Goal: Information Seeking & Learning: Learn about a topic

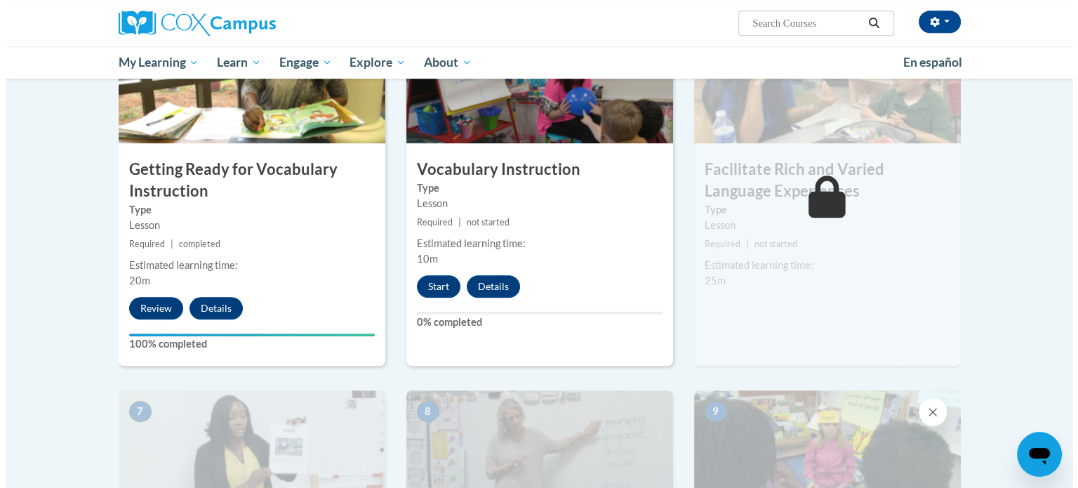
scroll to position [702, 0]
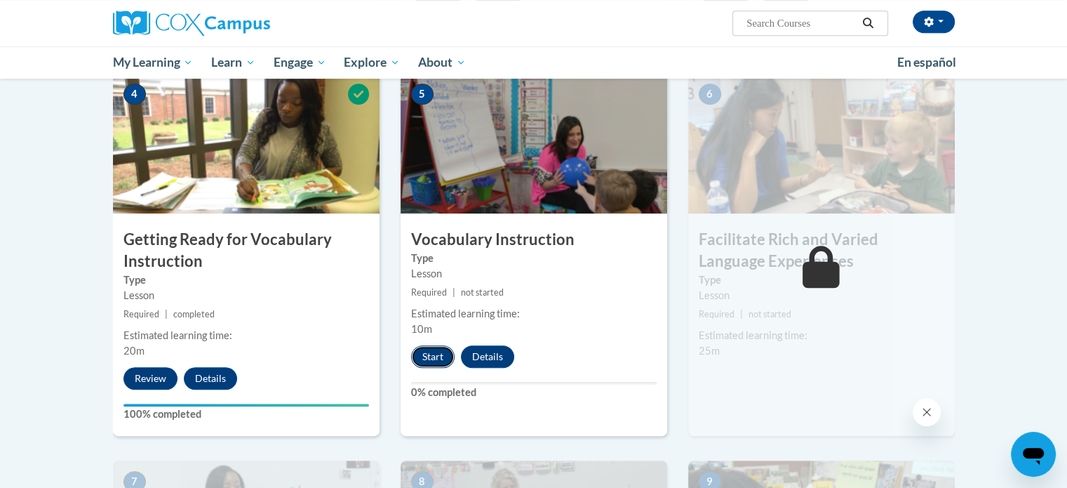
click at [434, 359] on button "Start" at bounding box center [433, 356] width 44 height 22
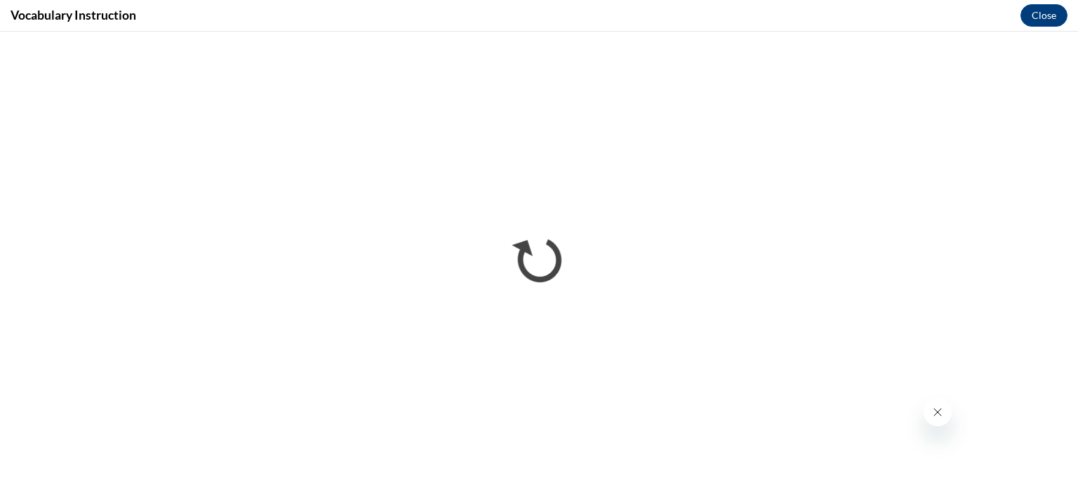
scroll to position [0, 0]
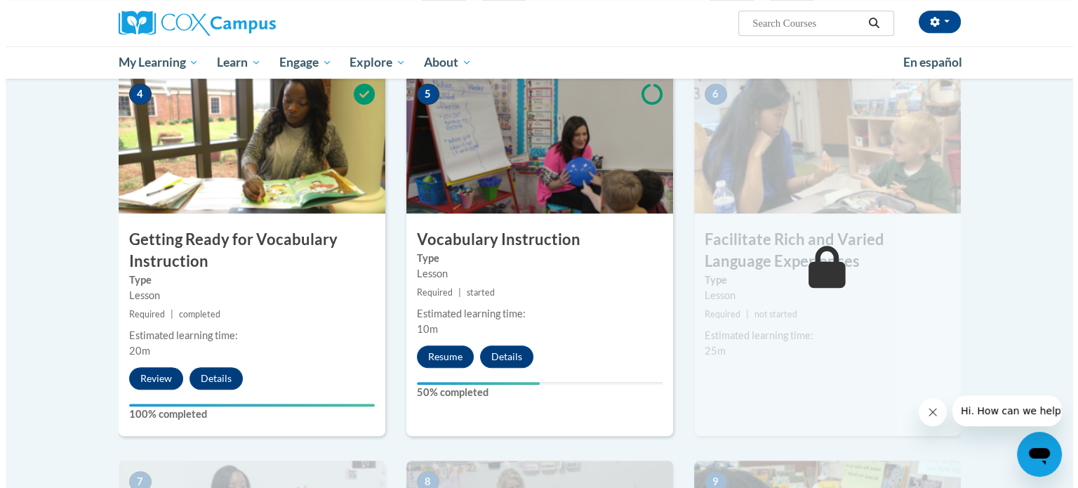
scroll to position [772, 0]
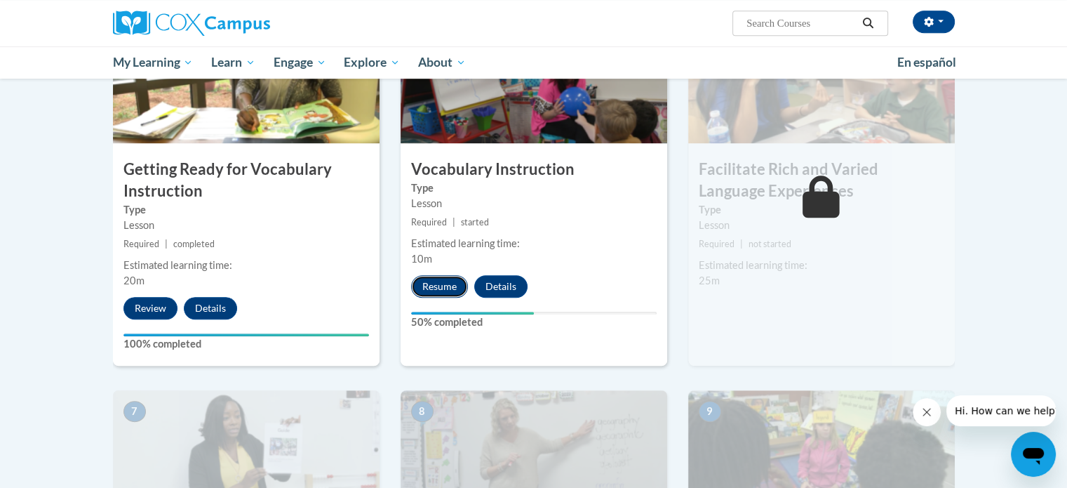
click at [432, 286] on button "Resume" at bounding box center [439, 286] width 57 height 22
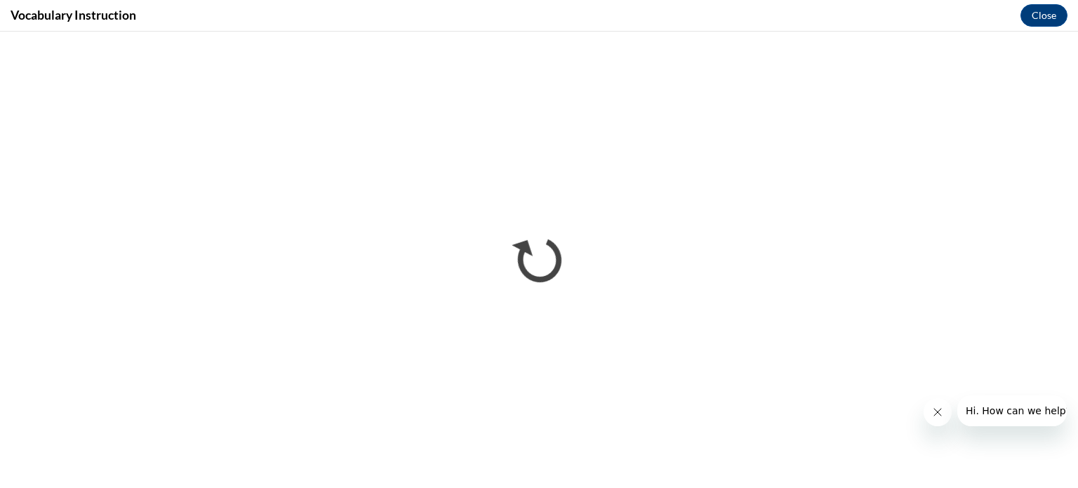
scroll to position [0, 0]
click at [1046, 16] on button "Close" at bounding box center [1043, 15] width 47 height 22
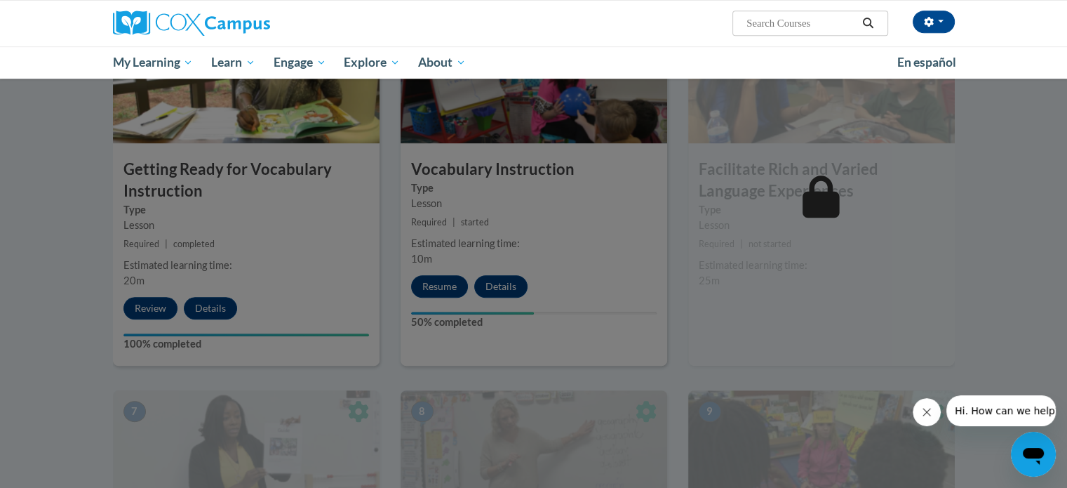
click at [450, 288] on div at bounding box center [533, 244] width 1067 height 488
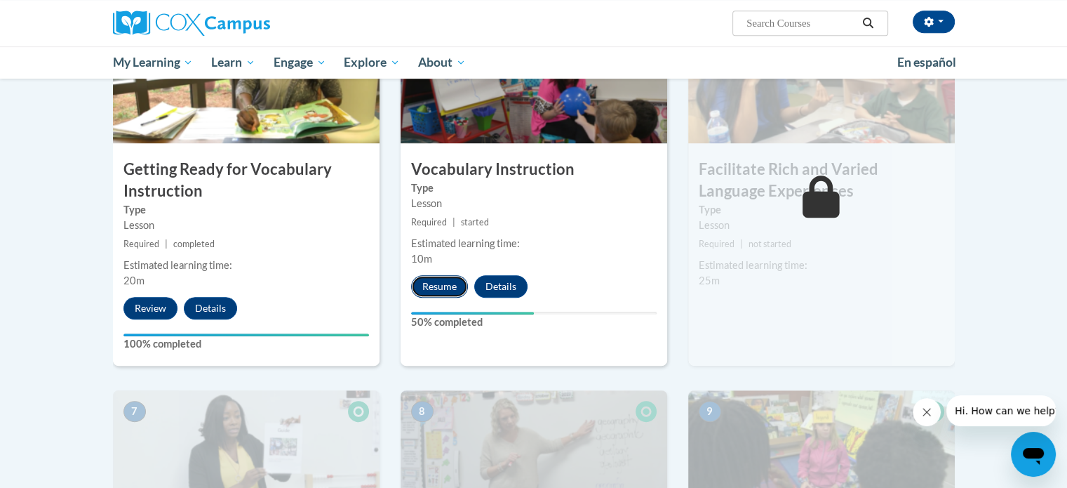
click at [441, 279] on button "Resume" at bounding box center [439, 286] width 57 height 22
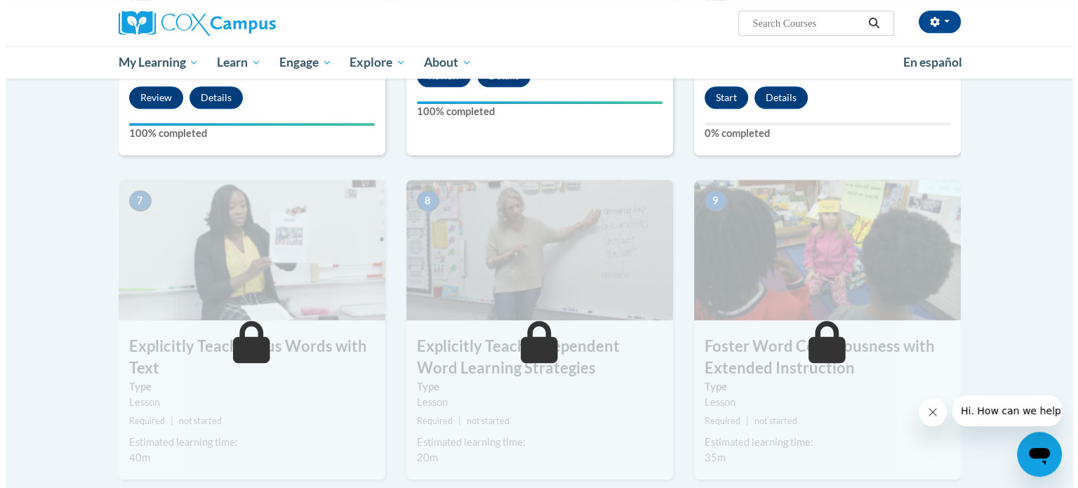
scroll to position [842, 0]
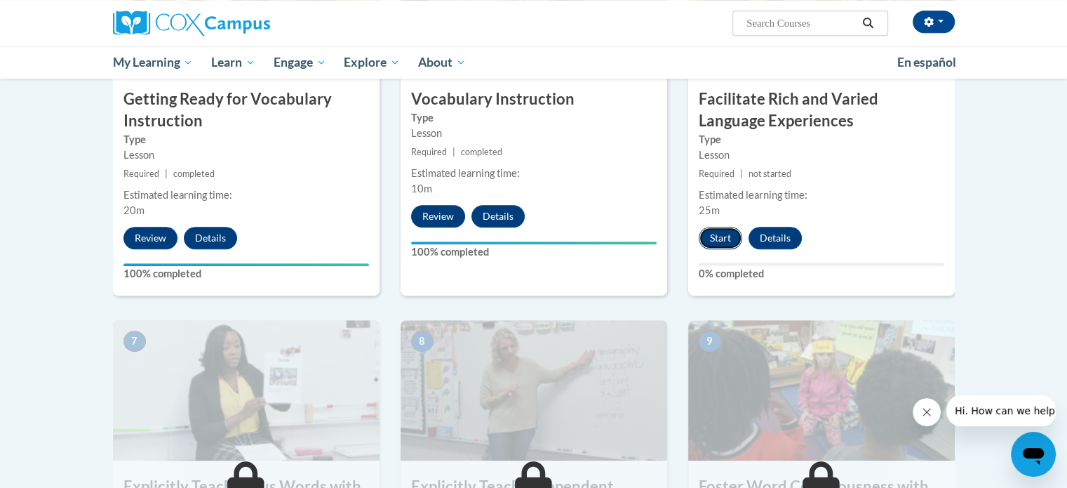
click at [721, 239] on button "Start" at bounding box center [721, 238] width 44 height 22
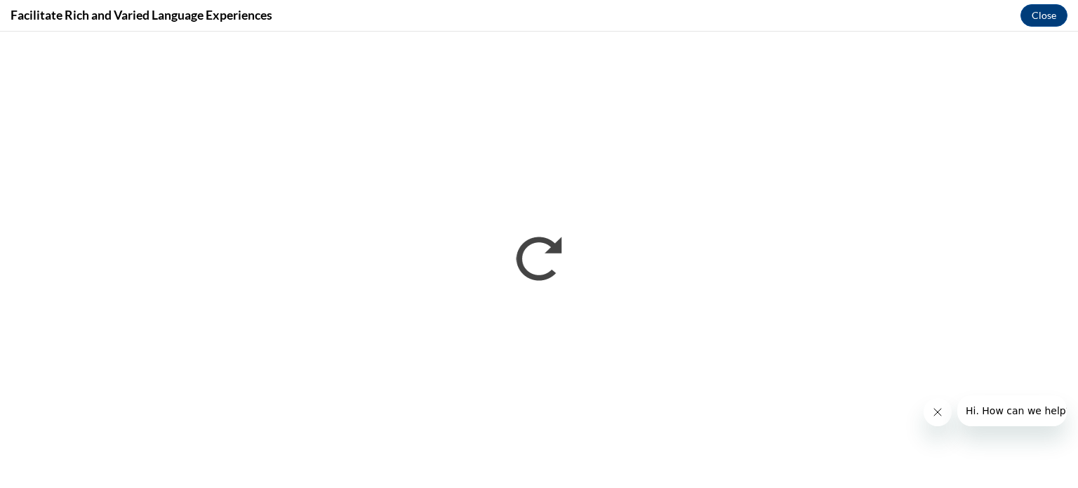
scroll to position [0, 0]
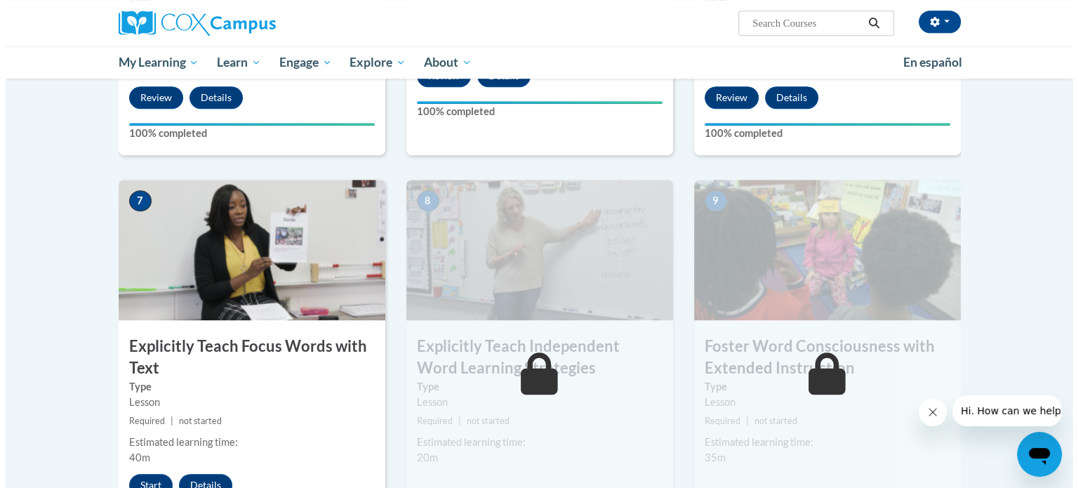
scroll to position [1123, 0]
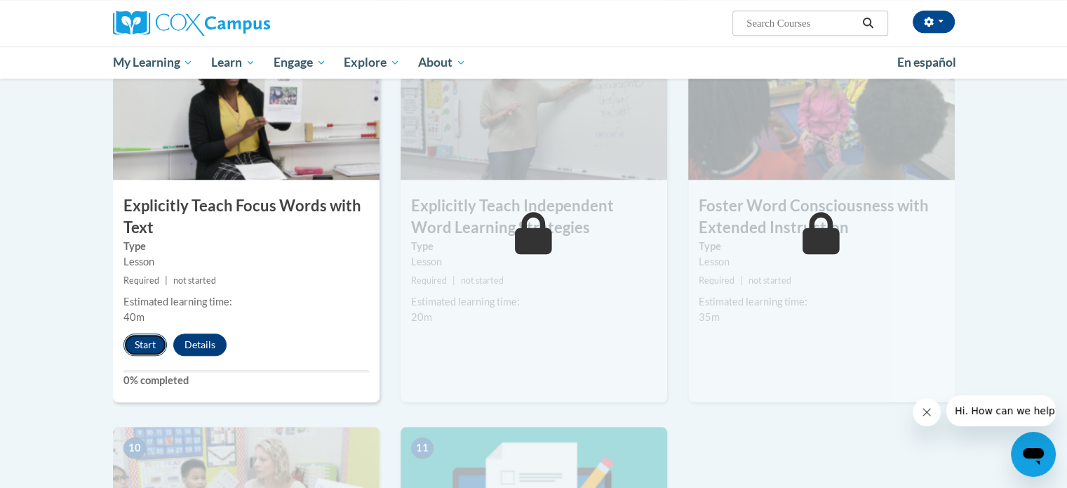
click at [151, 345] on button "Start" at bounding box center [146, 344] width 44 height 22
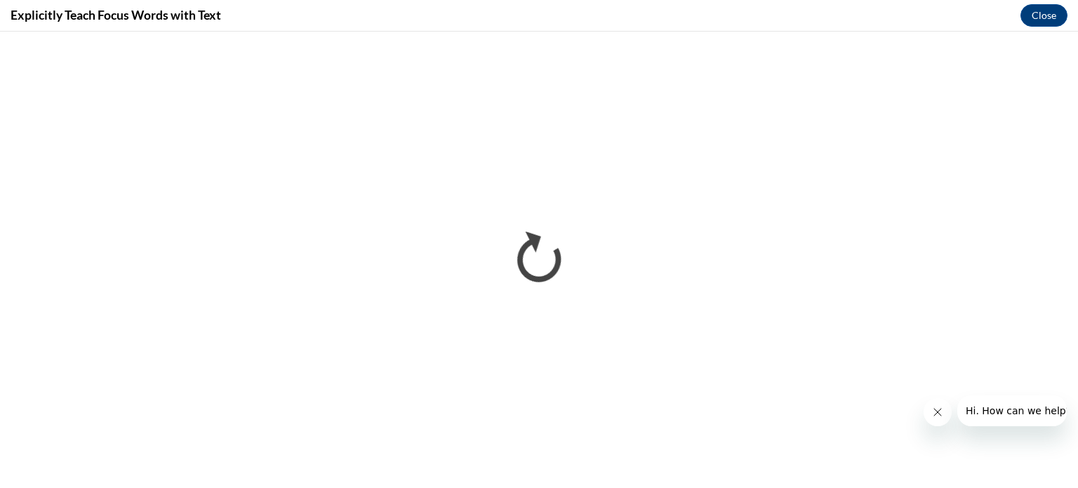
scroll to position [0, 0]
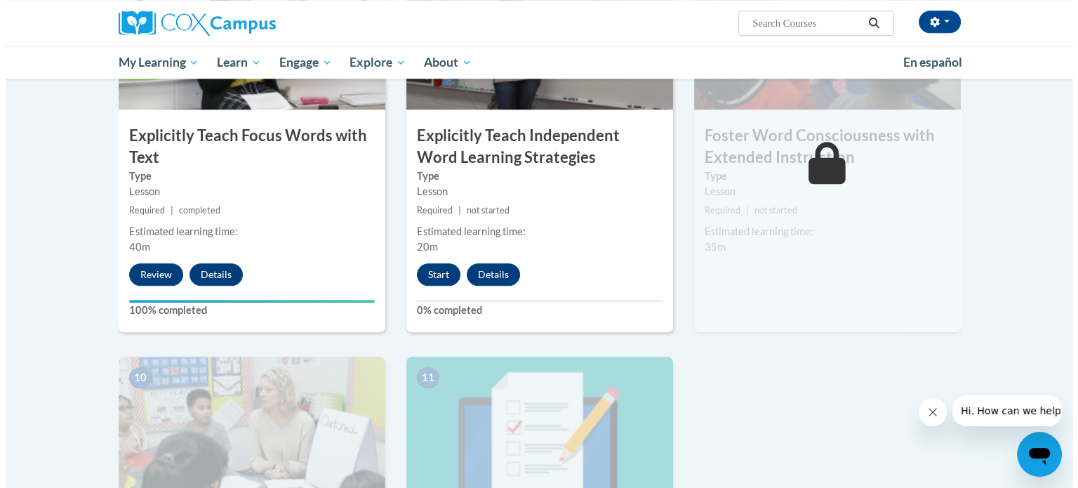
scroll to position [1123, 0]
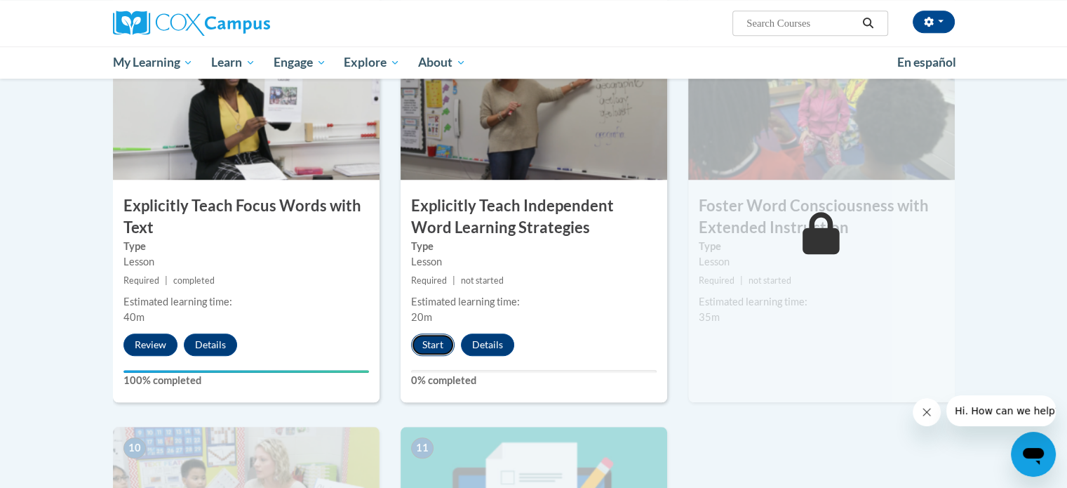
click at [439, 345] on button "Start" at bounding box center [433, 344] width 44 height 22
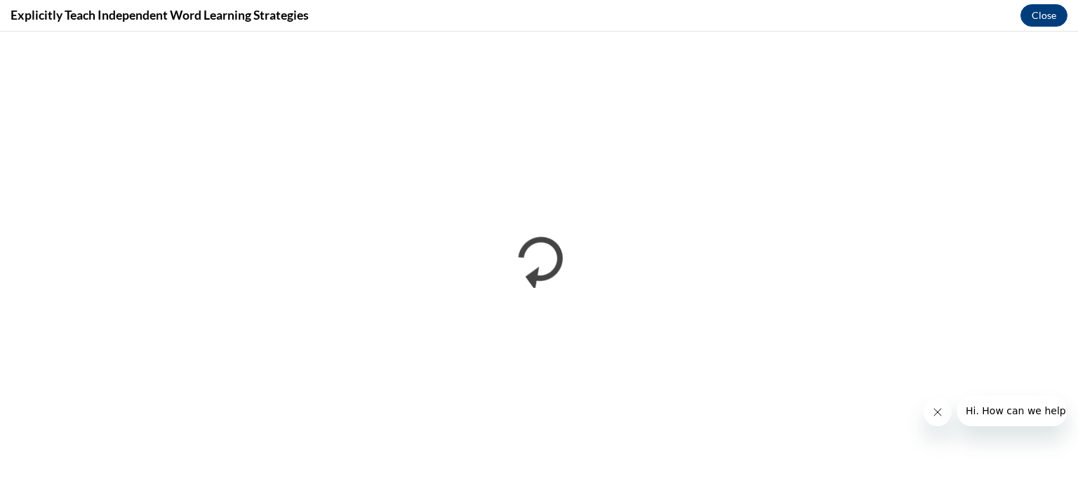
scroll to position [0, 0]
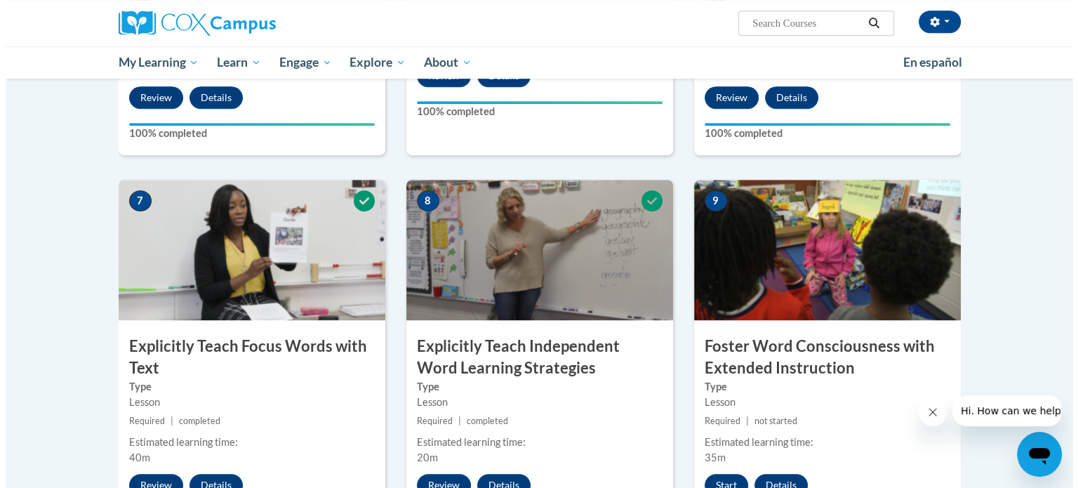
scroll to position [1123, 0]
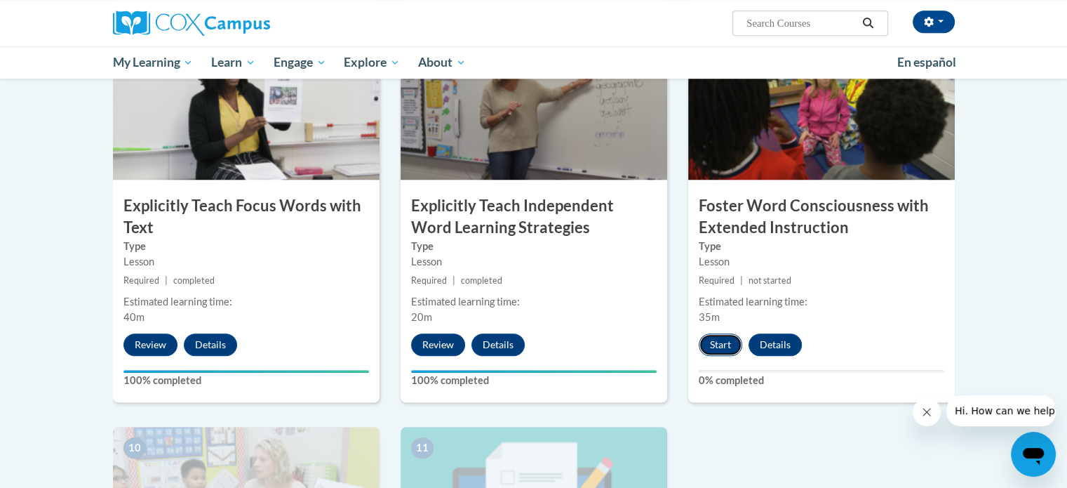
click at [722, 342] on button "Start" at bounding box center [721, 344] width 44 height 22
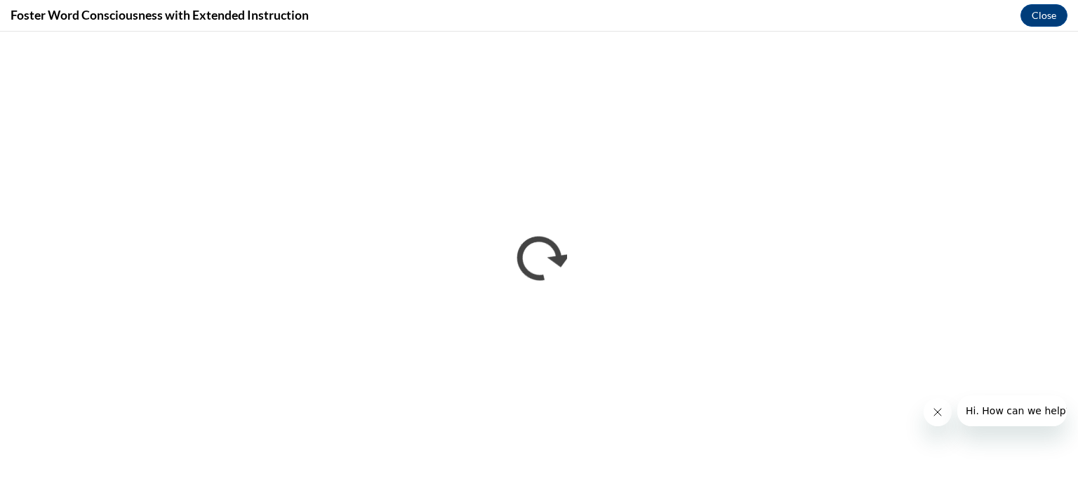
scroll to position [0, 0]
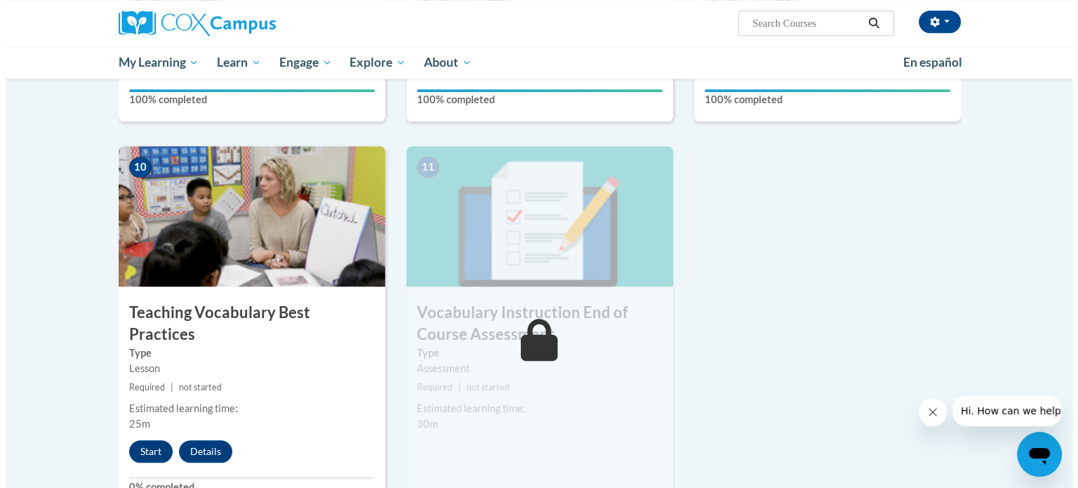
scroll to position [1474, 0]
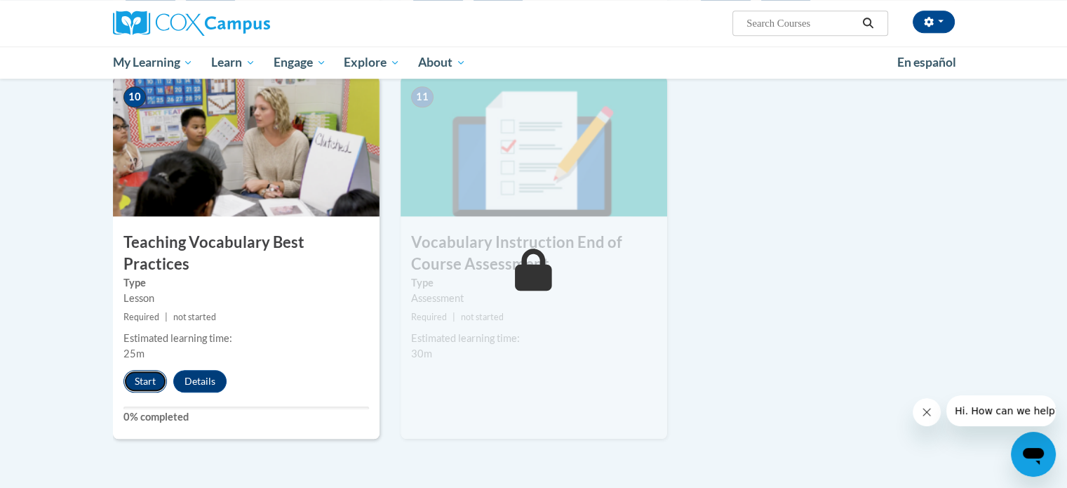
click at [140, 370] on button "Start" at bounding box center [146, 381] width 44 height 22
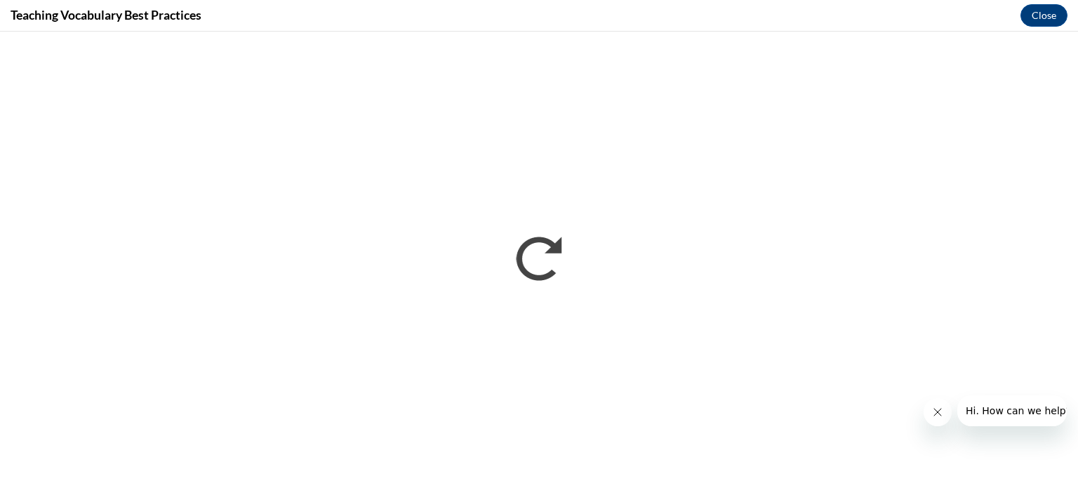
scroll to position [0, 0]
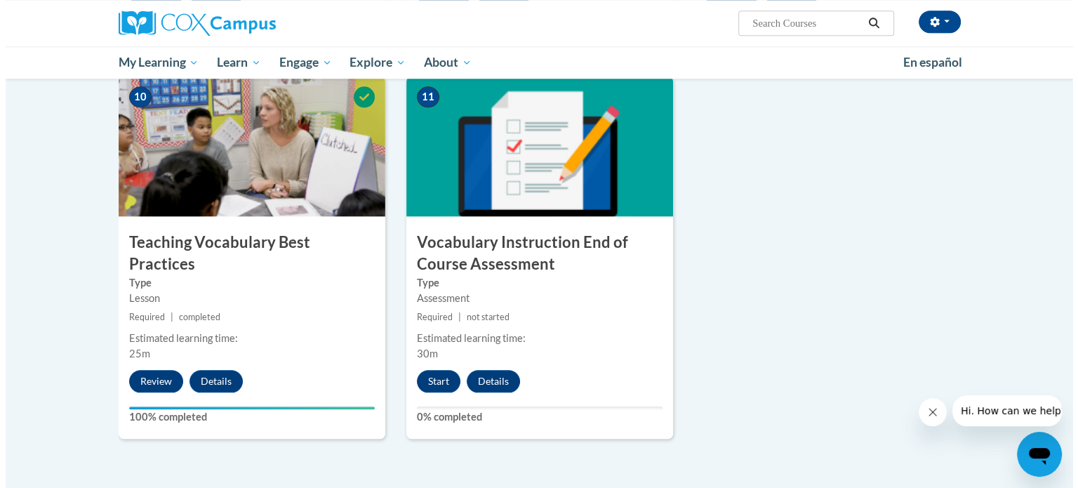
scroll to position [1544, 0]
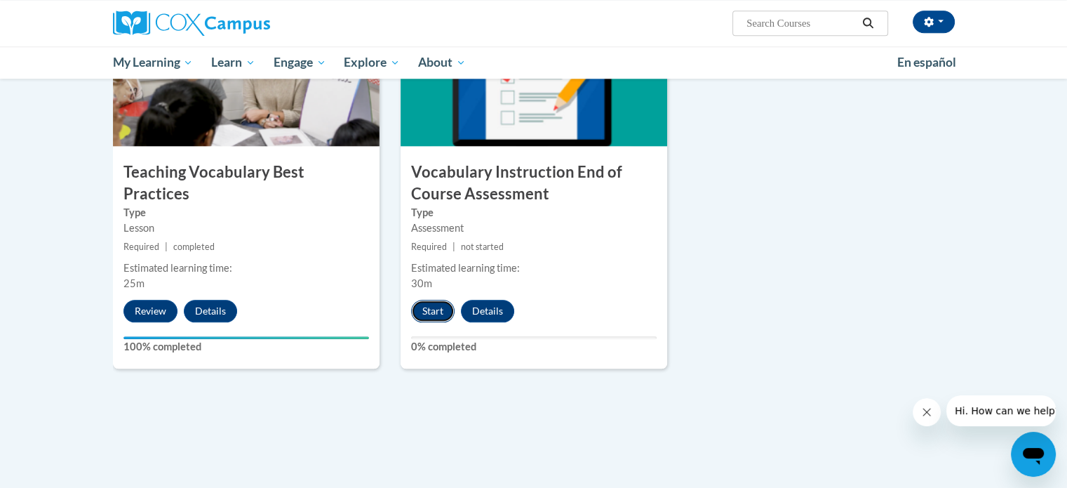
click at [437, 308] on button "Start" at bounding box center [433, 311] width 44 height 22
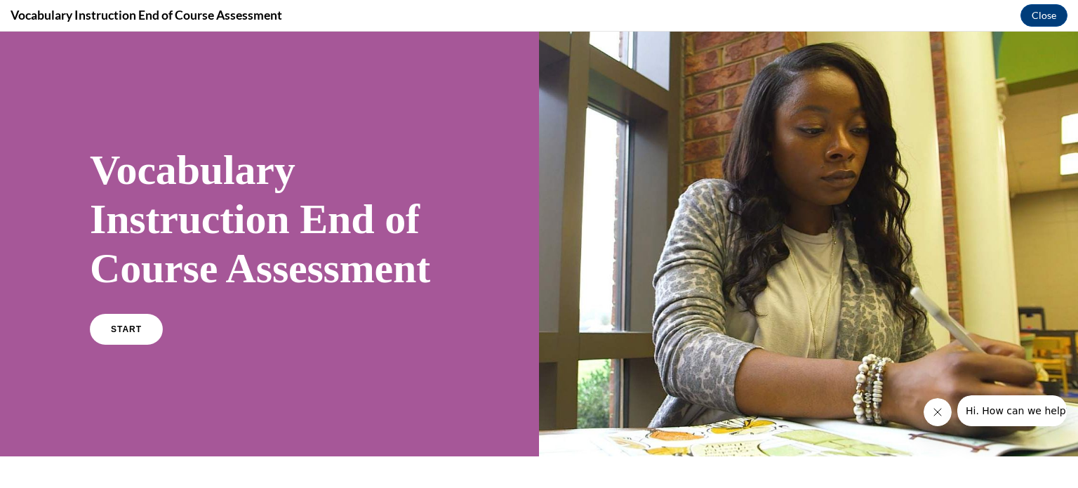
scroll to position [0, 0]
click at [145, 345] on link "START" at bounding box center [126, 329] width 76 height 32
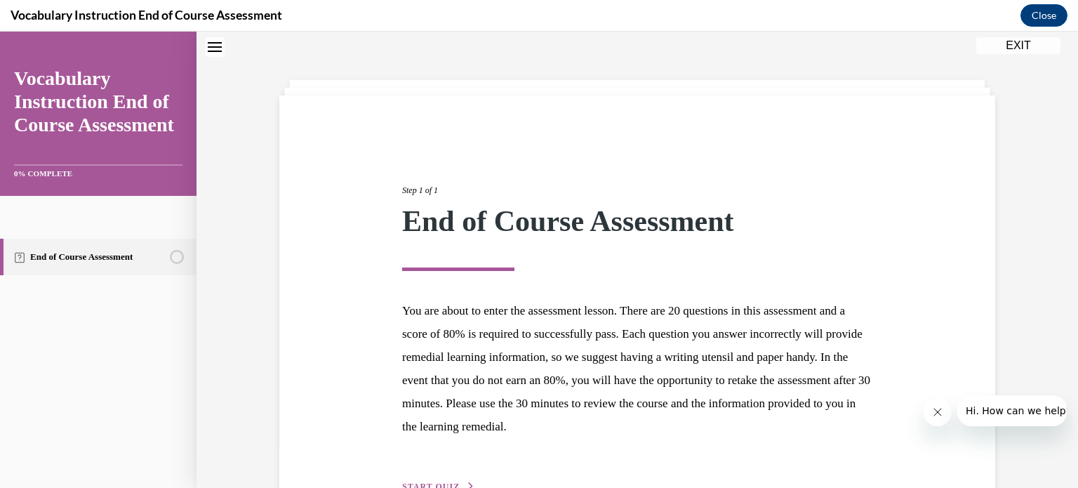
scroll to position [133, 0]
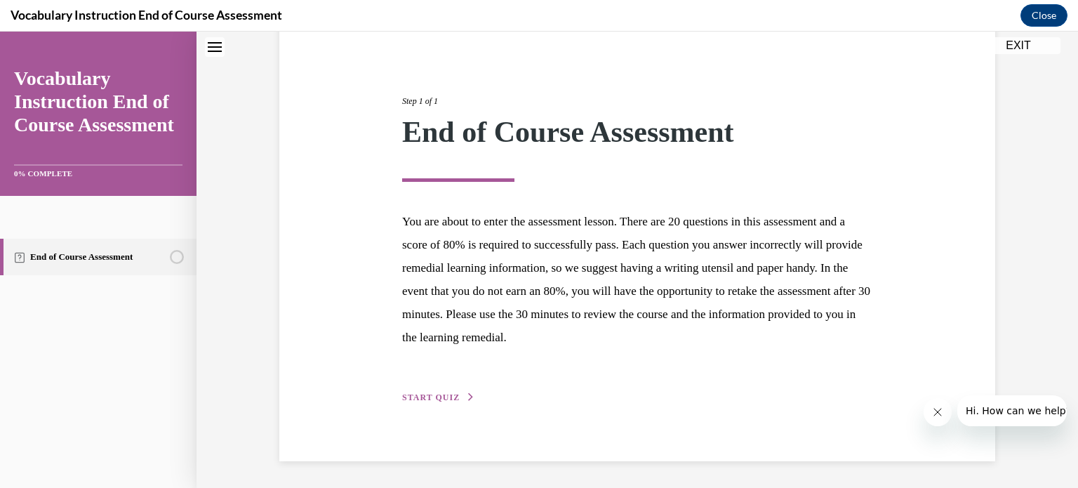
click at [441, 395] on span "START QUIZ" at bounding box center [431, 397] width 58 height 10
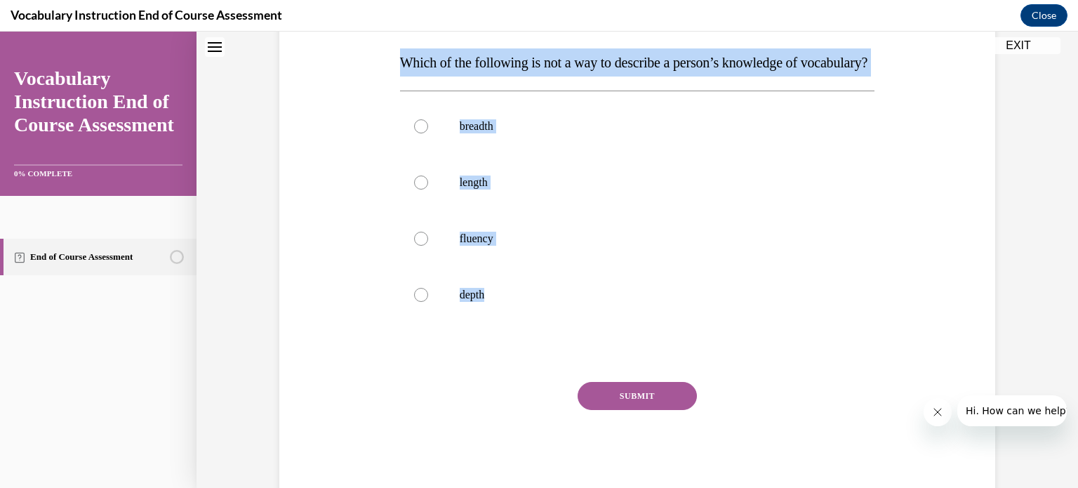
scroll to position [199, 0]
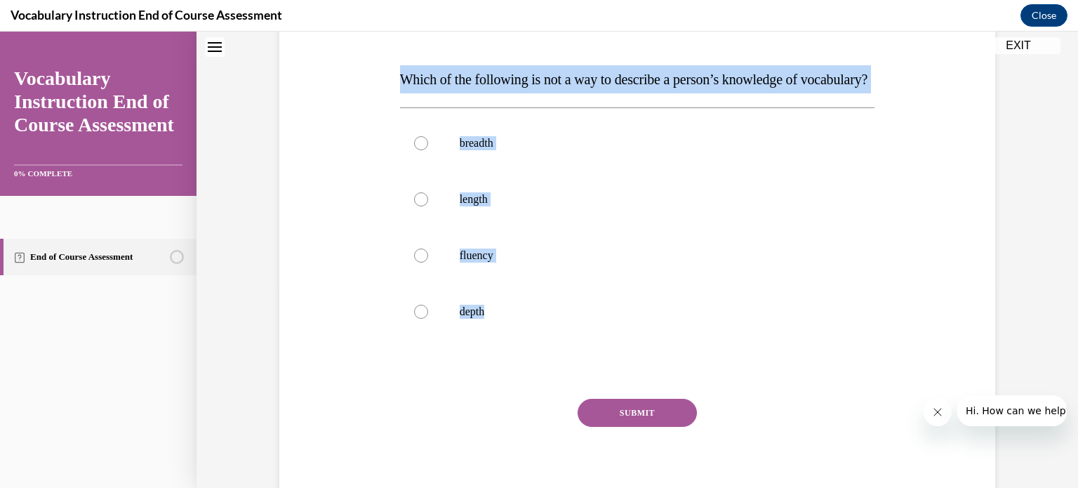
drag, startPoint x: 554, startPoint y: 309, endPoint x: 396, endPoint y: 39, distance: 312.9
click at [400, 39] on div "Question 01/24 Which of the following is not a way to describe a person’s knowl…" at bounding box center [637, 253] width 475 height 521
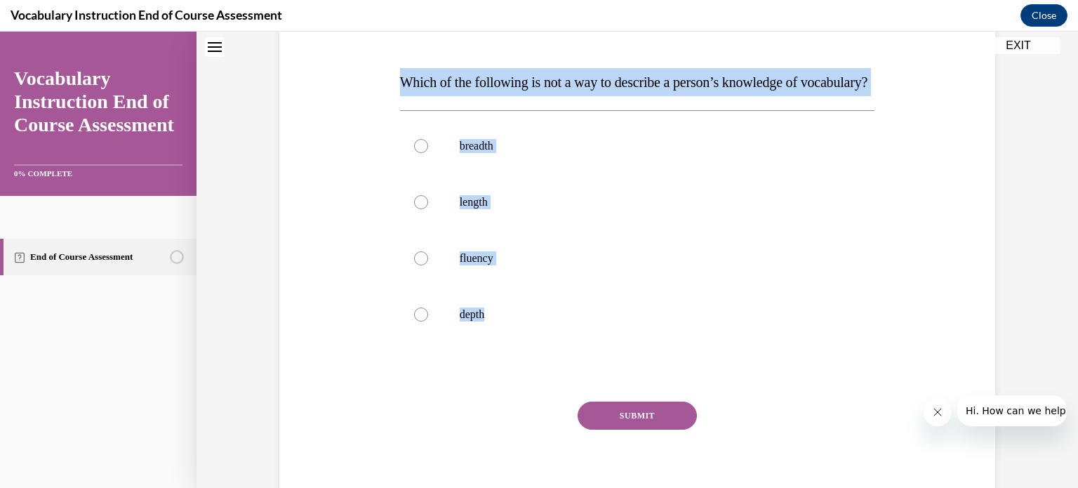
copy div "Which of the following is not a way to describe a person’s knowledge of vocabul…"
click at [625, 276] on label "fluency" at bounding box center [637, 258] width 475 height 56
click at [428, 265] on input "fluency" at bounding box center [421, 258] width 14 height 14
radio input "true"
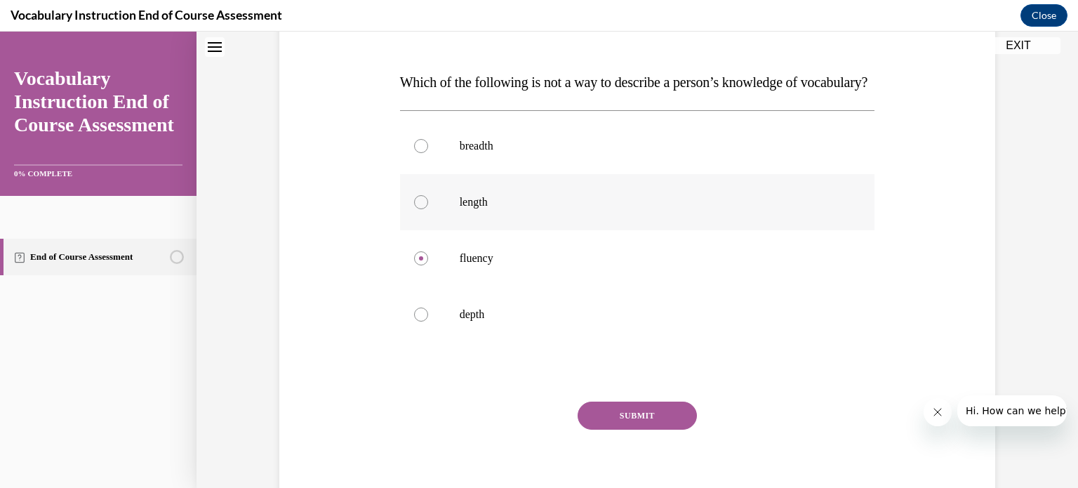
click at [516, 209] on p "length" at bounding box center [650, 202] width 380 height 14
click at [428, 209] on input "length" at bounding box center [421, 202] width 14 height 14
radio input "true"
click at [622, 429] on button "SUBMIT" at bounding box center [637, 415] width 119 height 28
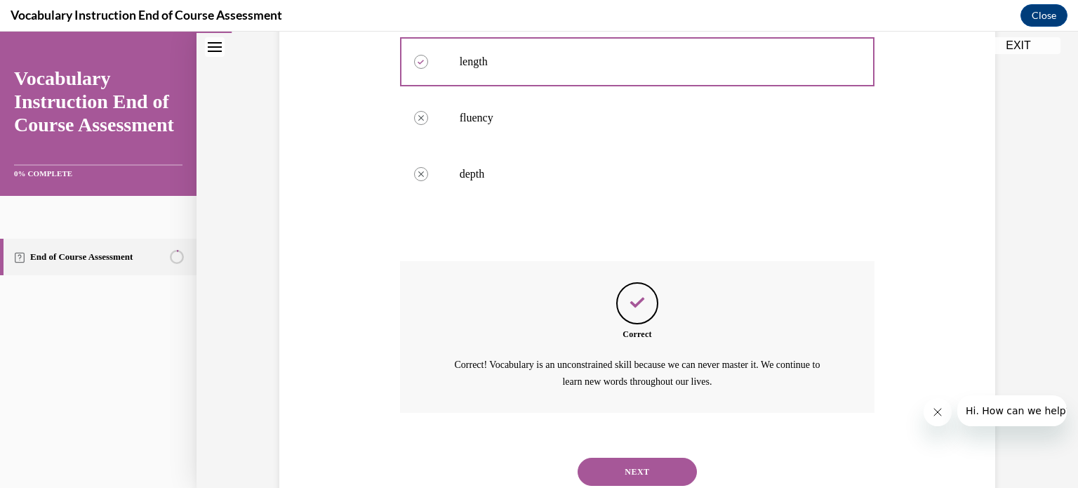
scroll to position [410, 0]
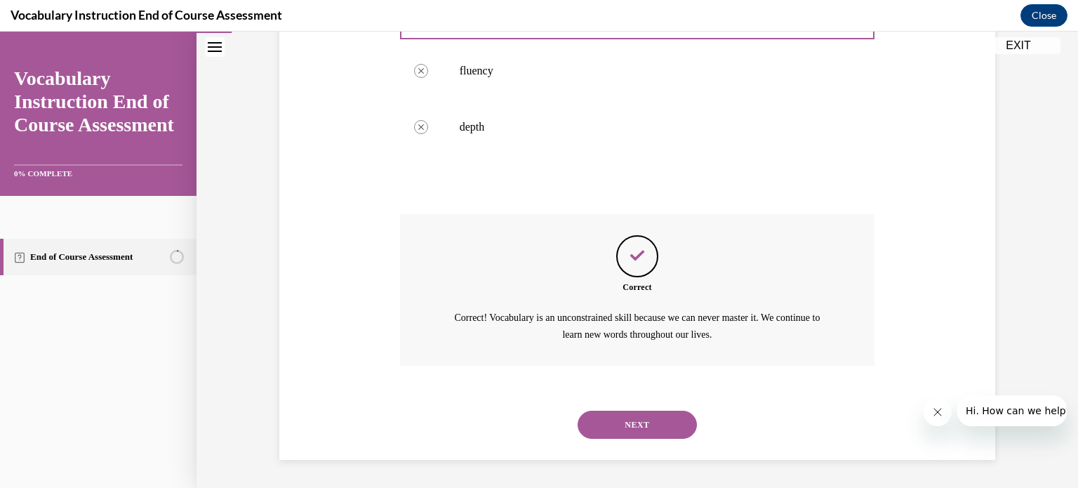
click at [657, 430] on button "NEXT" at bounding box center [637, 425] width 119 height 28
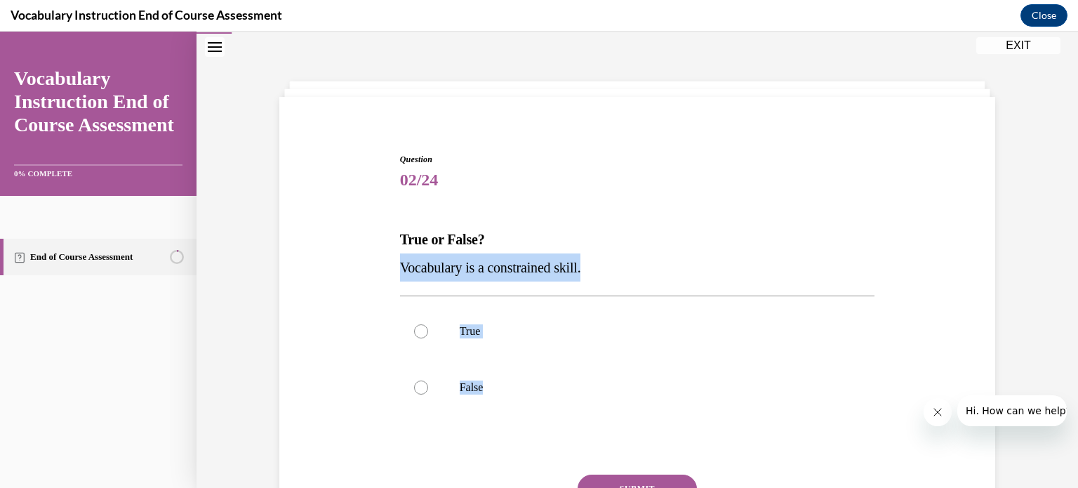
drag, startPoint x: 758, startPoint y: 410, endPoint x: 354, endPoint y: 259, distance: 431.5
click at [354, 259] on div "Question 02/24 True or False? Vocabulary is a constrained skill. True False Inc…" at bounding box center [637, 350] width 723 height 479
copy div "Vocabulary is a constrained skill. True False"
click at [535, 344] on label "True" at bounding box center [637, 331] width 475 height 56
click at [428, 338] on input "True" at bounding box center [421, 331] width 14 height 14
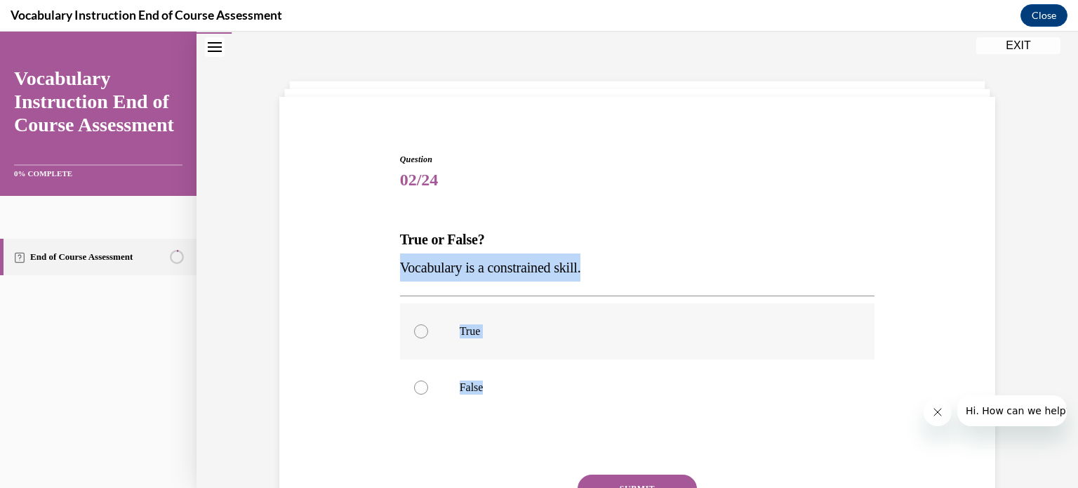
radio input "true"
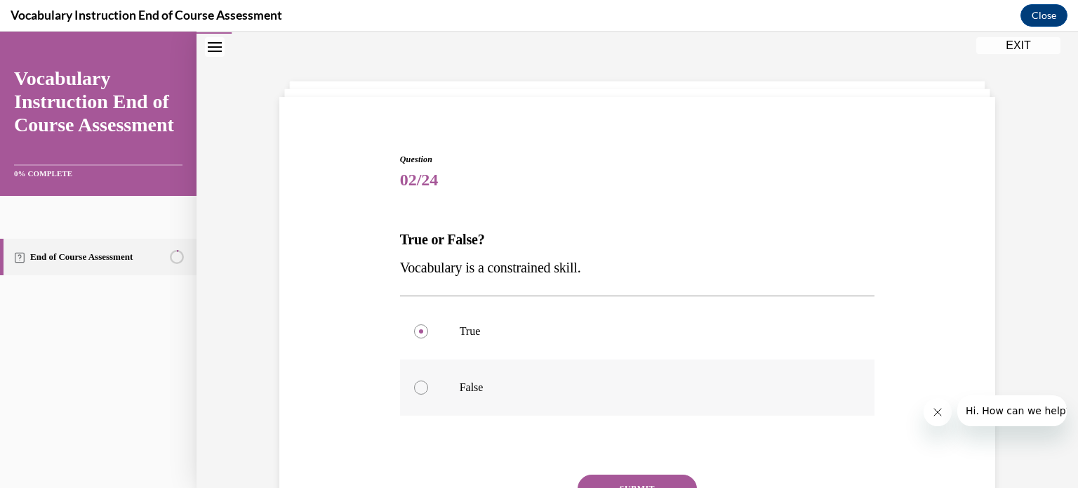
click at [488, 382] on p "False" at bounding box center [650, 387] width 380 height 14
click at [428, 382] on input "False" at bounding box center [421, 387] width 14 height 14
radio input "true"
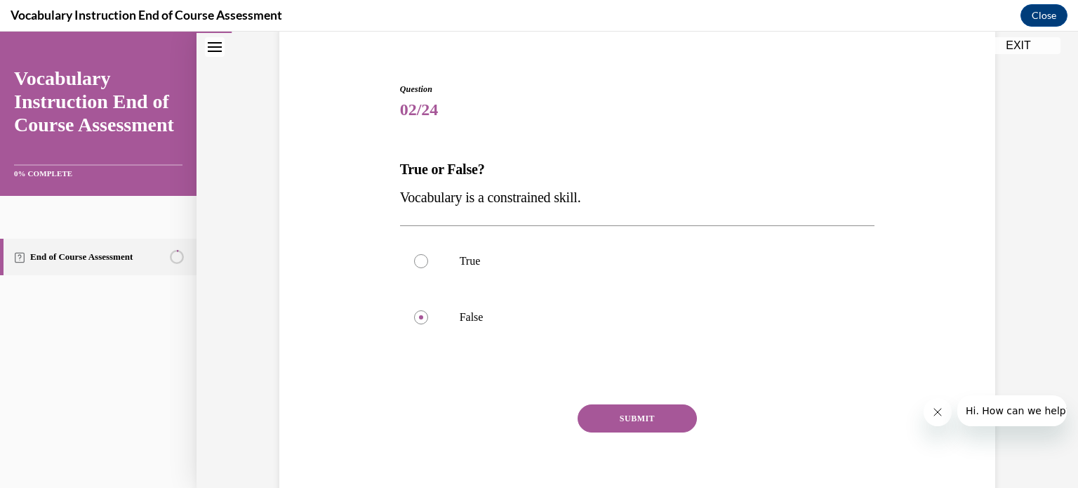
click at [652, 415] on button "SUBMIT" at bounding box center [637, 418] width 119 height 28
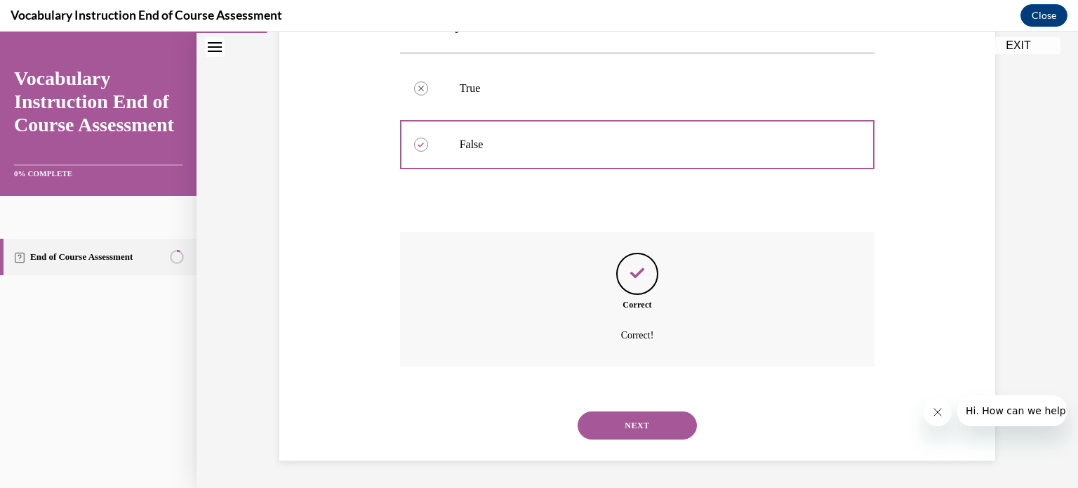
click at [662, 427] on button "NEXT" at bounding box center [637, 425] width 119 height 28
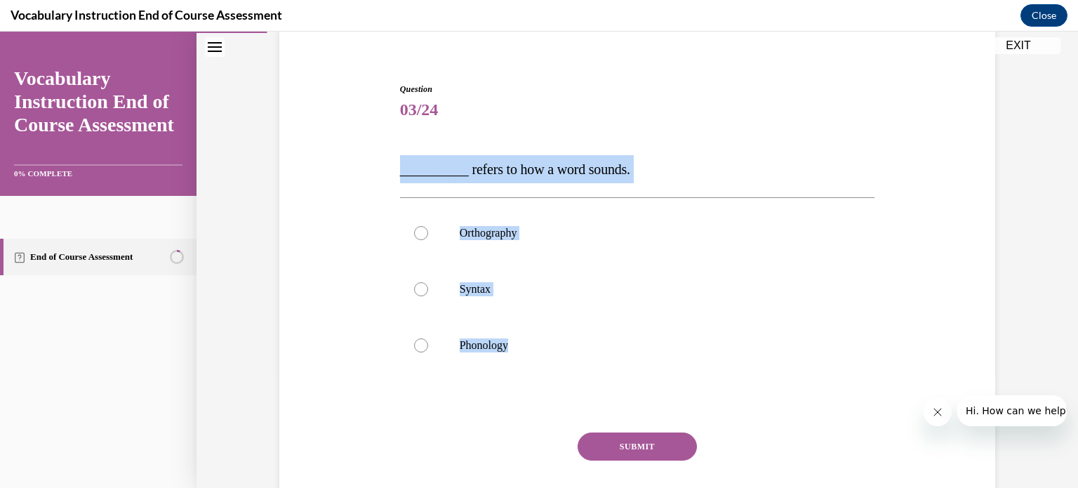
drag, startPoint x: 724, startPoint y: 362, endPoint x: 380, endPoint y: 167, distance: 394.7
click at [380, 167] on div "Question 03/24 __________ refers to how a word sounds. Orthography Syntax Phono…" at bounding box center [637, 294] width 723 height 507
copy div "__________ refers to how a word sounds. Orthography Syntax Phonology"
click at [484, 339] on p "Phonology" at bounding box center [650, 345] width 380 height 14
click at [428, 339] on input "Phonology" at bounding box center [421, 345] width 14 height 14
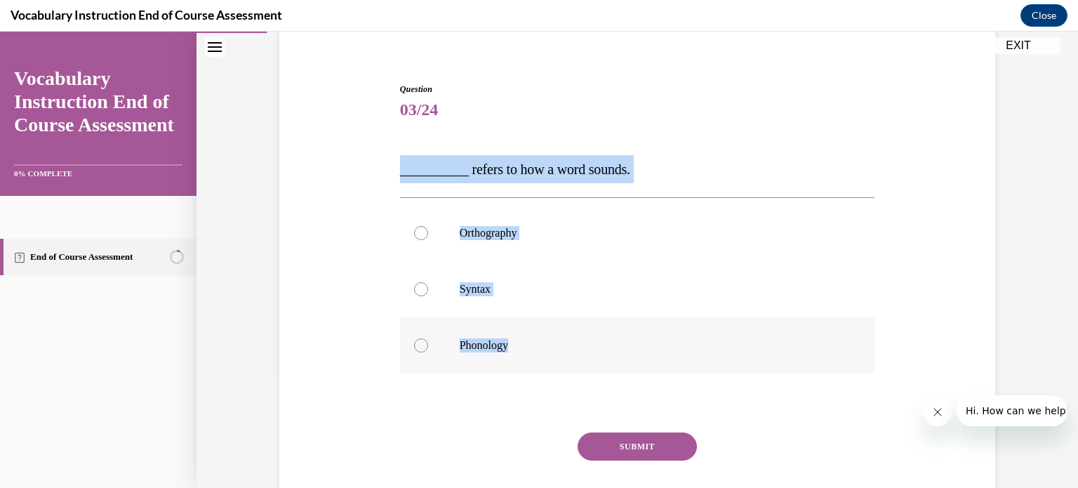
radio input "true"
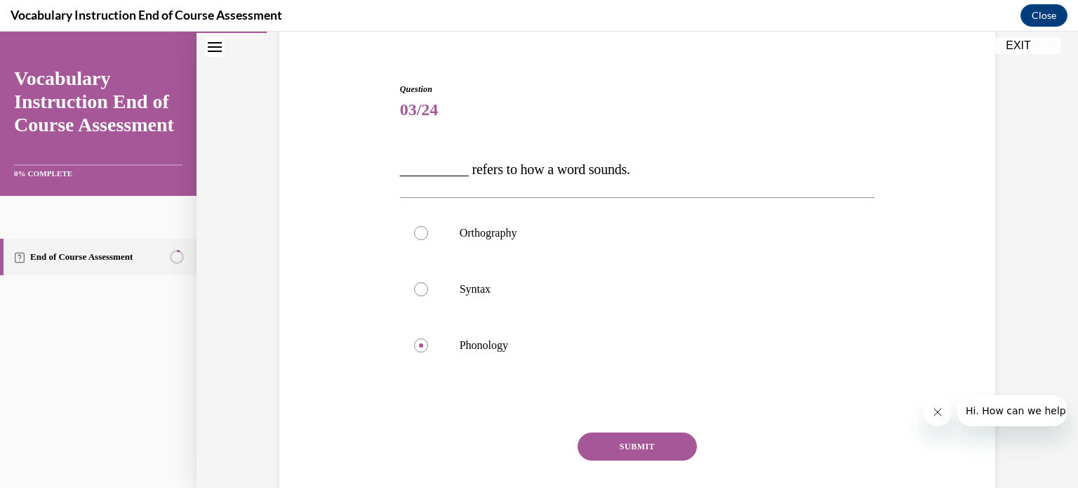
click at [622, 446] on button "SUBMIT" at bounding box center [637, 446] width 119 height 28
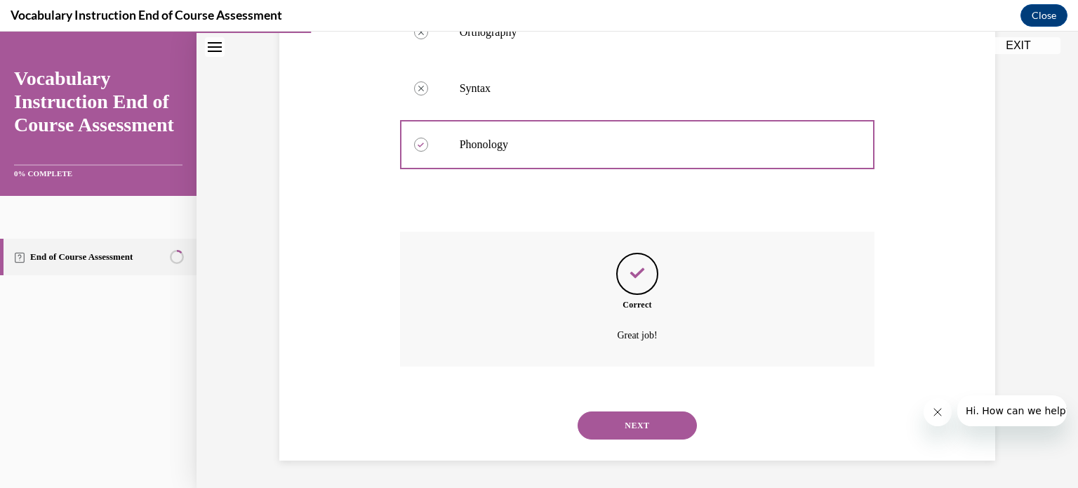
click at [665, 426] on button "NEXT" at bounding box center [637, 425] width 119 height 28
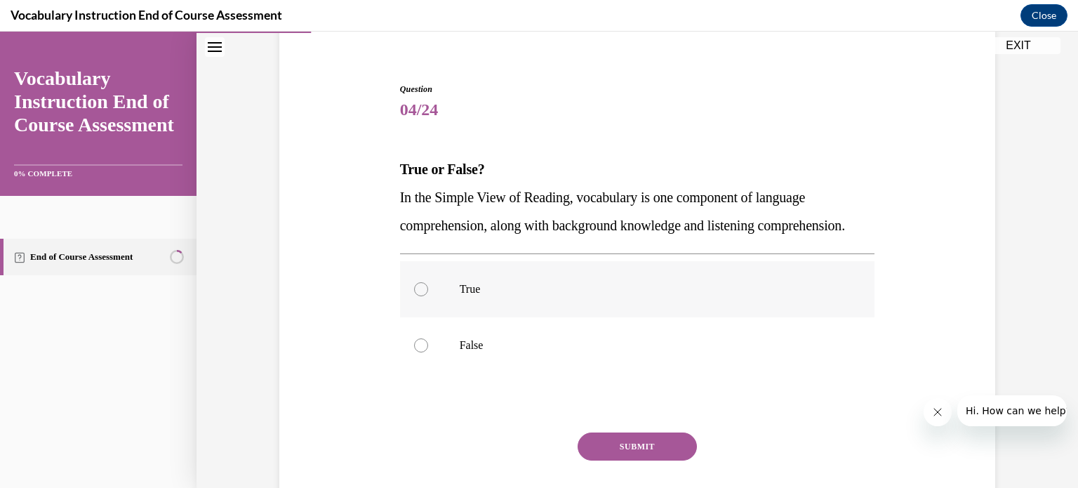
click at [471, 296] on p "True" at bounding box center [650, 289] width 380 height 14
click at [428, 296] on input "True" at bounding box center [421, 289] width 14 height 14
radio input "true"
click at [635, 460] on button "SUBMIT" at bounding box center [637, 446] width 119 height 28
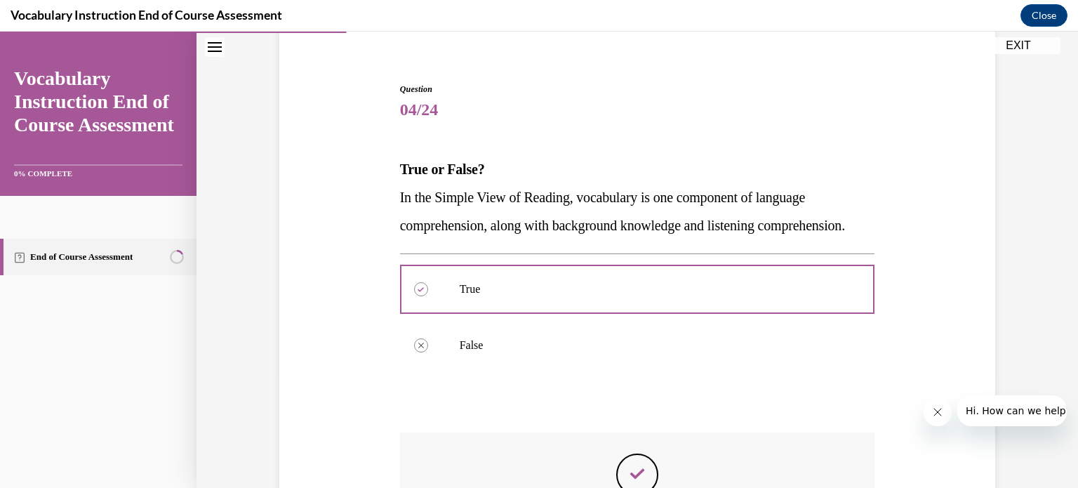
scroll to position [253, 0]
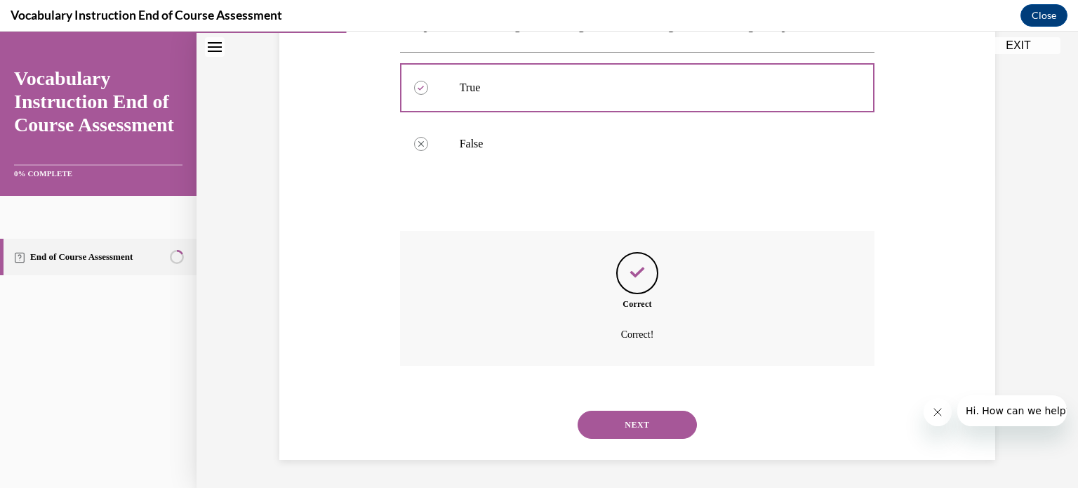
click at [648, 426] on button "NEXT" at bounding box center [637, 425] width 119 height 28
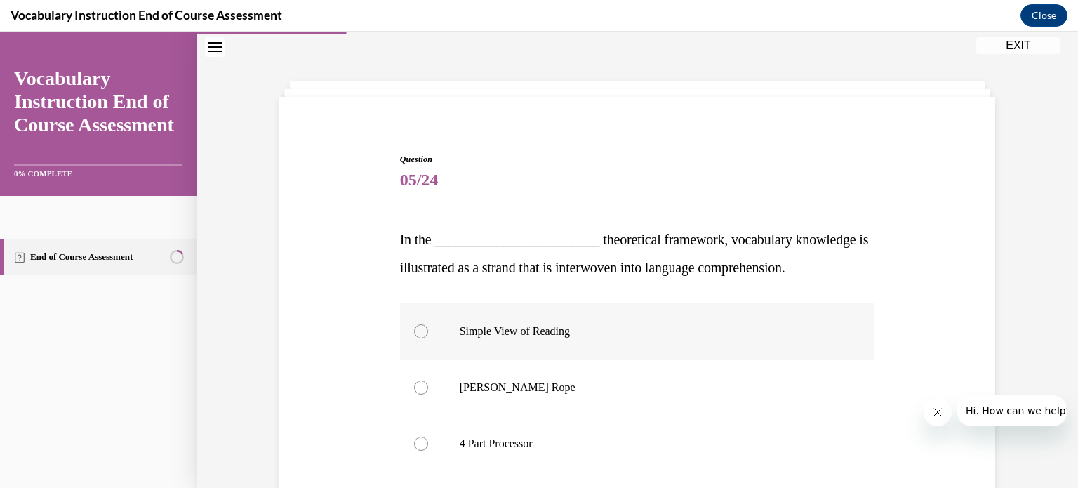
scroll to position [112, 0]
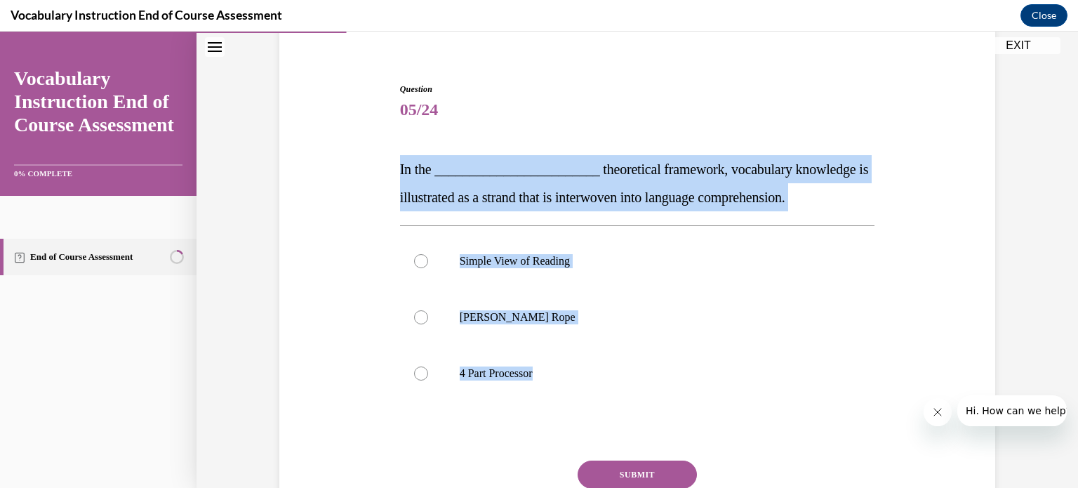
drag, startPoint x: 764, startPoint y: 406, endPoint x: 370, endPoint y: 154, distance: 468.0
click at [370, 154] on div "Question 05/24 In the ________________________ theoretical framework, vocabular…" at bounding box center [637, 308] width 723 height 535
copy div "In the ________________________ theoretical framework, vocabulary knowledge is …"
click at [924, 297] on div "Question 05/24 In the ________________________ theoretical framework, vocabular…" at bounding box center [637, 308] width 723 height 535
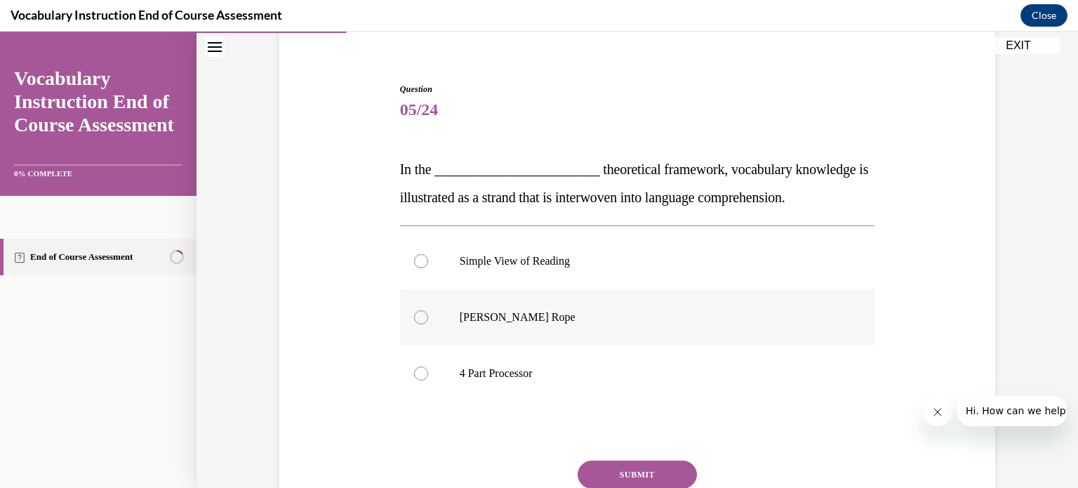
click at [577, 324] on label "Scarborough's Rope" at bounding box center [637, 317] width 475 height 56
click at [428, 324] on input "Scarborough's Rope" at bounding box center [421, 317] width 14 height 14
radio input "true"
click at [634, 472] on button "SUBMIT" at bounding box center [637, 474] width 119 height 28
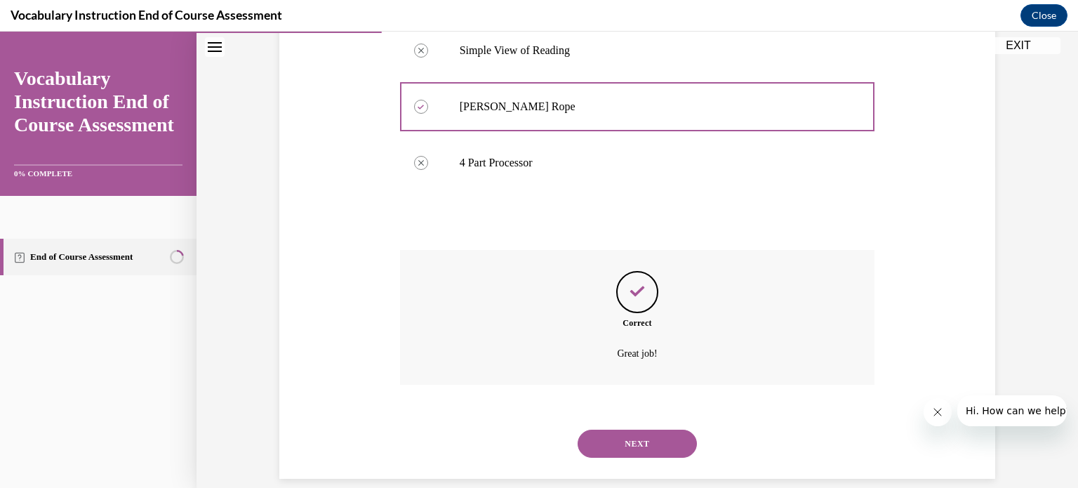
click at [660, 440] on button "NEXT" at bounding box center [637, 443] width 119 height 28
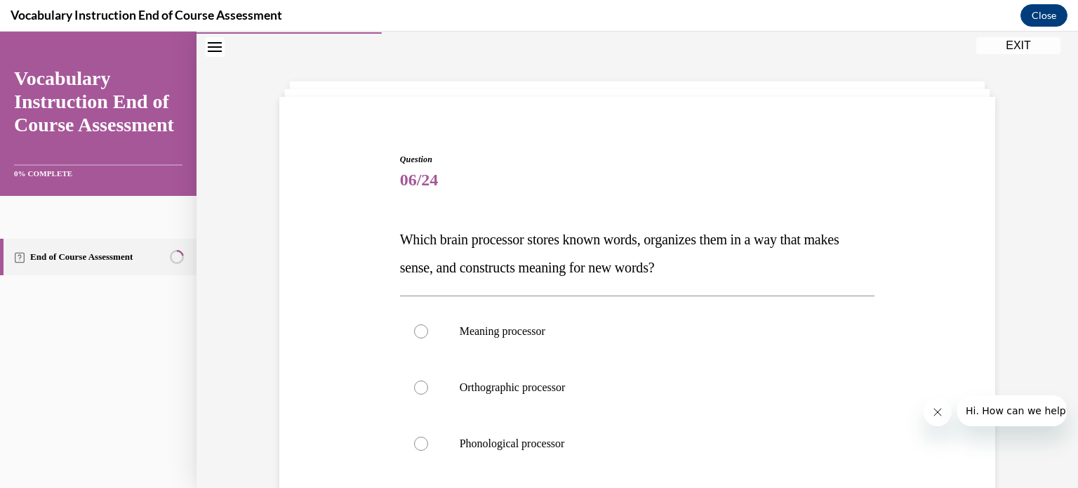
scroll to position [182, 0]
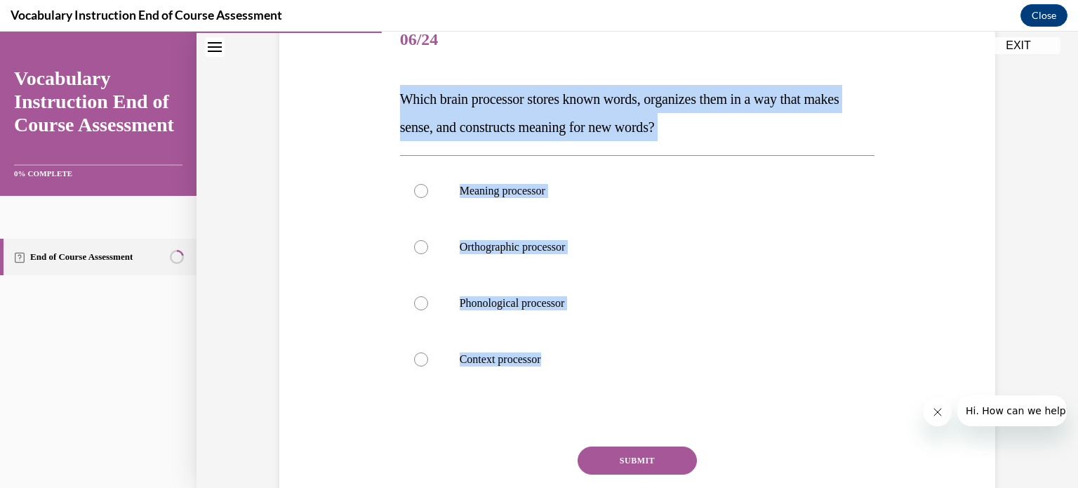
drag, startPoint x: 584, startPoint y: 374, endPoint x: 335, endPoint y: 78, distance: 387.0
click at [335, 78] on div "Question 06/24 Which brain processor stores known words, organizes them in a wa…" at bounding box center [637, 266] width 723 height 591
copy div "Which brain processor stores known words, organizes them in a way that makes se…"
click at [966, 165] on div "Question 06/24 Which brain processor stores known words, organizes them in a wa…" at bounding box center [637, 266] width 723 height 591
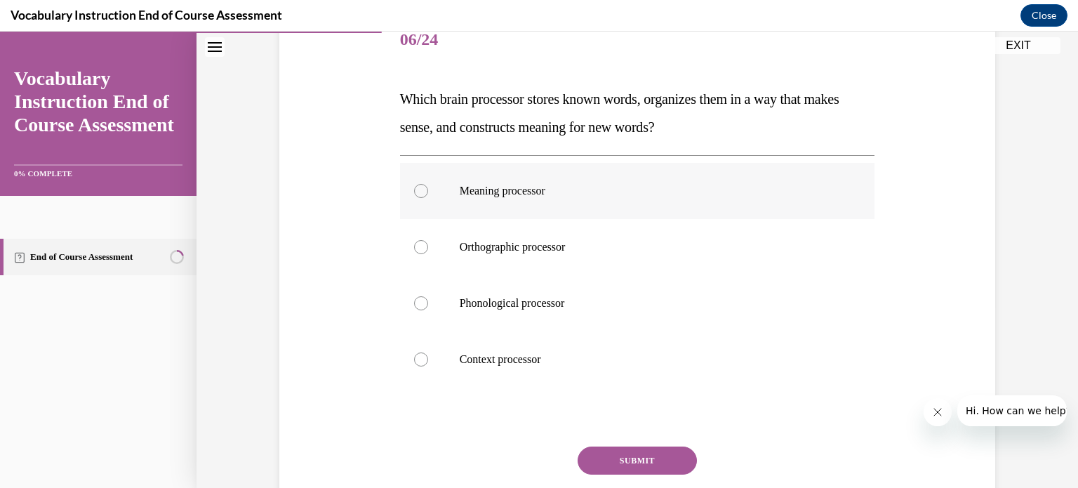
click at [510, 190] on p "Meaning processor" at bounding box center [650, 191] width 380 height 14
click at [428, 190] on input "Meaning processor" at bounding box center [421, 191] width 14 height 14
radio input "true"
click at [630, 462] on button "SUBMIT" at bounding box center [637, 460] width 119 height 28
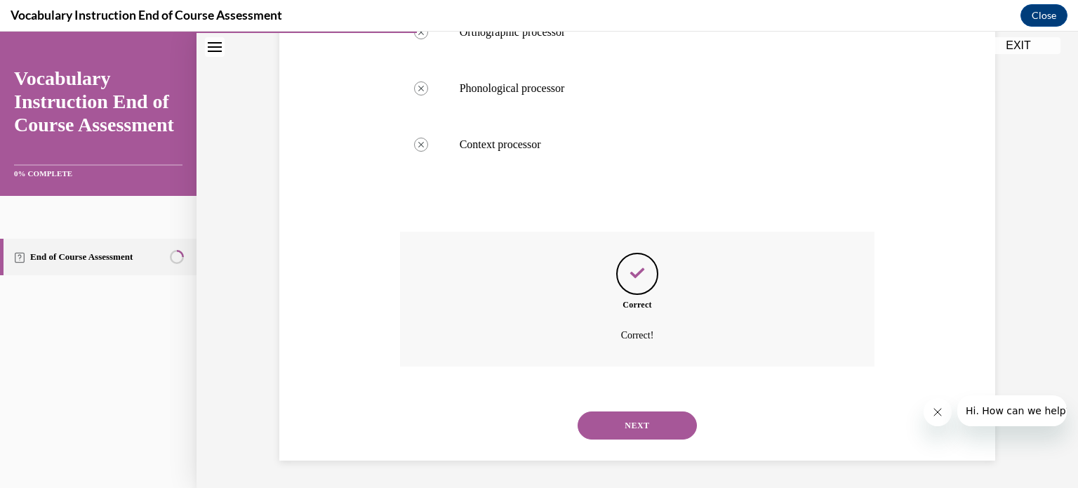
click at [660, 419] on button "NEXT" at bounding box center [637, 425] width 119 height 28
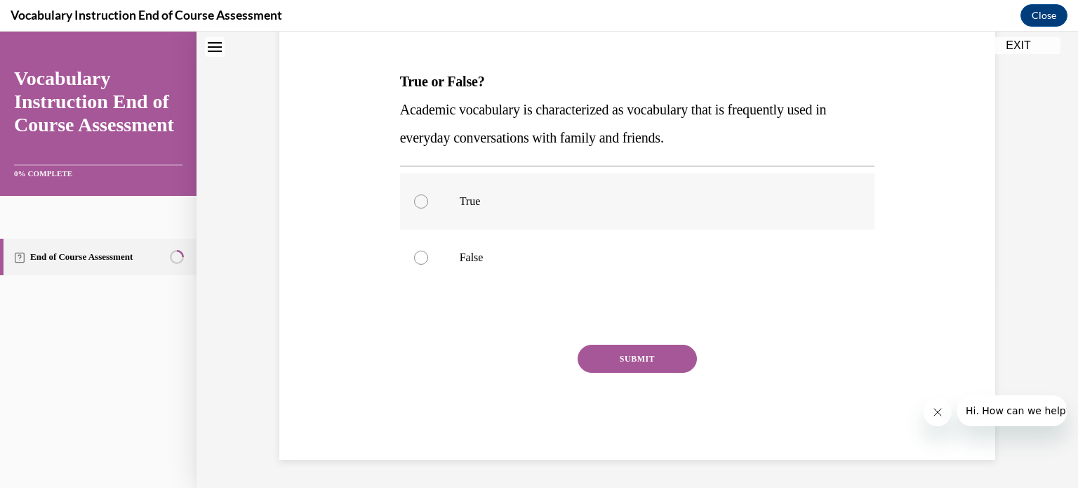
scroll to position [42, 0]
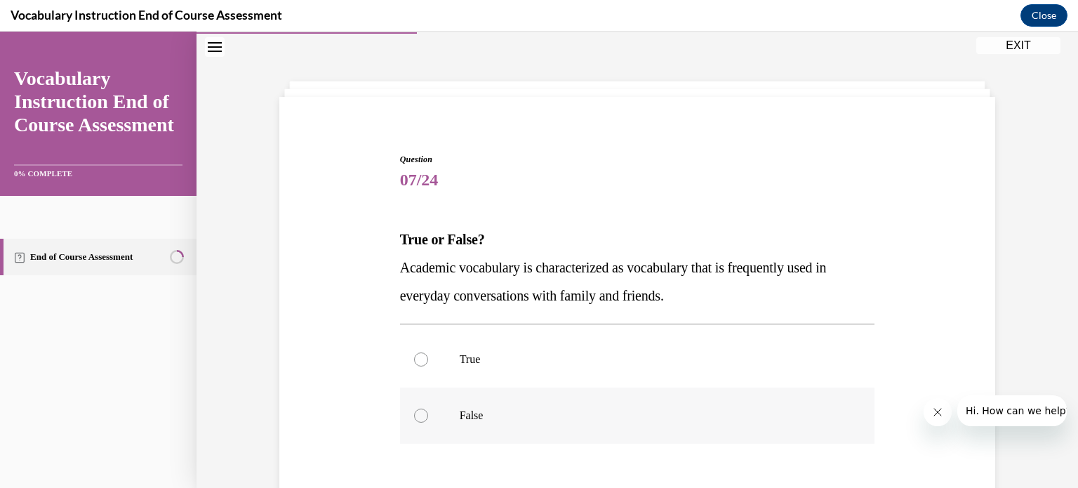
click at [467, 409] on p "False" at bounding box center [650, 415] width 380 height 14
click at [428, 409] on input "False" at bounding box center [421, 415] width 14 height 14
radio input "true"
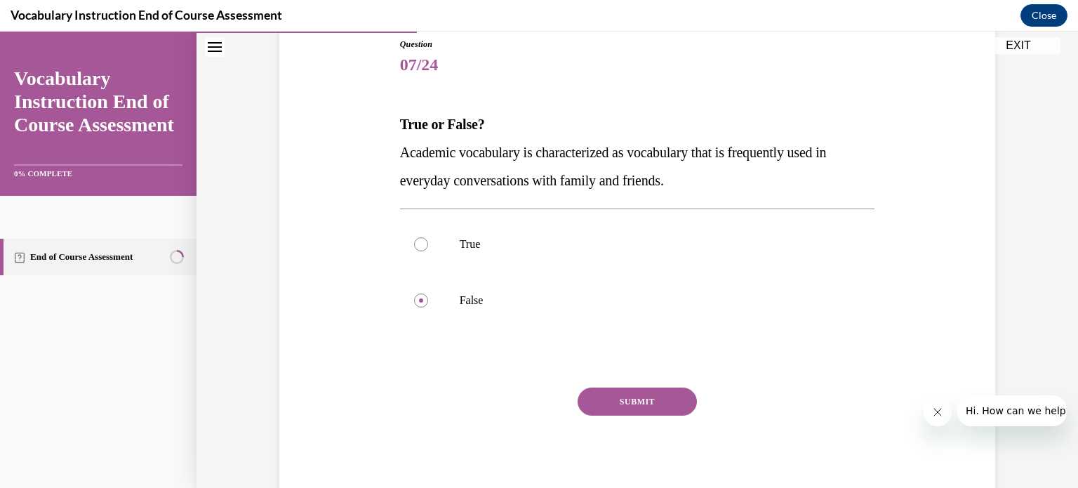
click at [651, 396] on button "SUBMIT" at bounding box center [637, 401] width 119 height 28
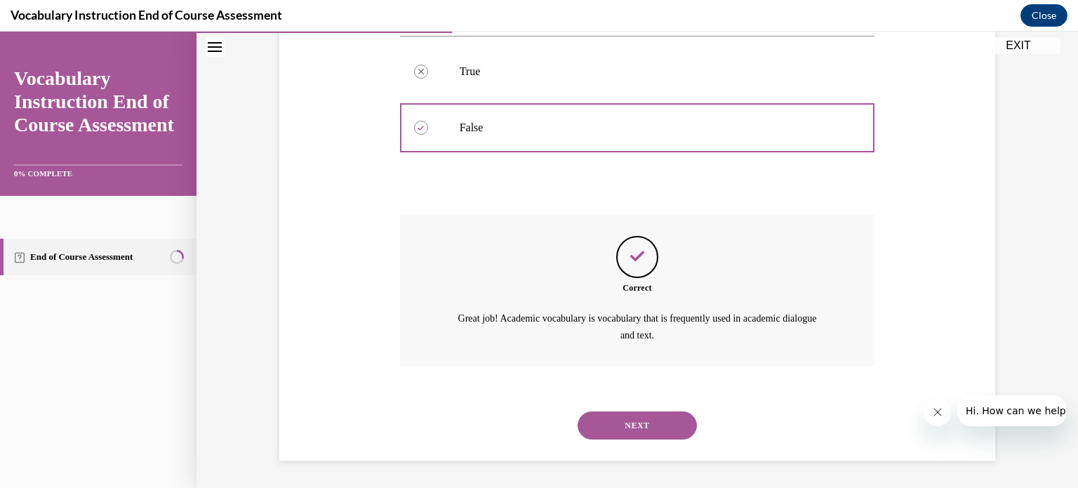
click at [625, 428] on button "NEXT" at bounding box center [637, 425] width 119 height 28
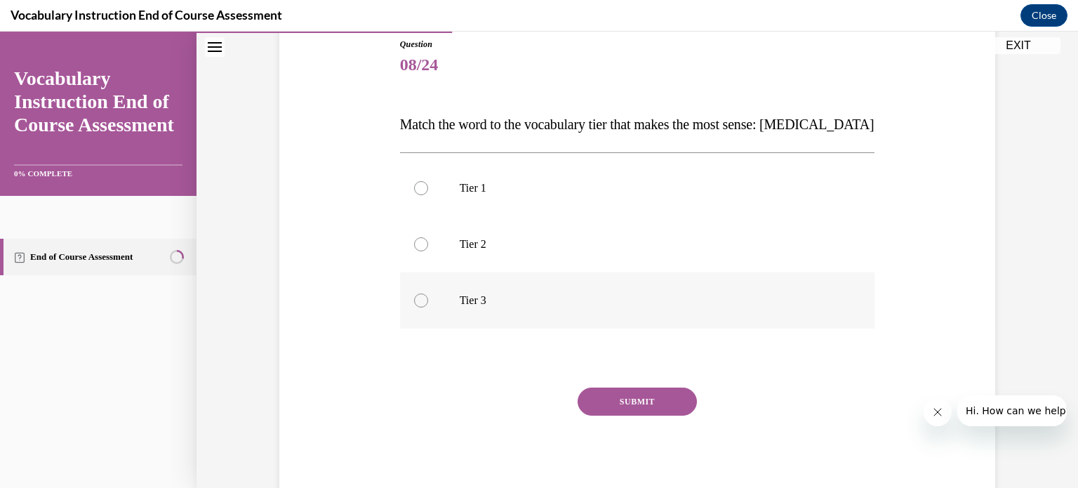
scroll to position [87, 0]
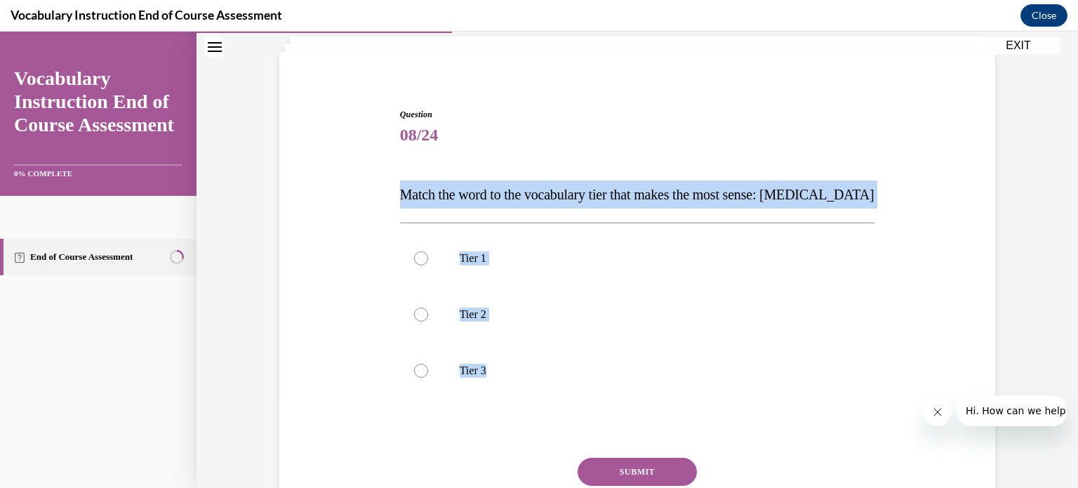
drag, startPoint x: 846, startPoint y: 407, endPoint x: 380, endPoint y: 182, distance: 517.9
click at [380, 182] on div "Question 08/24 Match the word to the vocabulary tier that makes the most sense:…" at bounding box center [637, 319] width 723 height 507
copy div "Match the word to the vocabulary tier that makes the most sense: anaphylaxis Ti…"
click at [415, 375] on div at bounding box center [421, 371] width 14 height 14
click at [415, 375] on input "Tier 3" at bounding box center [421, 371] width 14 height 14
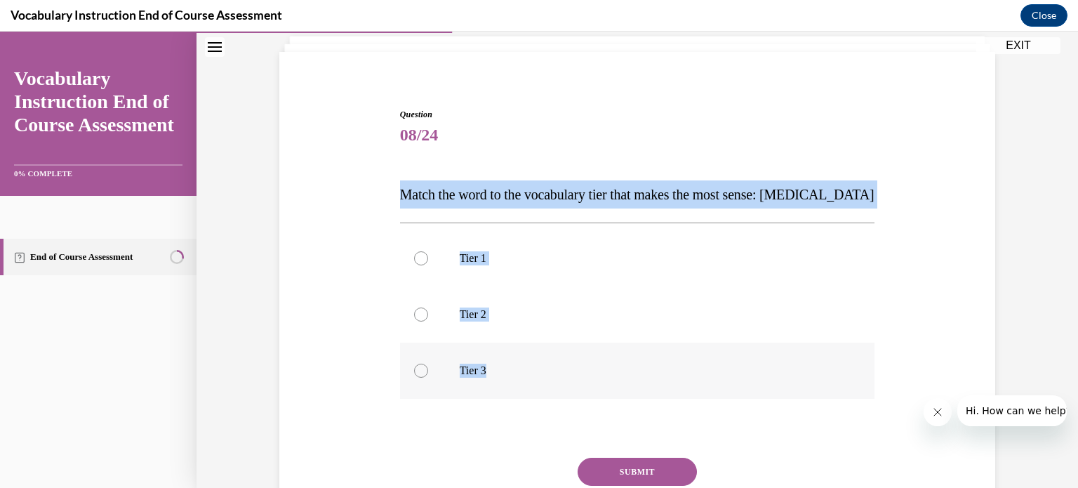
radio input "true"
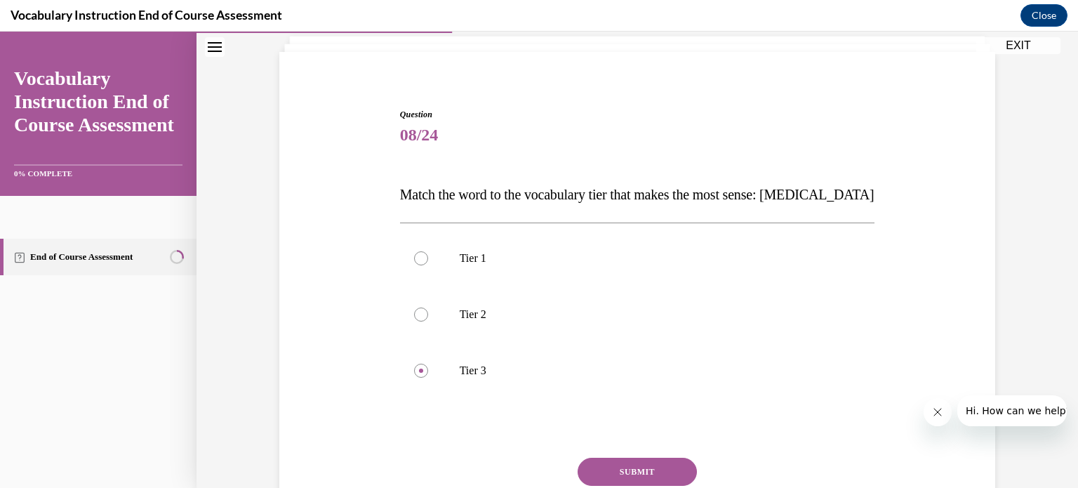
click at [630, 462] on button "SUBMIT" at bounding box center [637, 472] width 119 height 28
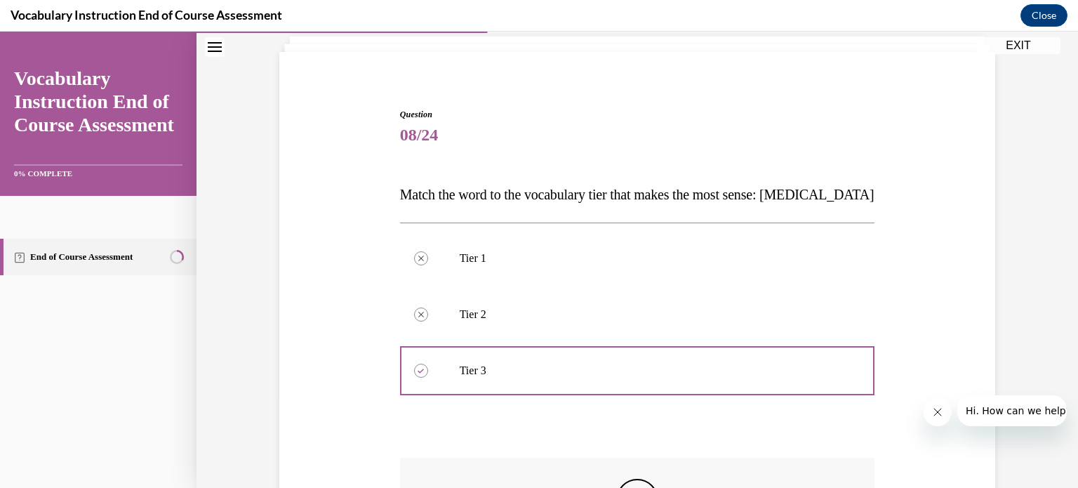
scroll to position [298, 0]
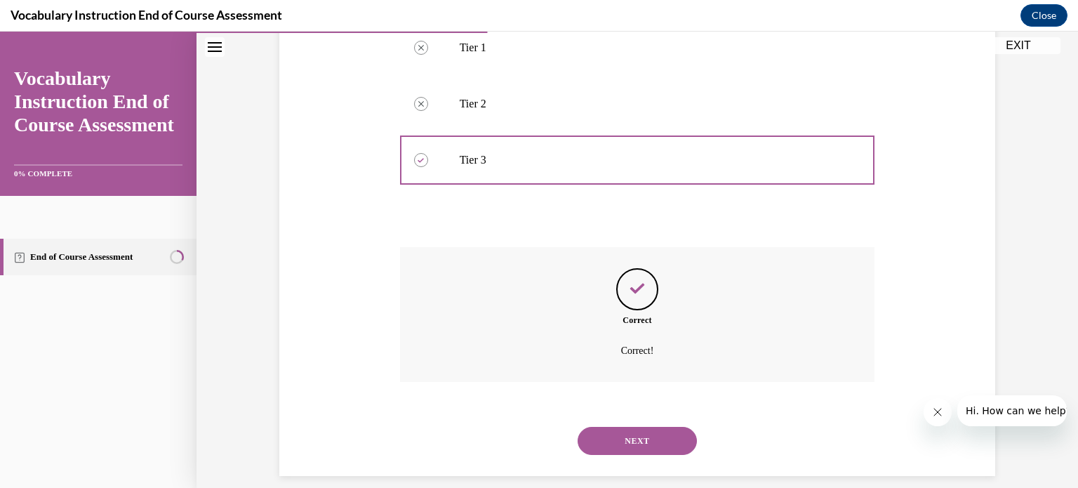
click at [662, 442] on button "NEXT" at bounding box center [637, 441] width 119 height 28
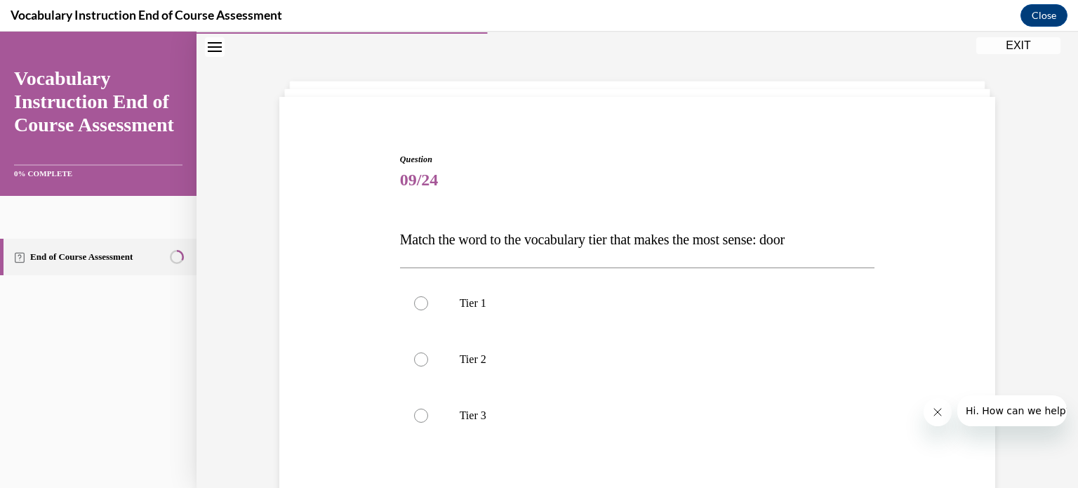
scroll to position [157, 0]
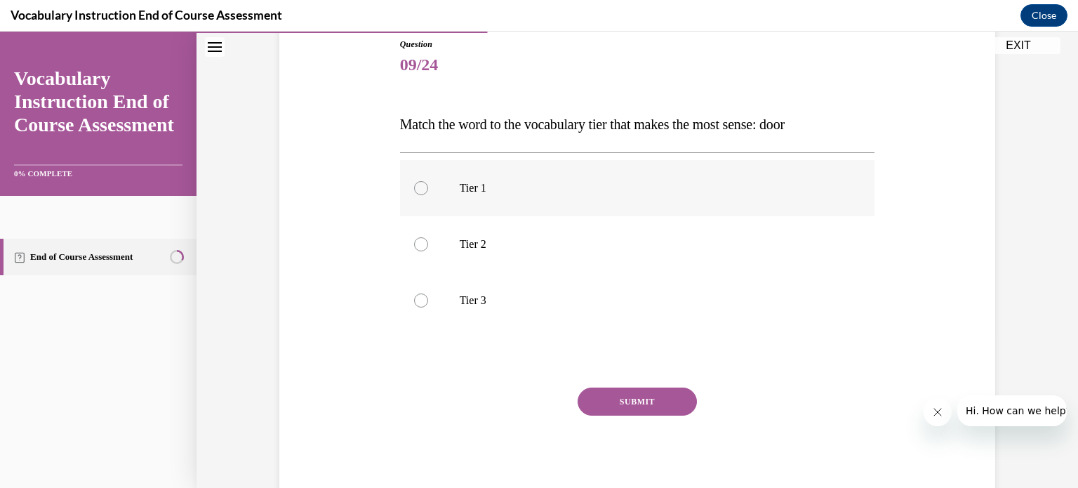
click at [509, 190] on p "Tier 1" at bounding box center [650, 188] width 380 height 14
click at [428, 190] on input "Tier 1" at bounding box center [421, 188] width 14 height 14
radio input "true"
click at [672, 406] on button "SUBMIT" at bounding box center [637, 401] width 119 height 28
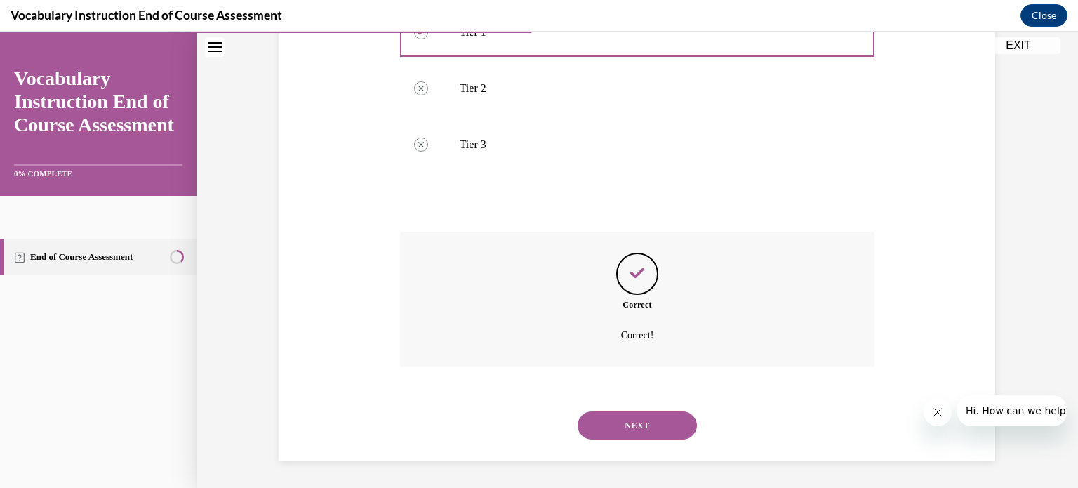
click at [653, 425] on button "NEXT" at bounding box center [637, 425] width 119 height 28
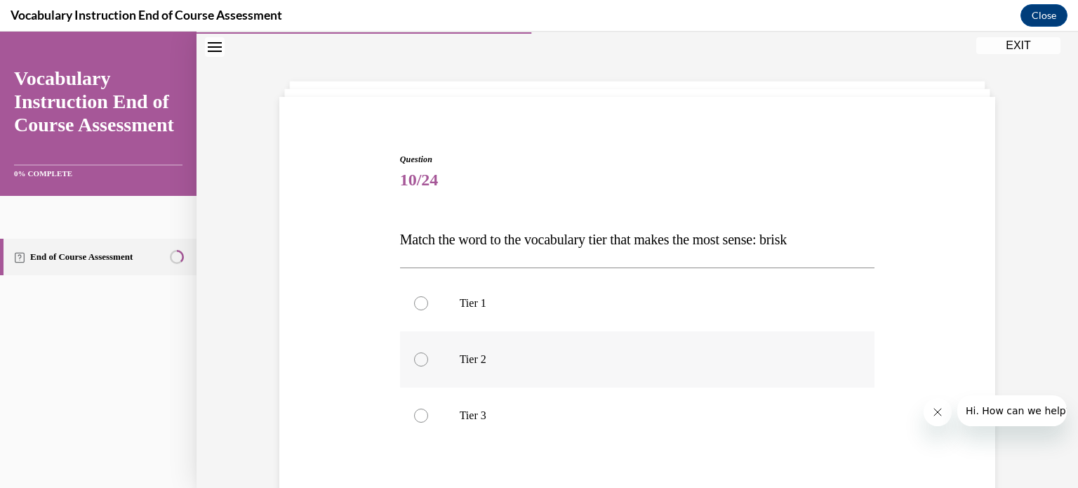
scroll to position [112, 0]
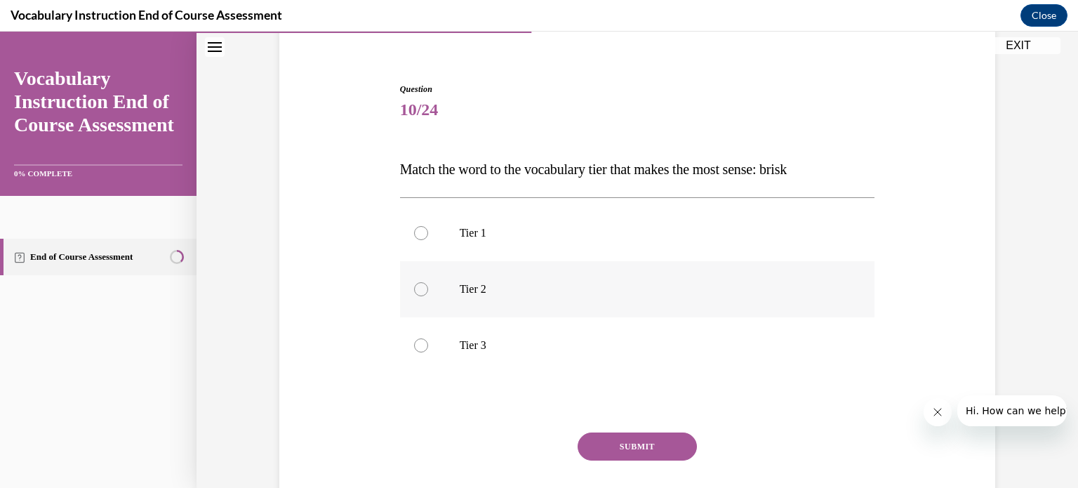
click at [502, 286] on p "Tier 2" at bounding box center [650, 289] width 380 height 14
click at [428, 286] on input "Tier 2" at bounding box center [421, 289] width 14 height 14
radio input "true"
click at [651, 449] on button "SUBMIT" at bounding box center [637, 446] width 119 height 28
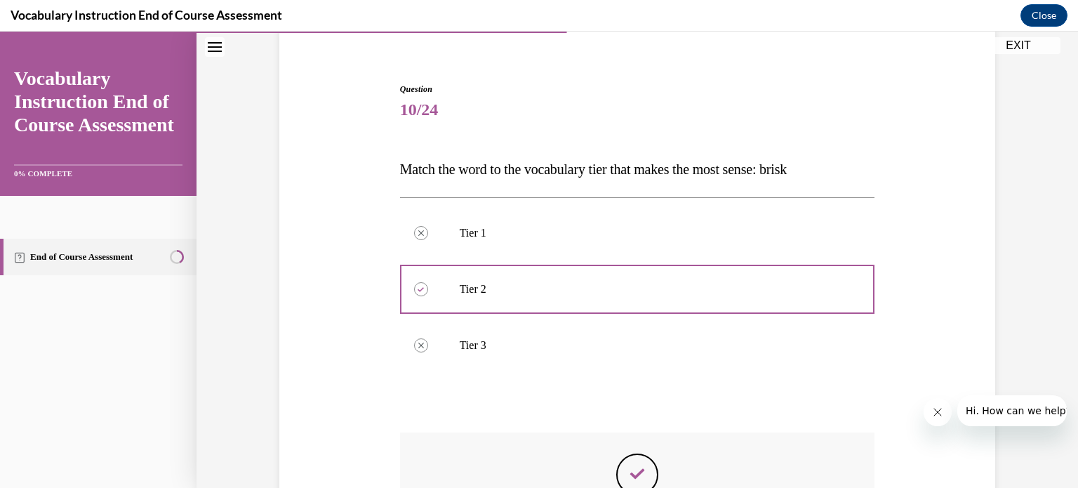
scroll to position [253, 0]
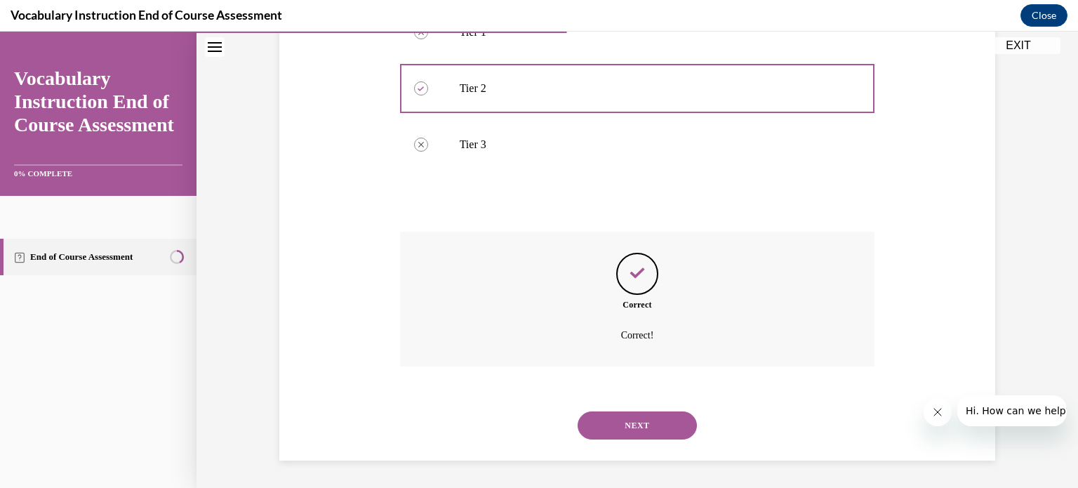
click at [637, 417] on button "NEXT" at bounding box center [637, 425] width 119 height 28
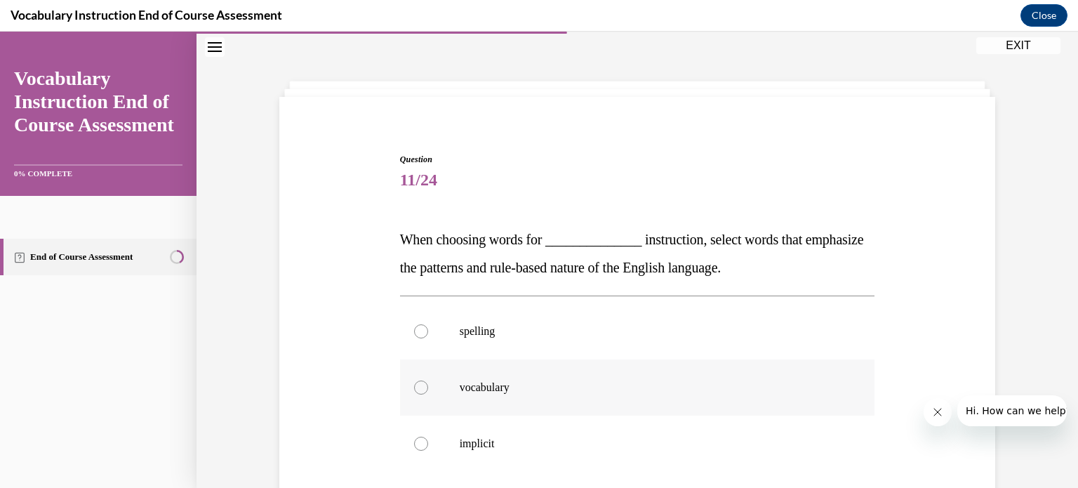
scroll to position [112, 0]
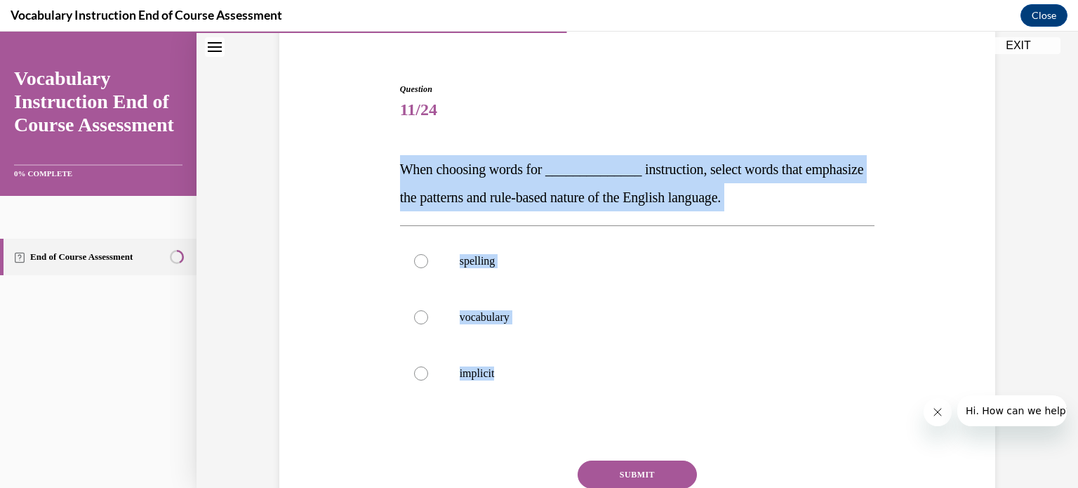
drag, startPoint x: 747, startPoint y: 391, endPoint x: 352, endPoint y: 155, distance: 460.1
click at [352, 155] on div "Question 11/24 When choosing words for ______________ instruction, select words…" at bounding box center [637, 308] width 723 height 535
copy div "When choosing words for ______________ instruction, select words that emphasize…"
click at [902, 270] on div "Question 11/24 When choosing words for ______________ instruction, select words…" at bounding box center [637, 308] width 723 height 535
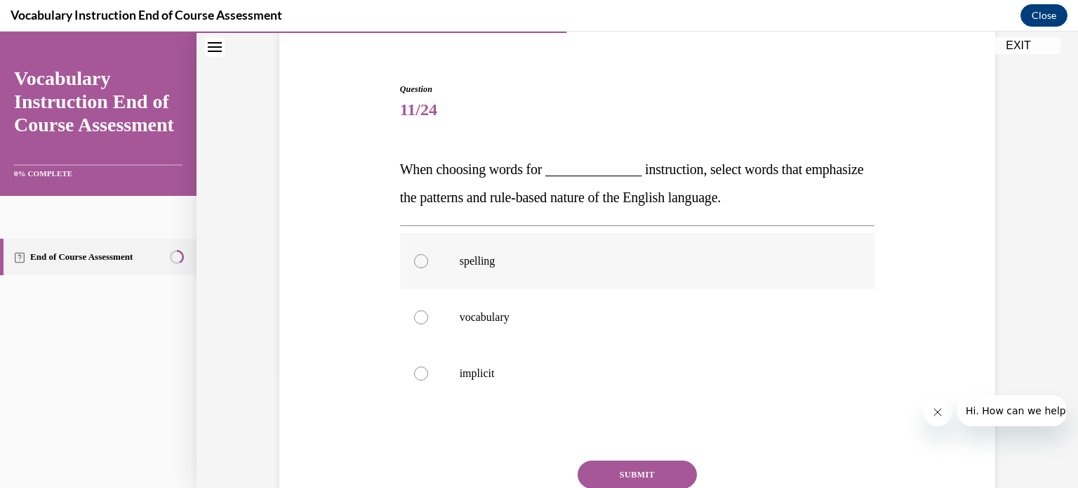
click at [513, 251] on label "spelling" at bounding box center [637, 261] width 475 height 56
click at [428, 254] on input "spelling" at bounding box center [421, 261] width 14 height 14
radio input "true"
click at [647, 474] on button "SUBMIT" at bounding box center [637, 474] width 119 height 28
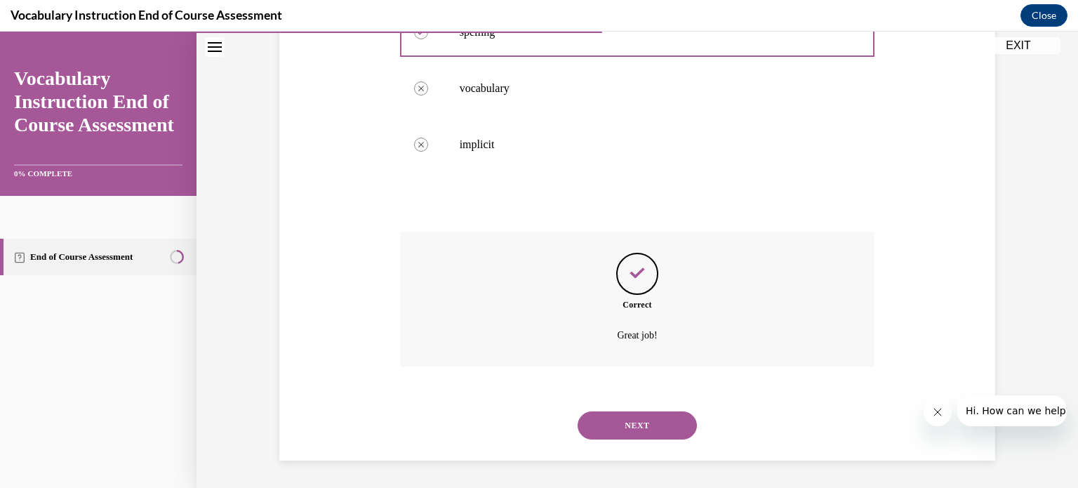
click at [641, 418] on button "NEXT" at bounding box center [637, 425] width 119 height 28
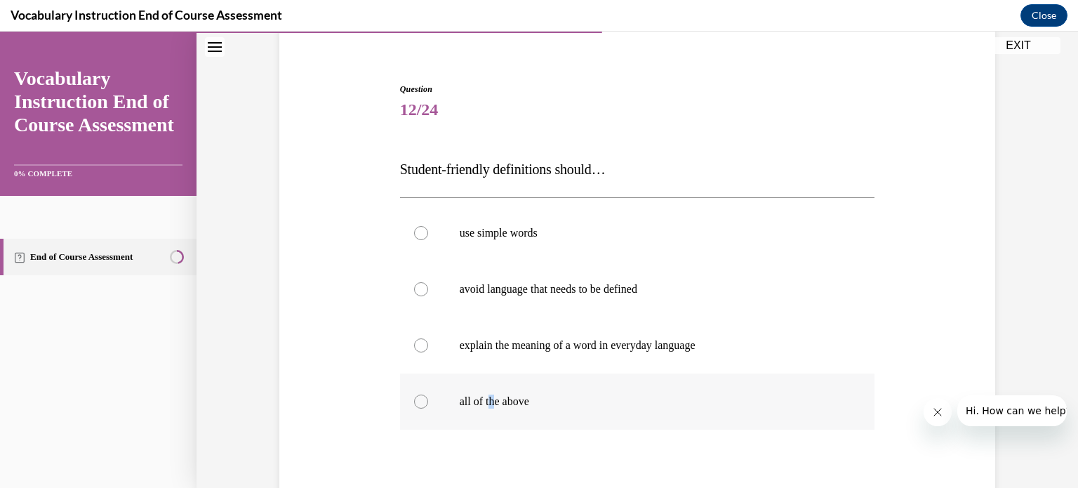
click at [486, 398] on p "all of the above" at bounding box center [650, 401] width 380 height 14
click at [414, 401] on div at bounding box center [421, 401] width 14 height 14
click at [414, 401] on input "all of the above" at bounding box center [421, 401] width 14 height 14
radio input "true"
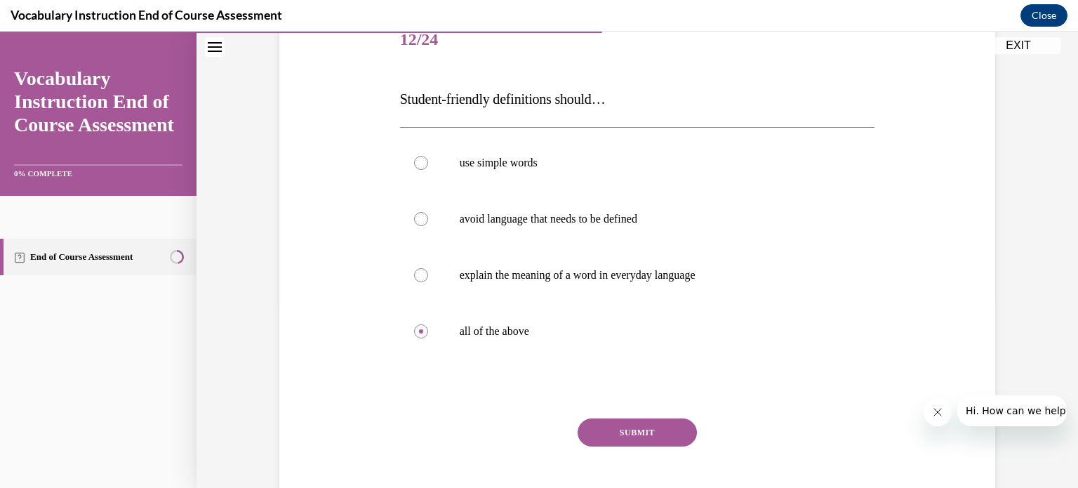
scroll to position [213, 0]
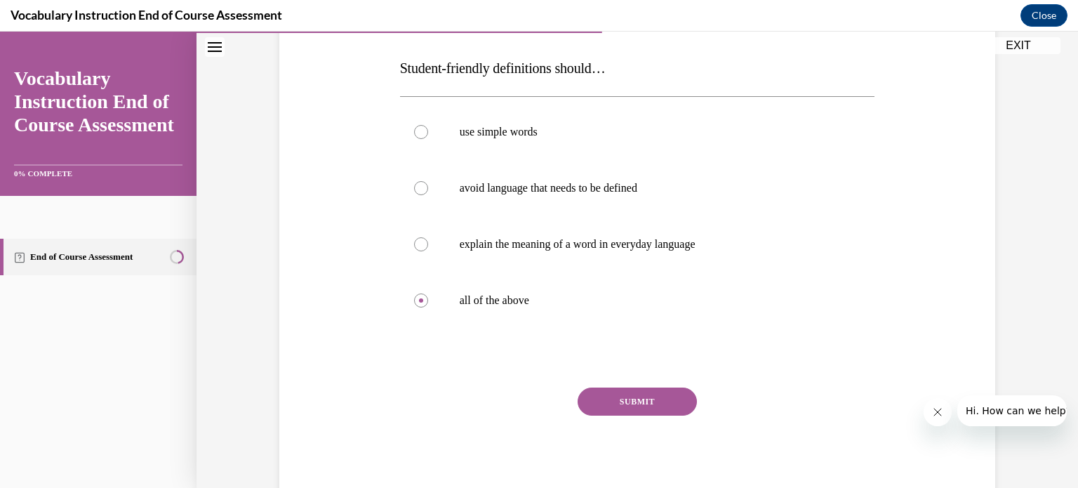
click at [636, 406] on button "SUBMIT" at bounding box center [637, 401] width 119 height 28
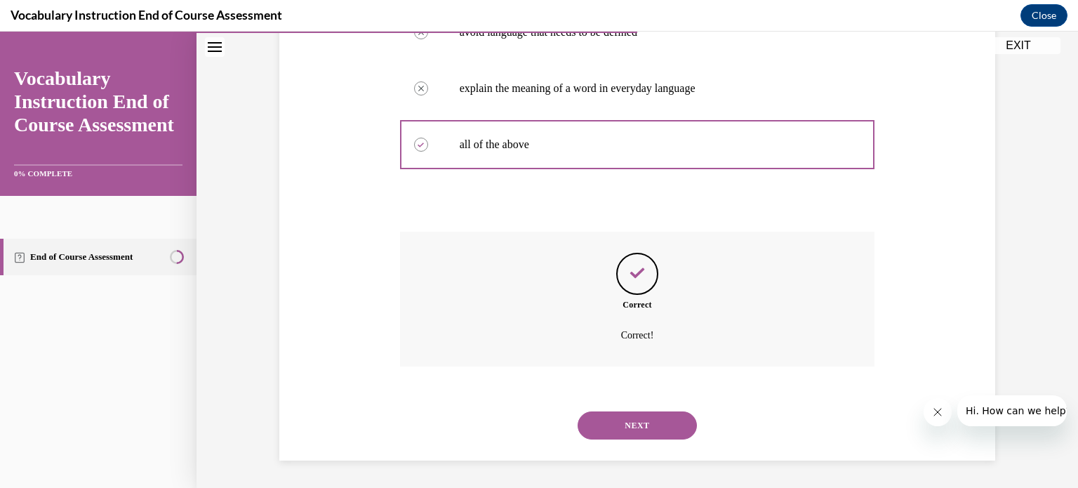
click at [660, 425] on button "NEXT" at bounding box center [637, 425] width 119 height 28
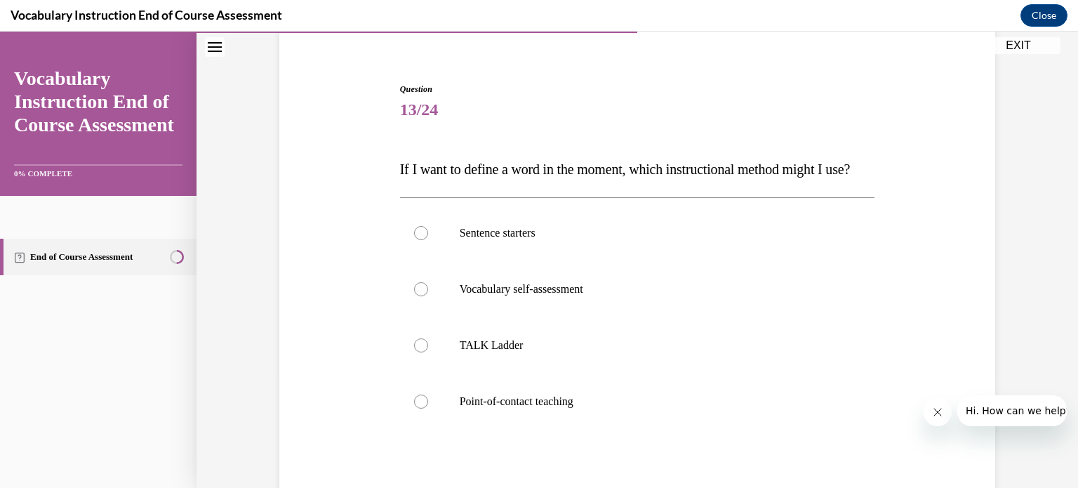
scroll to position [182, 0]
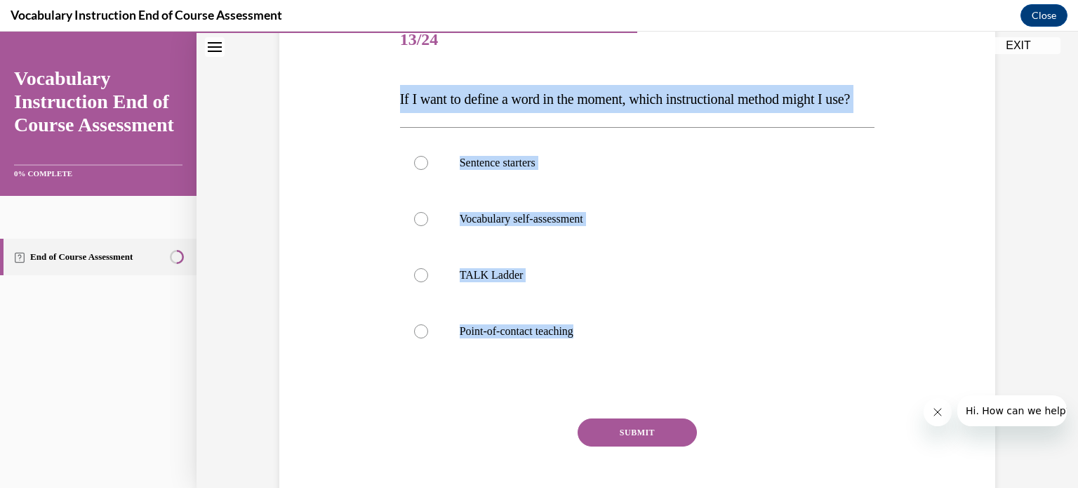
drag, startPoint x: 773, startPoint y: 387, endPoint x: 321, endPoint y: 82, distance: 545.4
click at [321, 82] on div "Question 13/24 If I want to define a word in the moment, which instructional me…" at bounding box center [637, 252] width 723 height 563
copy div "If I want to define a word in the moment, which instructional method might I us…"
drag, startPoint x: 886, startPoint y: 218, endPoint x: 869, endPoint y: 221, distance: 17.1
click at [886, 218] on div "Question 13/24 If I want to define a word in the moment, which instructional me…" at bounding box center [637, 252] width 723 height 563
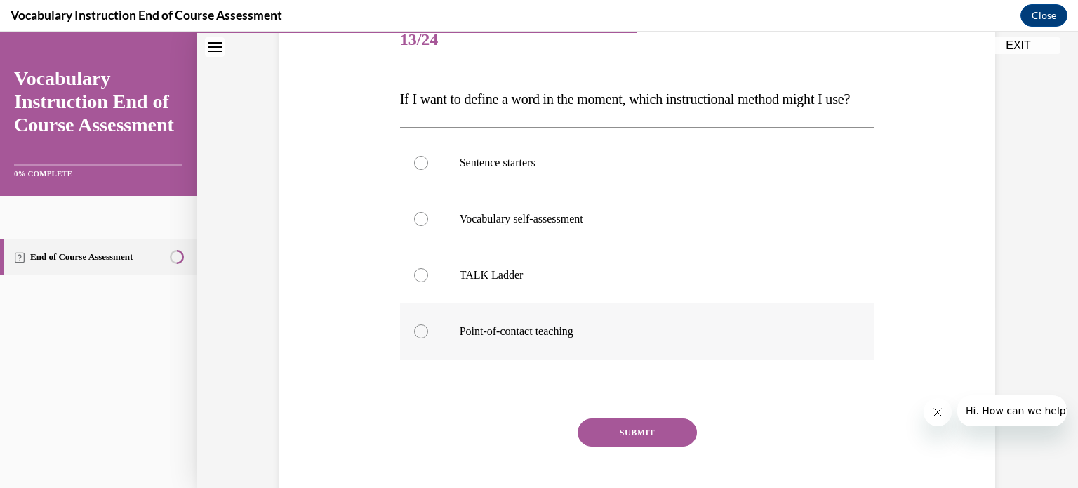
click at [420, 338] on div at bounding box center [421, 331] width 14 height 14
click at [420, 338] on input "Point-of-contact teaching" at bounding box center [421, 331] width 14 height 14
radio input "true"
click at [623, 446] on button "SUBMIT" at bounding box center [637, 432] width 119 height 28
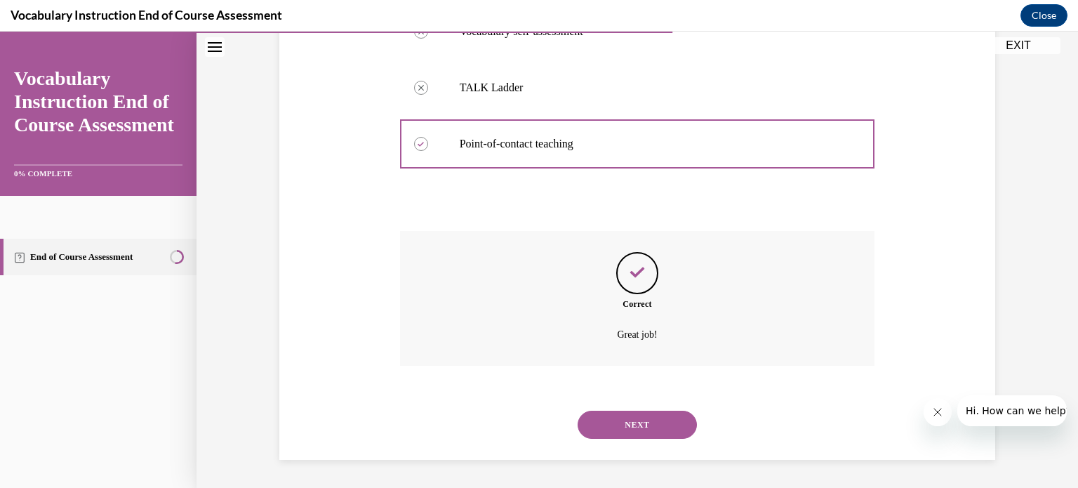
click at [663, 423] on button "NEXT" at bounding box center [637, 425] width 119 height 28
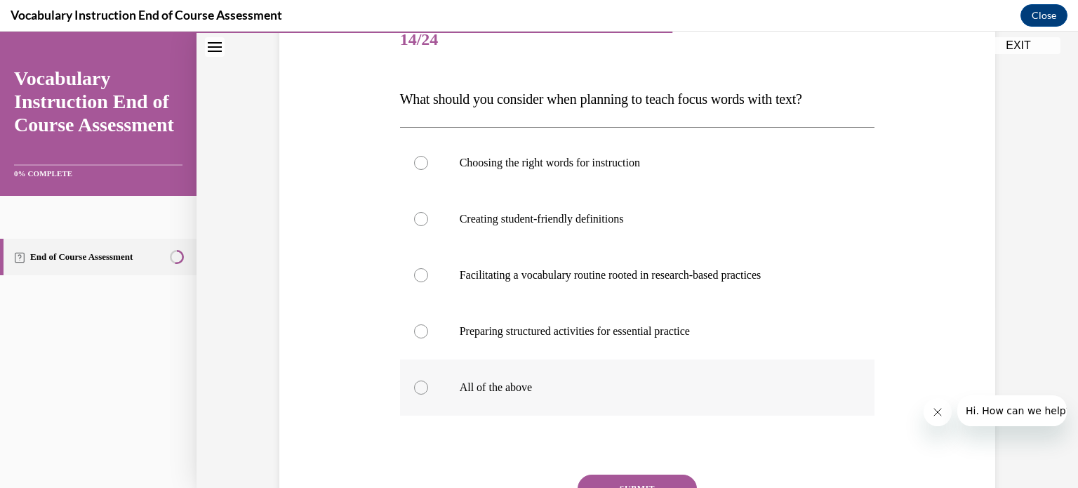
click at [557, 380] on p "All of the above" at bounding box center [650, 387] width 380 height 14
click at [428, 380] on input "All of the above" at bounding box center [421, 387] width 14 height 14
radio input "true"
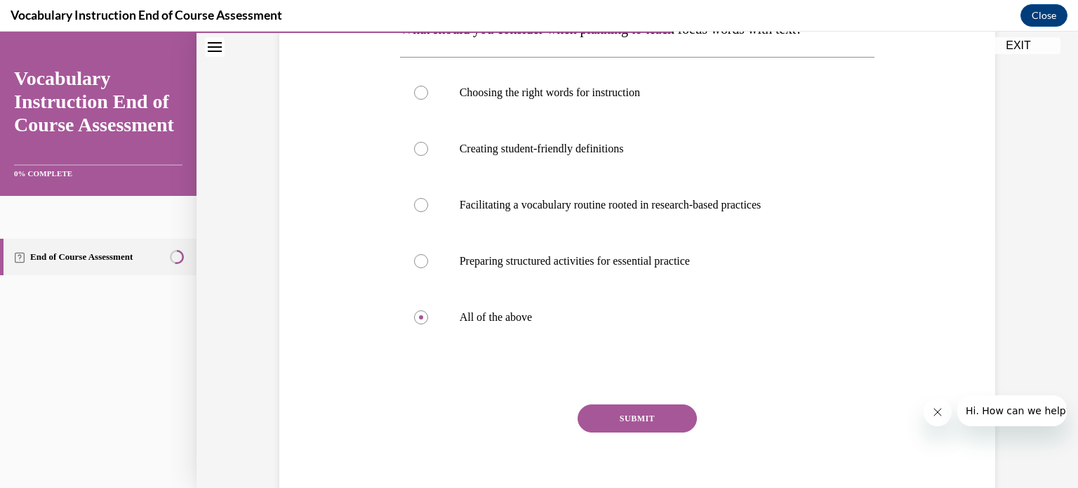
scroll to position [269, 0]
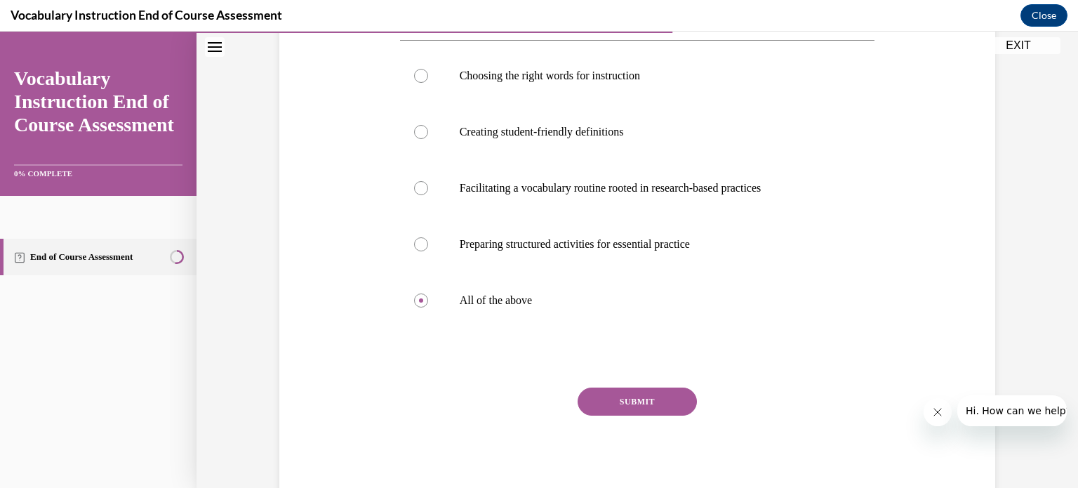
click at [640, 409] on button "SUBMIT" at bounding box center [637, 401] width 119 height 28
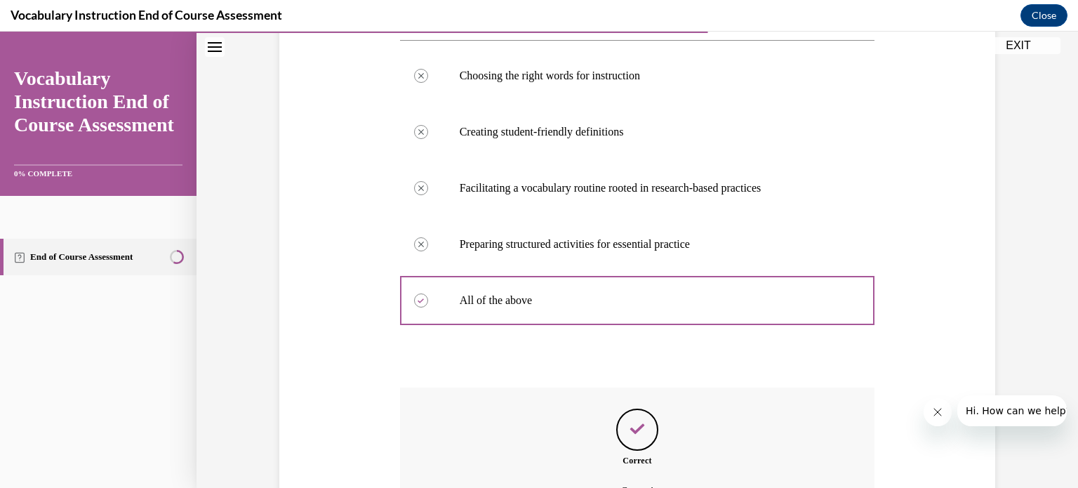
scroll to position [425, 0]
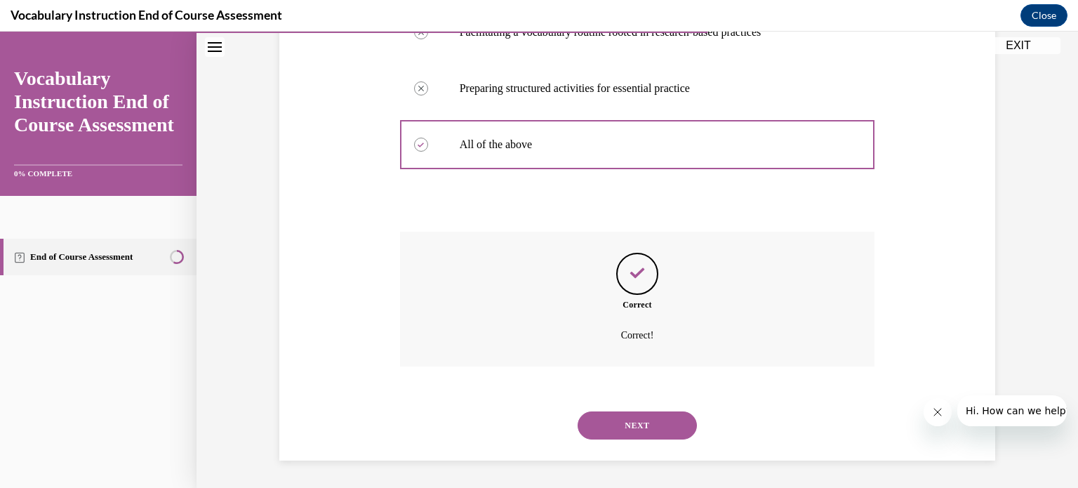
click at [657, 424] on button "NEXT" at bounding box center [637, 425] width 119 height 28
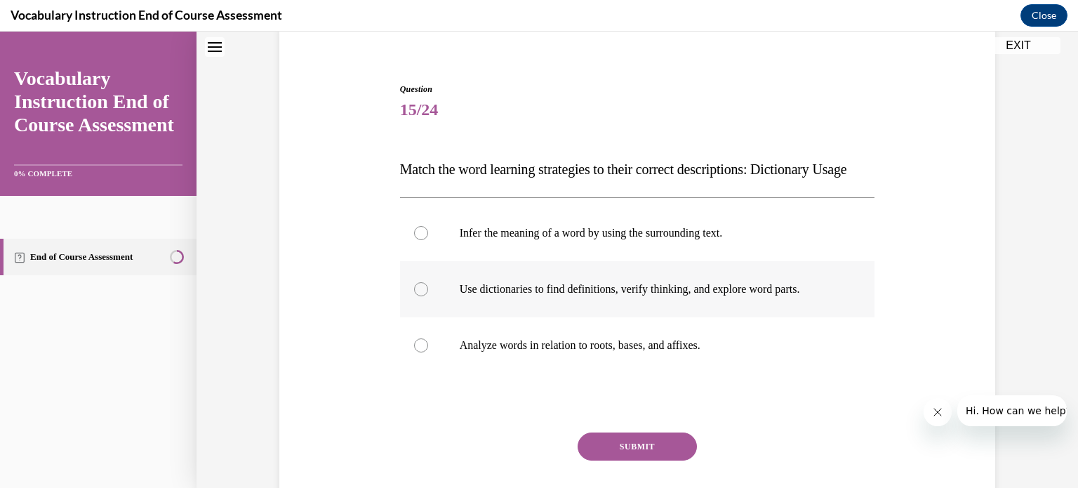
scroll to position [182, 0]
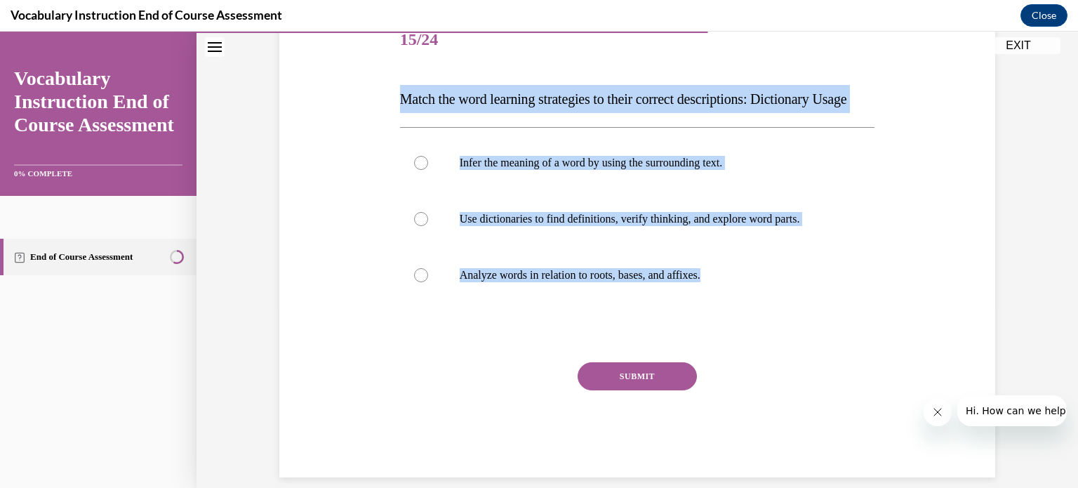
drag, startPoint x: 807, startPoint y: 341, endPoint x: 326, endPoint y: 88, distance: 543.4
click at [326, 88] on div "Question 15/24 Match the word learning strategies to their correct descriptions…" at bounding box center [637, 224] width 723 height 507
copy div "Match the word learning strategies to their correct descriptions: Dictionary Us…"
click at [326, 168] on div "Question 15/24 Match the word learning strategies to their correct descriptions…" at bounding box center [637, 224] width 723 height 507
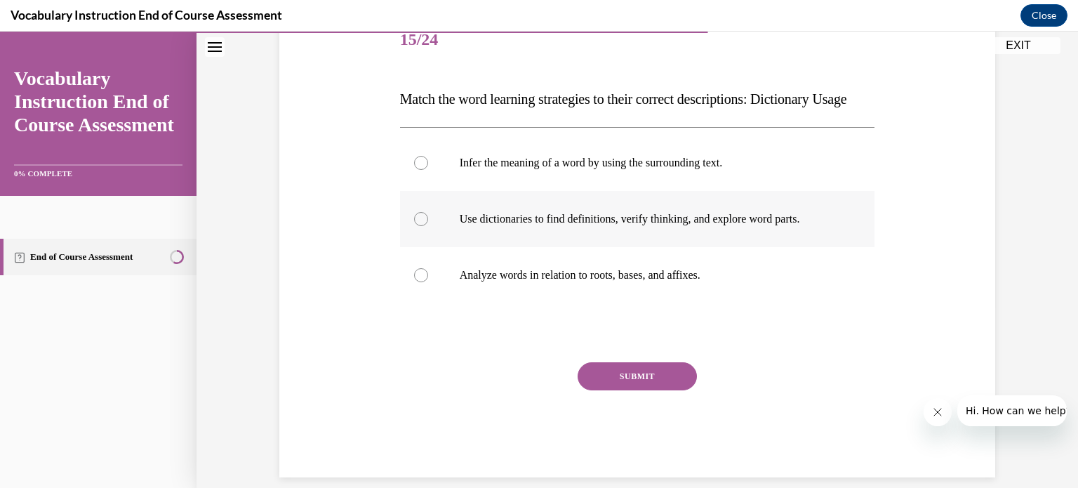
click at [416, 226] on div at bounding box center [421, 219] width 14 height 14
click at [416, 226] on input "Use dictionaries to find definitions, verify thinking, and explore word parts." at bounding box center [421, 219] width 14 height 14
radio input "true"
click at [652, 390] on button "SUBMIT" at bounding box center [637, 376] width 119 height 28
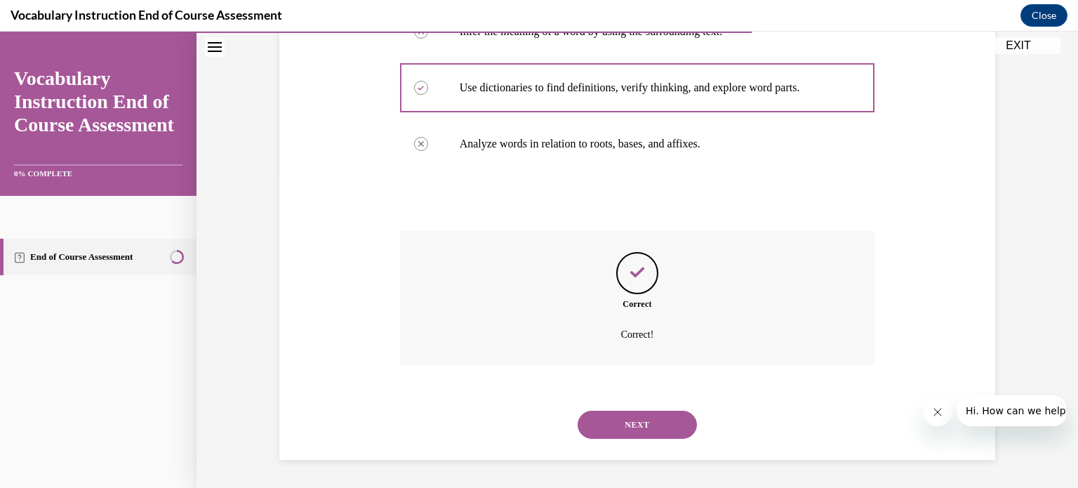
click at [658, 417] on button "NEXT" at bounding box center [637, 425] width 119 height 28
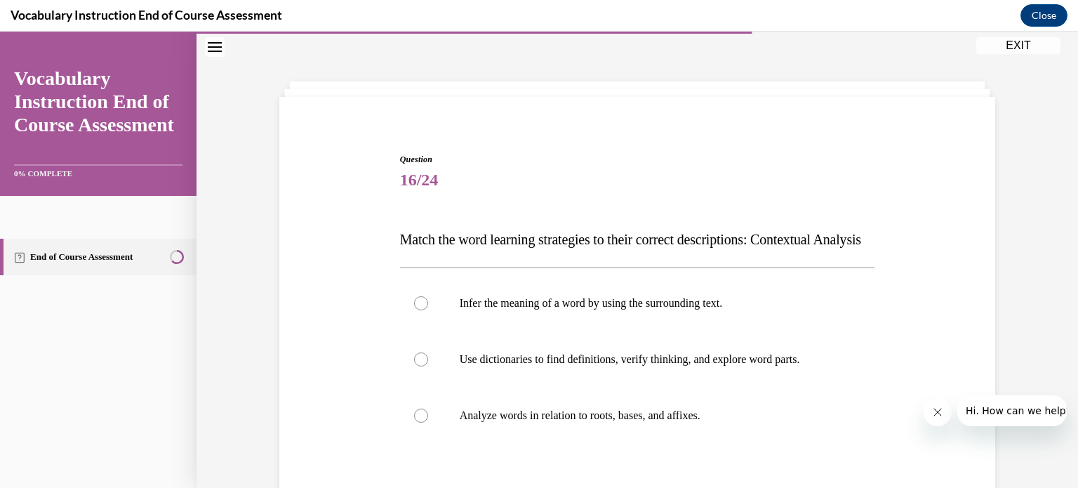
scroll to position [112, 0]
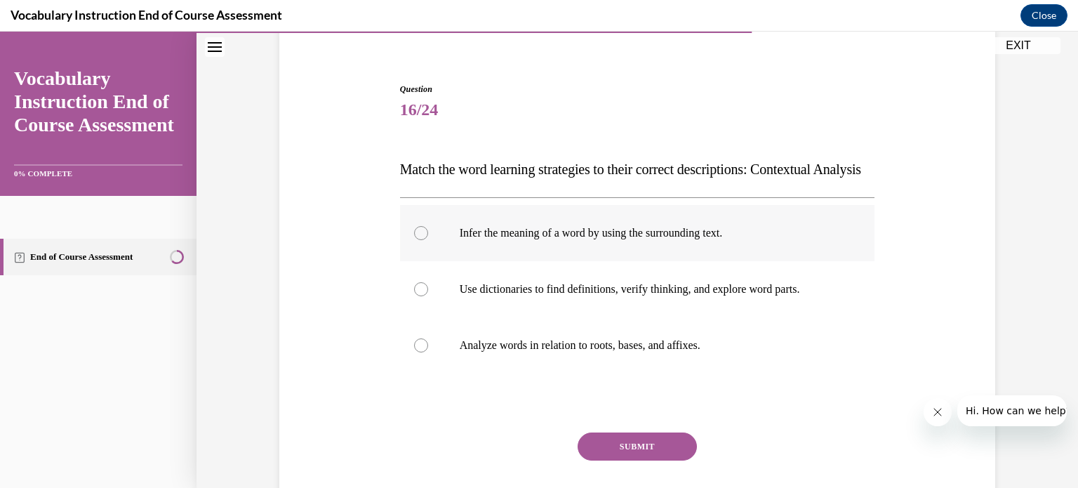
click at [739, 240] on p "Infer the meaning of a word by using the surrounding text." at bounding box center [650, 233] width 380 height 14
click at [428, 240] on input "Infer the meaning of a word by using the surrounding text." at bounding box center [421, 233] width 14 height 14
radio input "true"
click at [672, 460] on button "SUBMIT" at bounding box center [637, 446] width 119 height 28
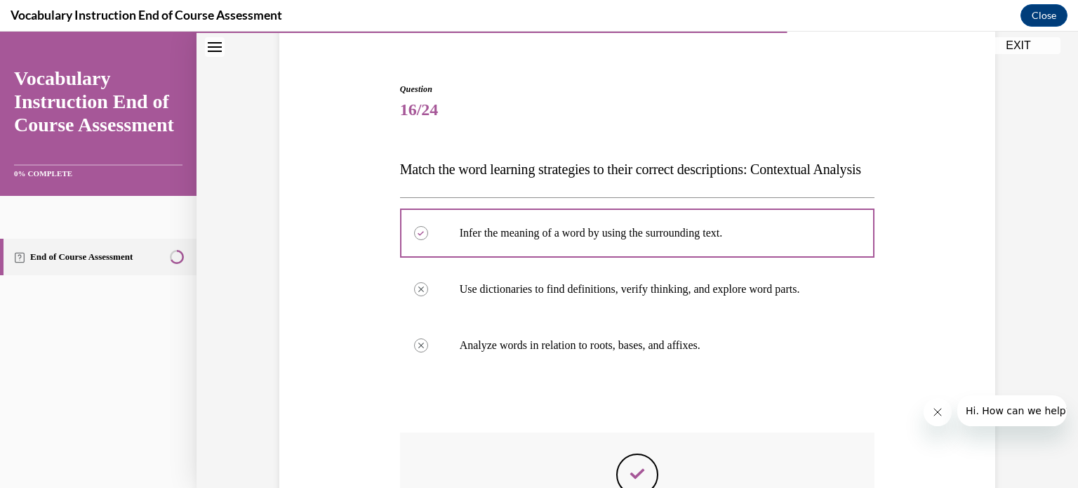
scroll to position [341, 0]
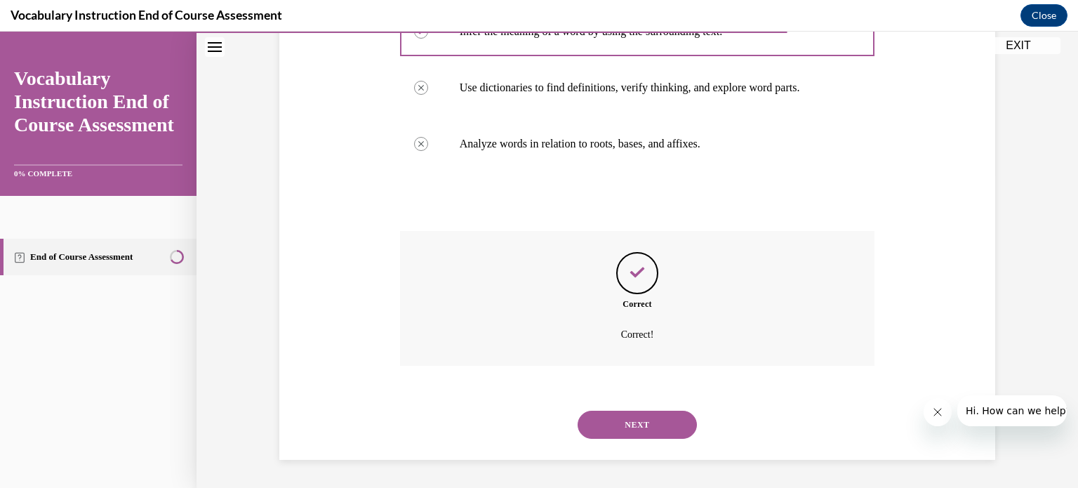
click at [664, 418] on button "NEXT" at bounding box center [637, 425] width 119 height 28
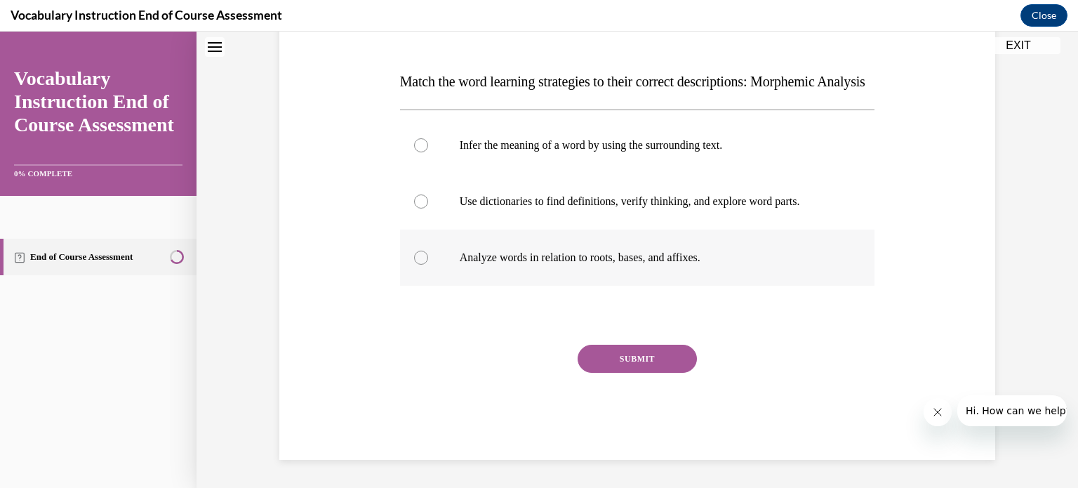
scroll to position [42, 0]
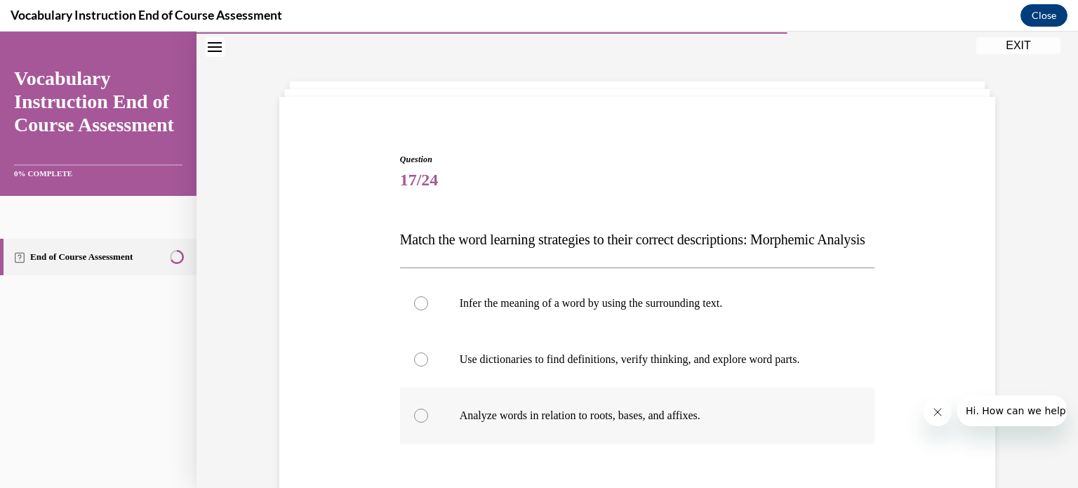
click at [668, 422] on p "Analyze words in relation to roots, bases, and affixes." at bounding box center [650, 415] width 380 height 14
click at [428, 422] on input "Analyze words in relation to roots, bases, and affixes." at bounding box center [421, 415] width 14 height 14
radio input "true"
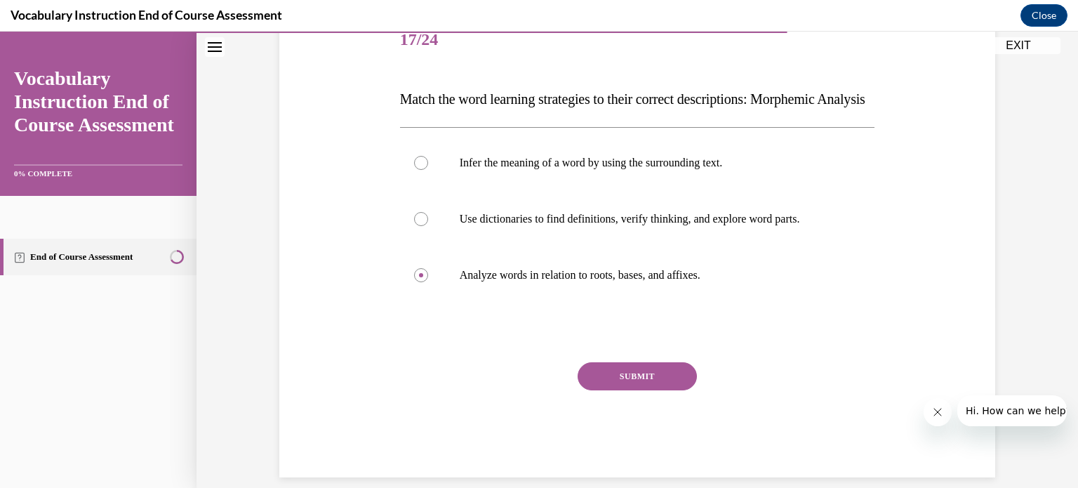
click at [671, 390] on button "SUBMIT" at bounding box center [637, 376] width 119 height 28
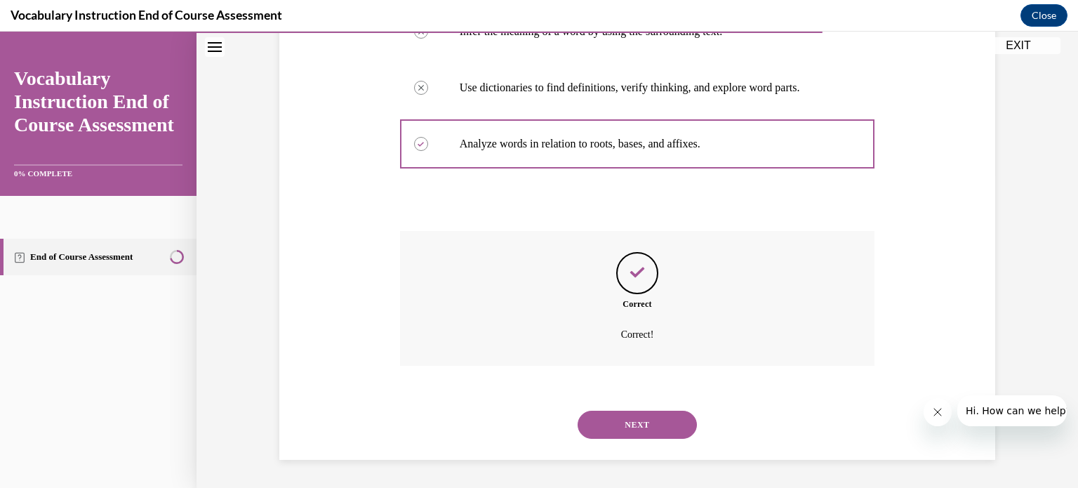
click at [667, 427] on button "NEXT" at bounding box center [637, 425] width 119 height 28
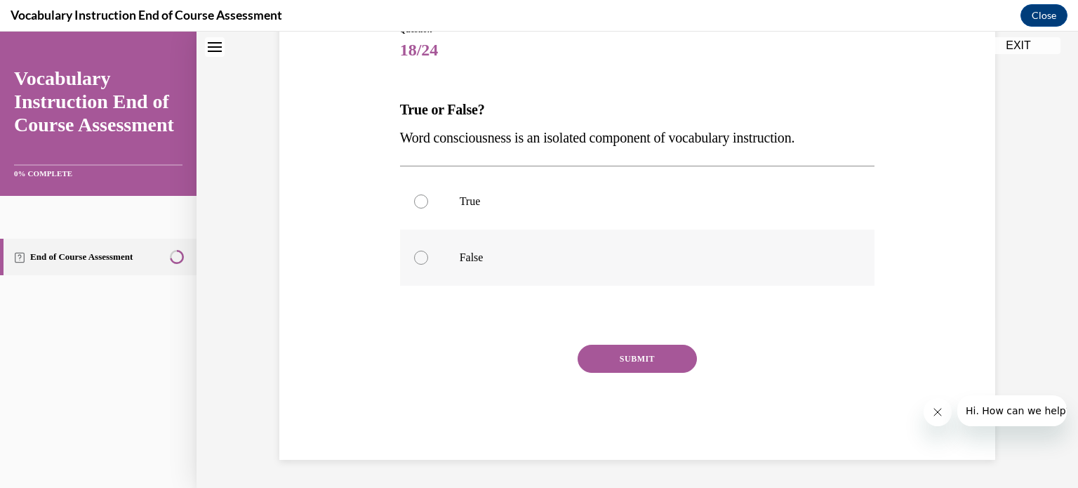
scroll to position [42, 0]
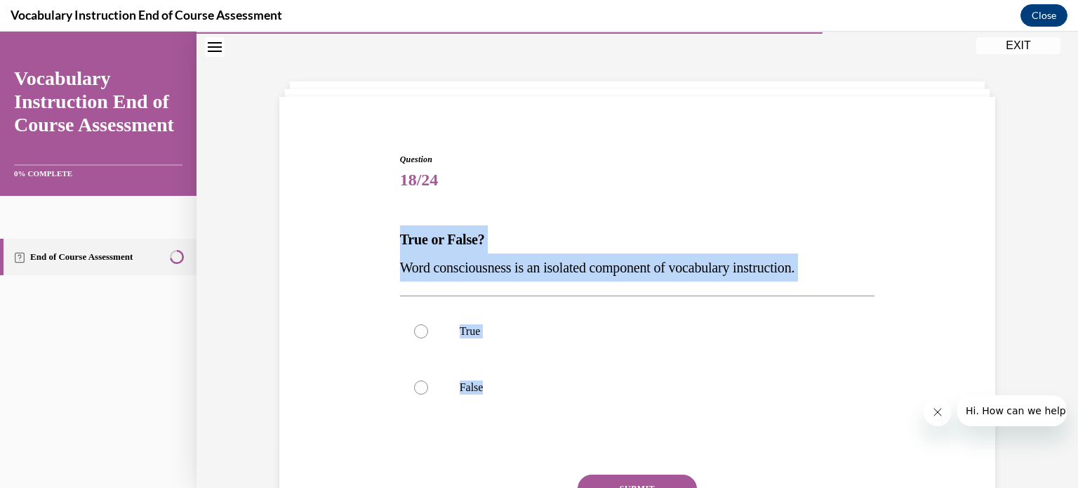
drag, startPoint x: 831, startPoint y: 411, endPoint x: 354, endPoint y: 232, distance: 509.4
click at [354, 232] on div "Question 18/24 True or False? Word consciousness is an isolated component of vo…" at bounding box center [637, 350] width 723 height 479
copy div "True or False? Word consciousness is an isolated component of vocabulary instru…"
click at [460, 387] on p "False" at bounding box center [650, 387] width 380 height 14
click at [428, 387] on input "False" at bounding box center [421, 387] width 14 height 14
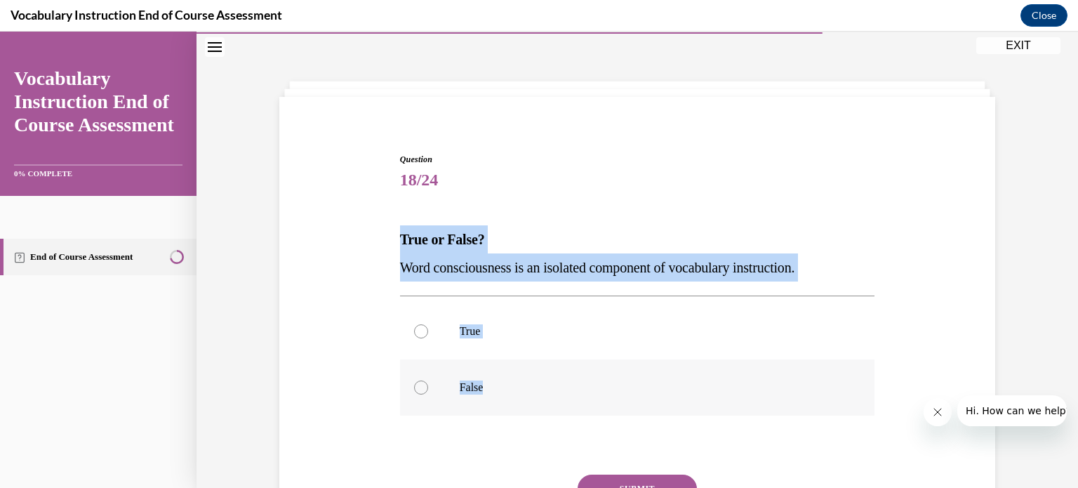
radio input "true"
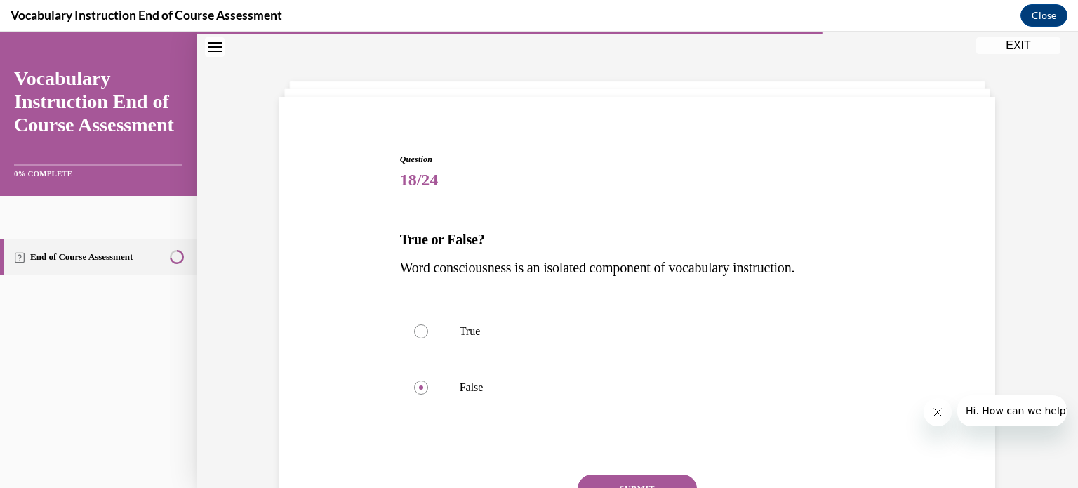
scroll to position [129, 0]
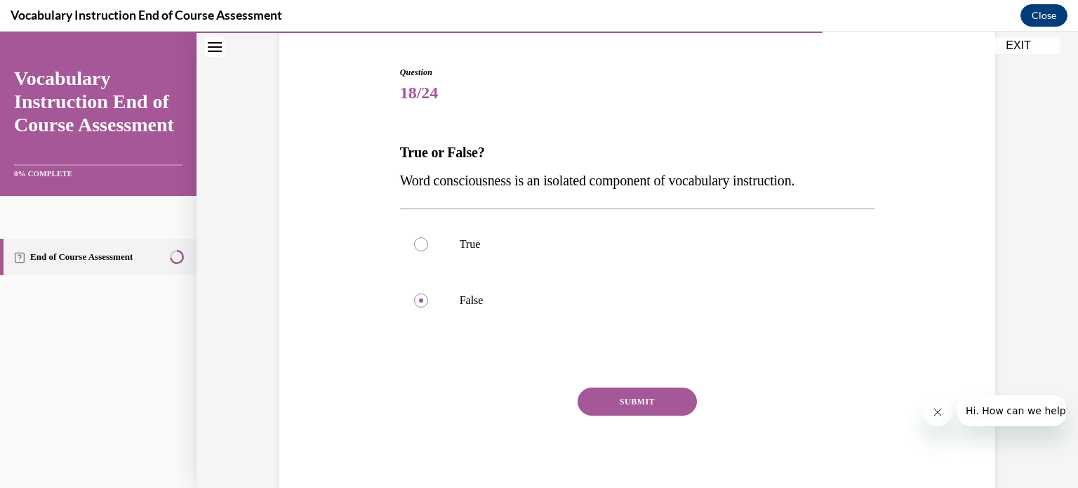
click at [648, 401] on button "SUBMIT" at bounding box center [637, 401] width 119 height 28
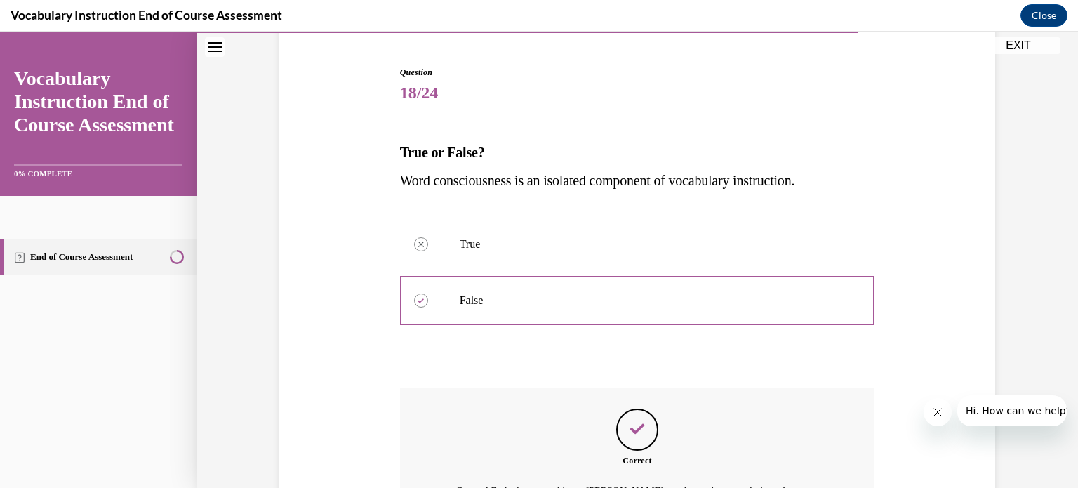
scroll to position [302, 0]
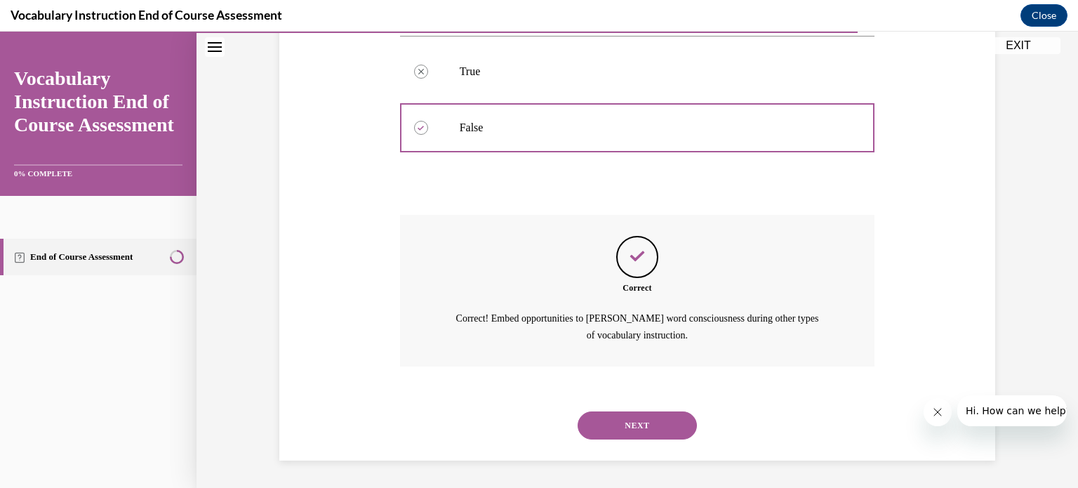
click at [646, 424] on button "NEXT" at bounding box center [637, 425] width 119 height 28
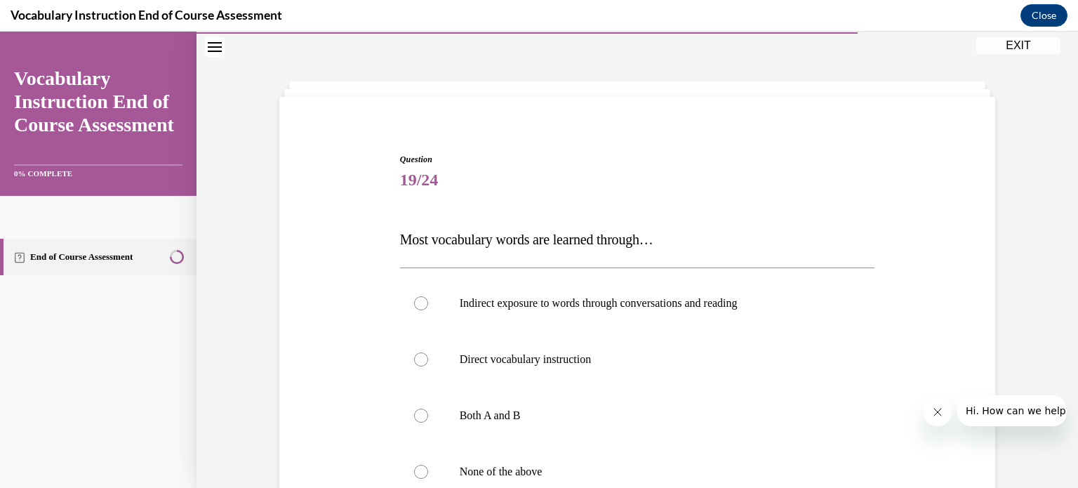
scroll to position [112, 0]
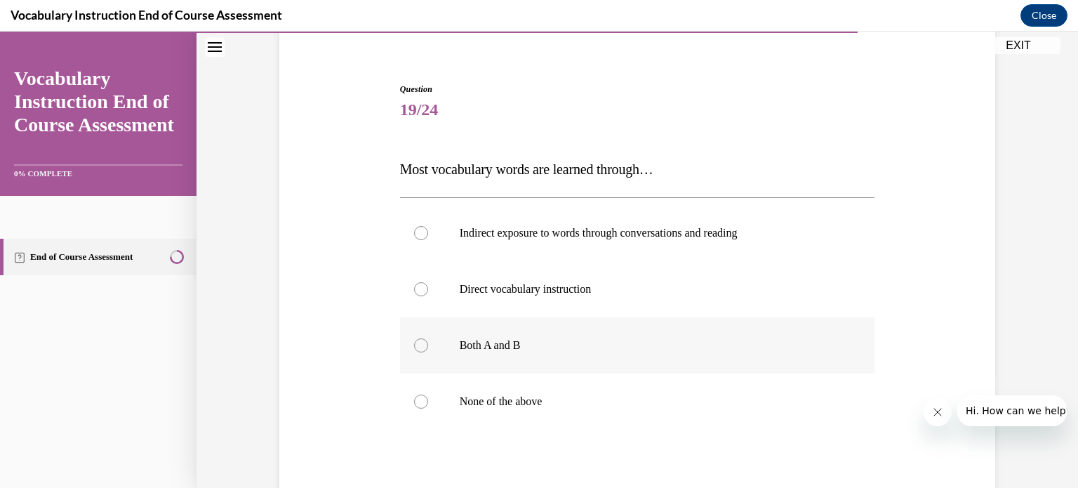
click at [414, 346] on div at bounding box center [421, 345] width 14 height 14
click at [414, 346] on input "Both A and B" at bounding box center [421, 345] width 14 height 14
radio input "true"
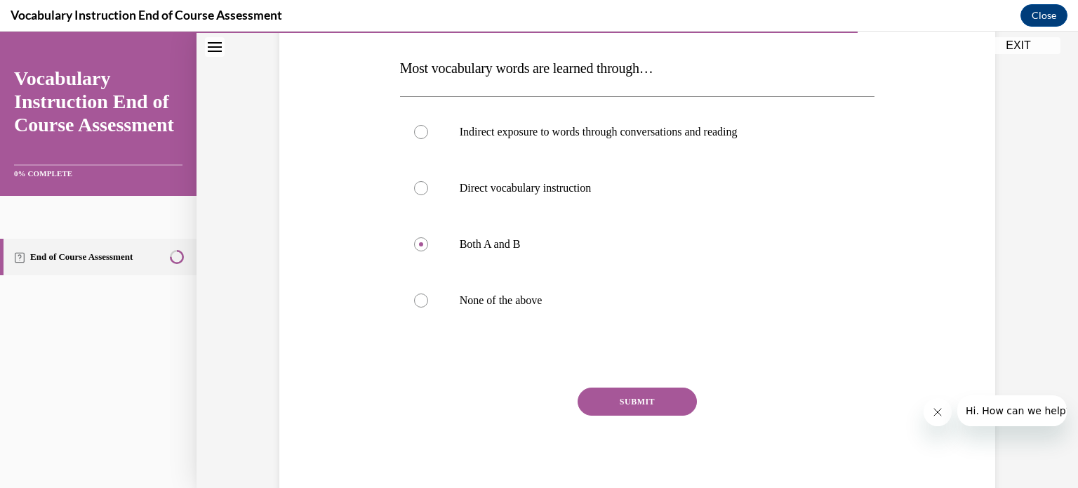
click at [669, 398] on button "SUBMIT" at bounding box center [637, 401] width 119 height 28
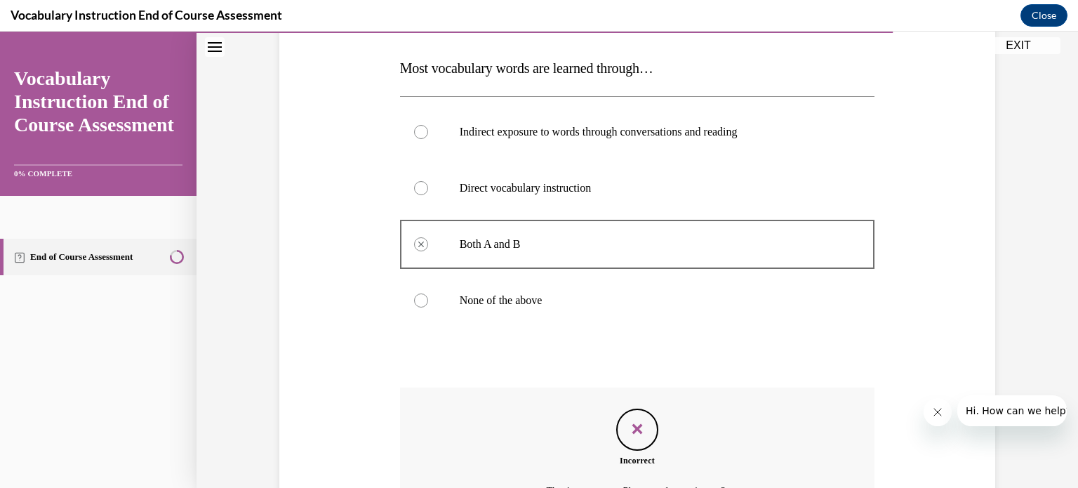
scroll to position [369, 0]
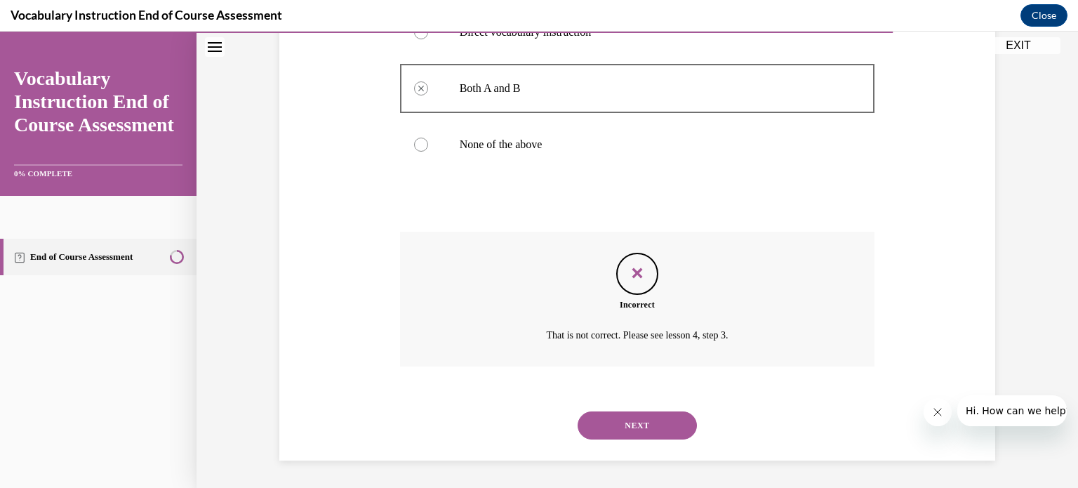
click at [669, 424] on button "NEXT" at bounding box center [637, 425] width 119 height 28
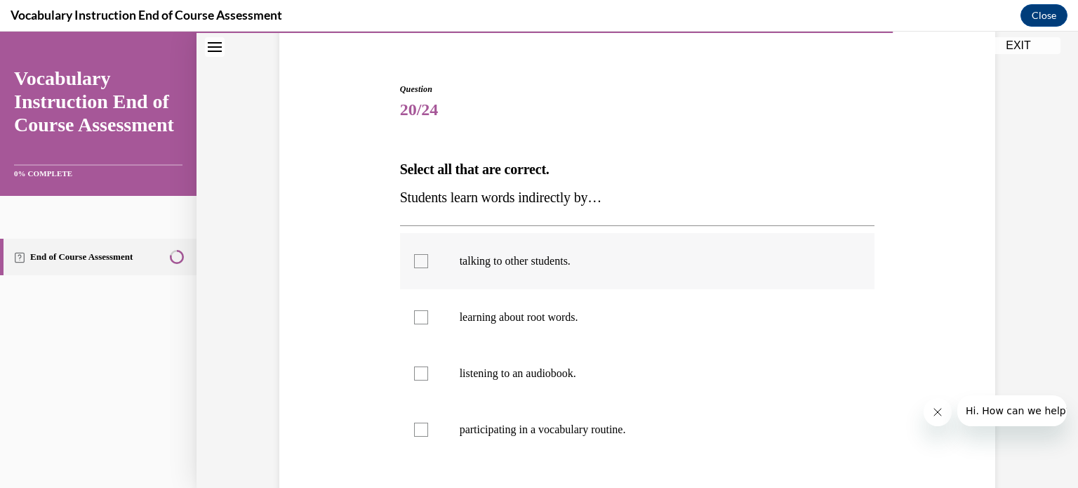
scroll to position [182, 0]
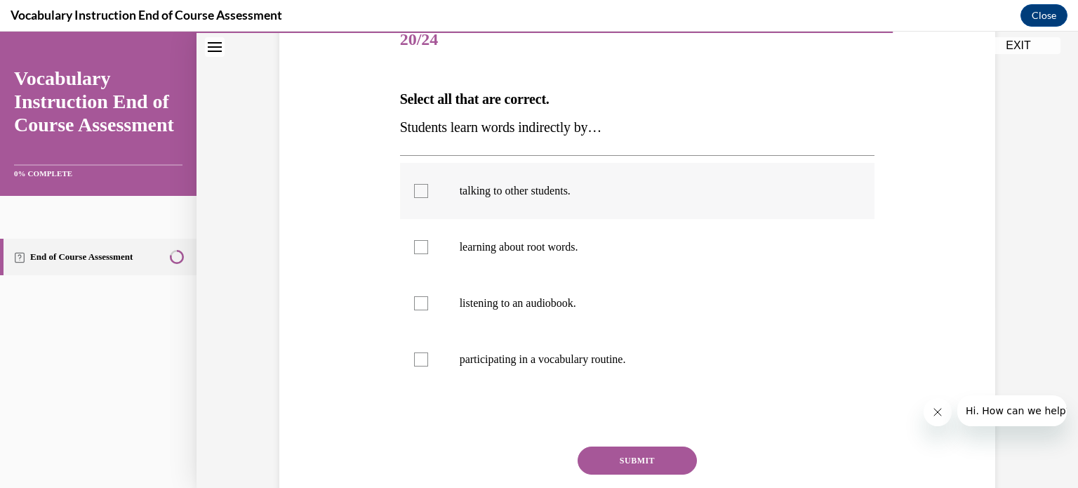
click at [535, 200] on label "talking to other students." at bounding box center [637, 191] width 475 height 56
click at [428, 198] on input "talking to other students." at bounding box center [421, 191] width 14 height 14
checkbox input "true"
click at [545, 248] on p "learning about root words." at bounding box center [650, 247] width 380 height 14
click at [428, 248] on input "learning about root words." at bounding box center [421, 247] width 14 height 14
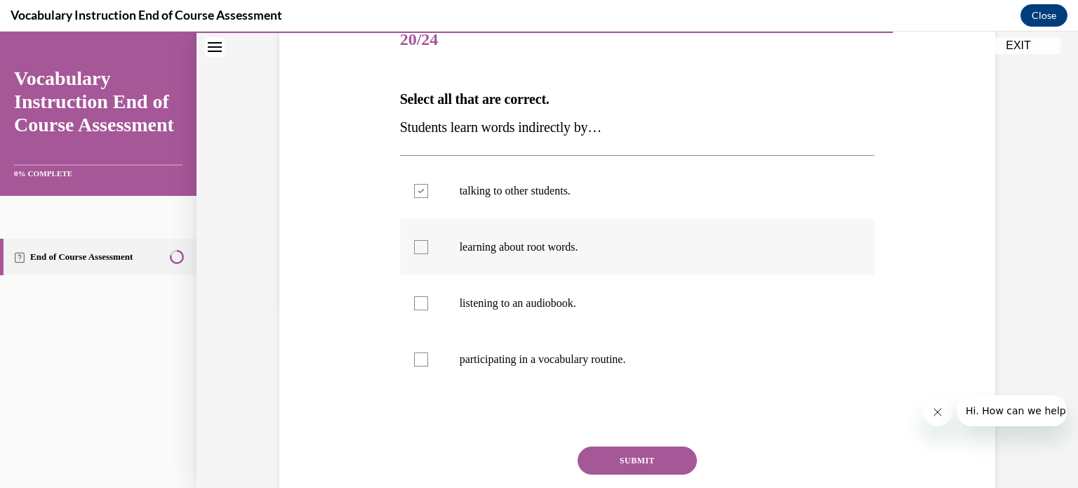
checkbox input "true"
click at [544, 365] on p "participating in a vocabulary routine." at bounding box center [650, 359] width 380 height 14
click at [428, 365] on input "participating in a vocabulary routine." at bounding box center [421, 359] width 14 height 14
checkbox input "true"
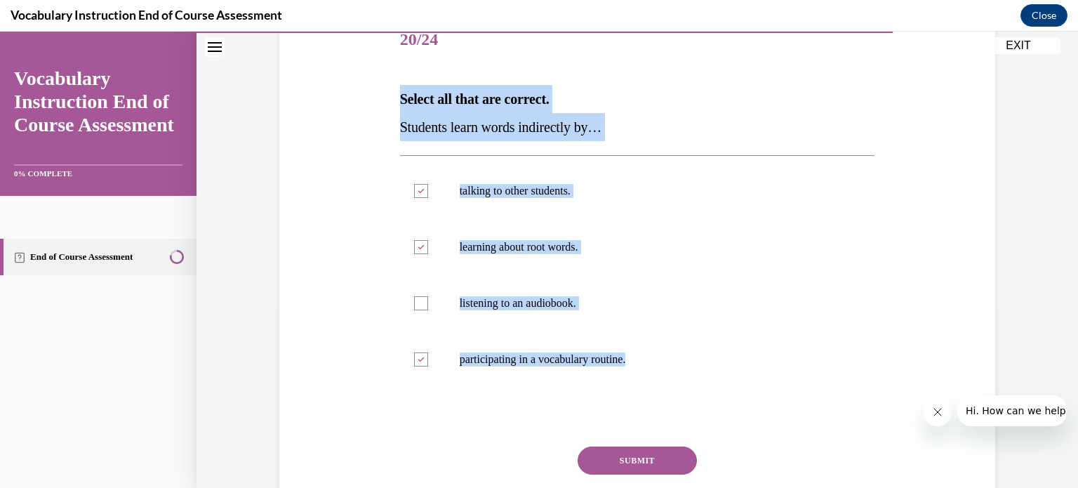
drag, startPoint x: 780, startPoint y: 388, endPoint x: 377, endPoint y: 100, distance: 495.6
click at [377, 100] on div "Question 20/24 Select all that are correct. Students learn words indirectly by……" at bounding box center [637, 266] width 723 height 591
click at [415, 302] on div at bounding box center [421, 303] width 14 height 14
click at [415, 302] on input "listening to an audiobook." at bounding box center [421, 303] width 14 height 14
checkbox input "true"
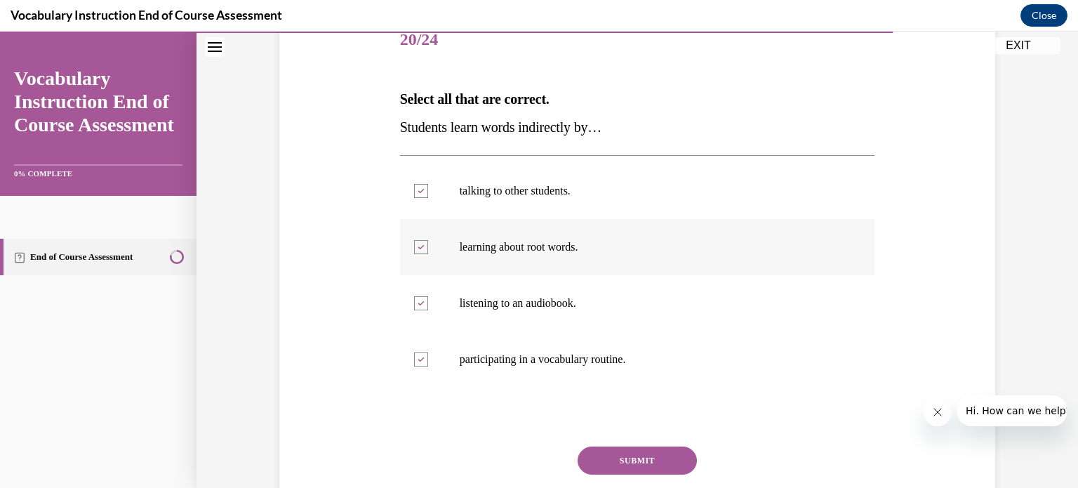
click at [414, 249] on div at bounding box center [421, 247] width 14 height 14
click at [414, 249] on input "learning about root words." at bounding box center [421, 247] width 14 height 14
checkbox input "false"
click at [418, 359] on icon at bounding box center [421, 359] width 6 height 5
click at [415, 359] on input "participating in a vocabulary routine." at bounding box center [421, 359] width 14 height 14
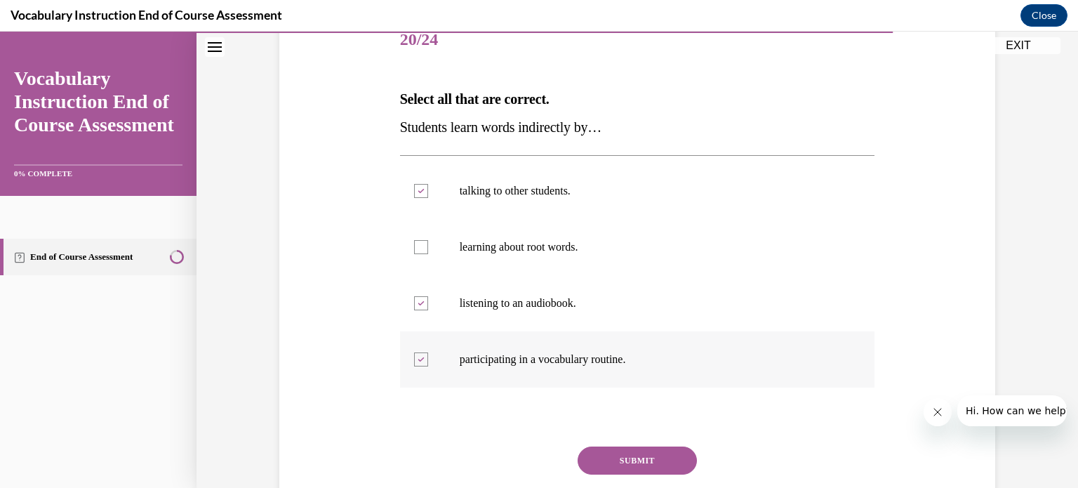
checkbox input "false"
click at [657, 457] on button "SUBMIT" at bounding box center [637, 460] width 119 height 28
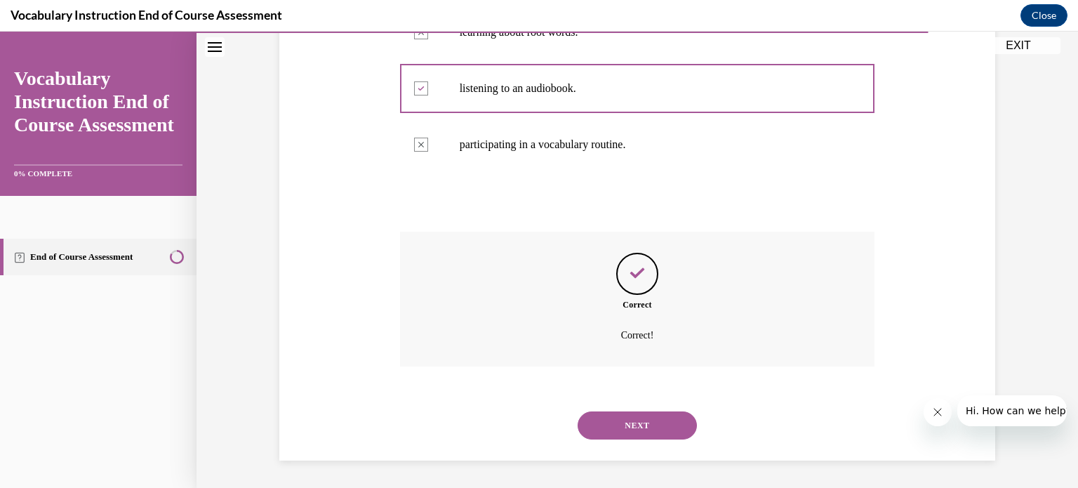
click at [660, 425] on button "NEXT" at bounding box center [637, 425] width 119 height 28
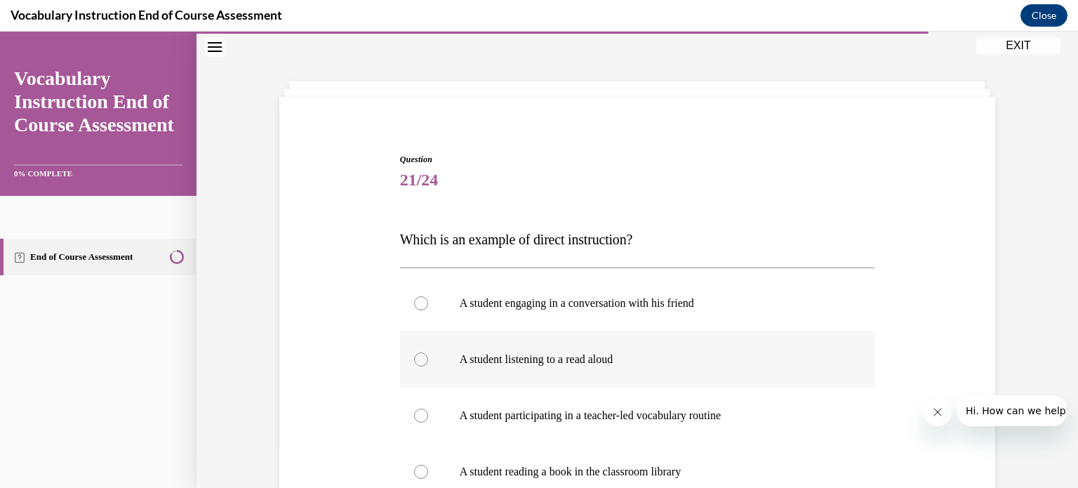
scroll to position [112, 0]
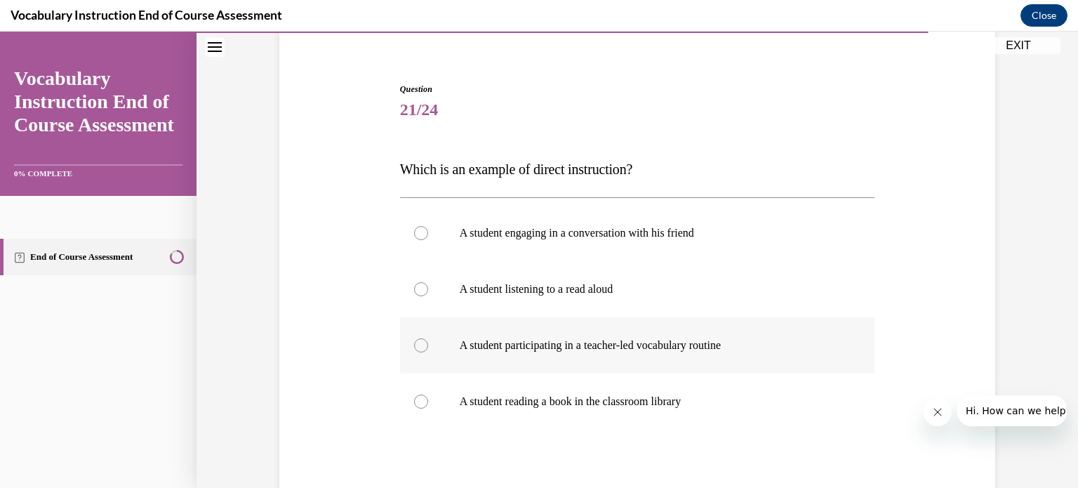
click at [643, 354] on label "A student participating in a teacher-led vocabulary routine" at bounding box center [637, 345] width 475 height 56
click at [428, 352] on input "A student participating in a teacher-led vocabulary routine" at bounding box center [421, 345] width 14 height 14
radio input "true"
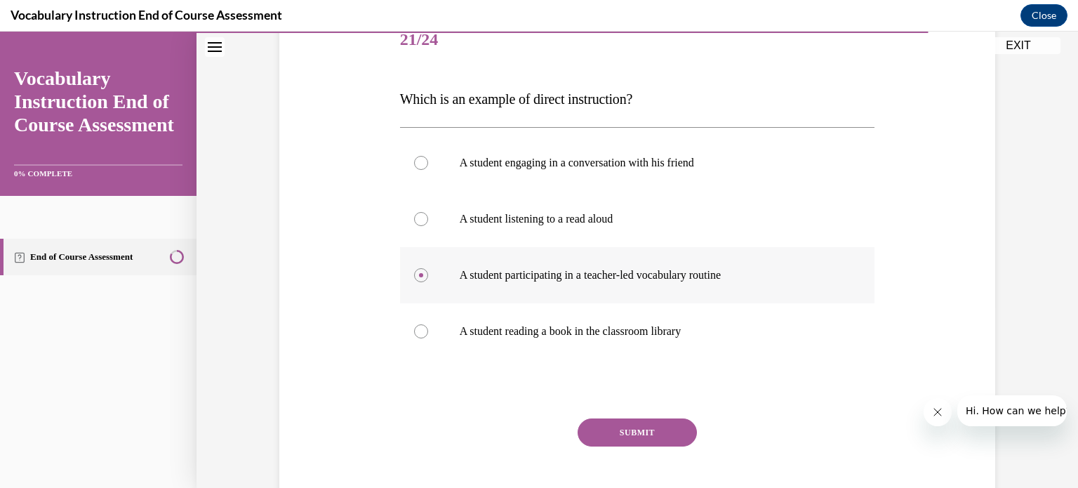
scroll to position [213, 0]
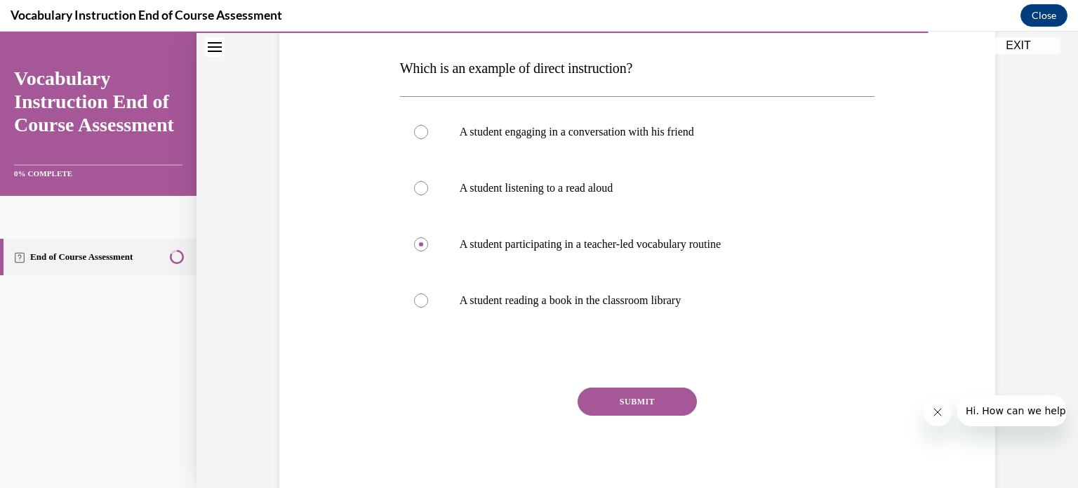
click at [613, 406] on button "SUBMIT" at bounding box center [637, 401] width 119 height 28
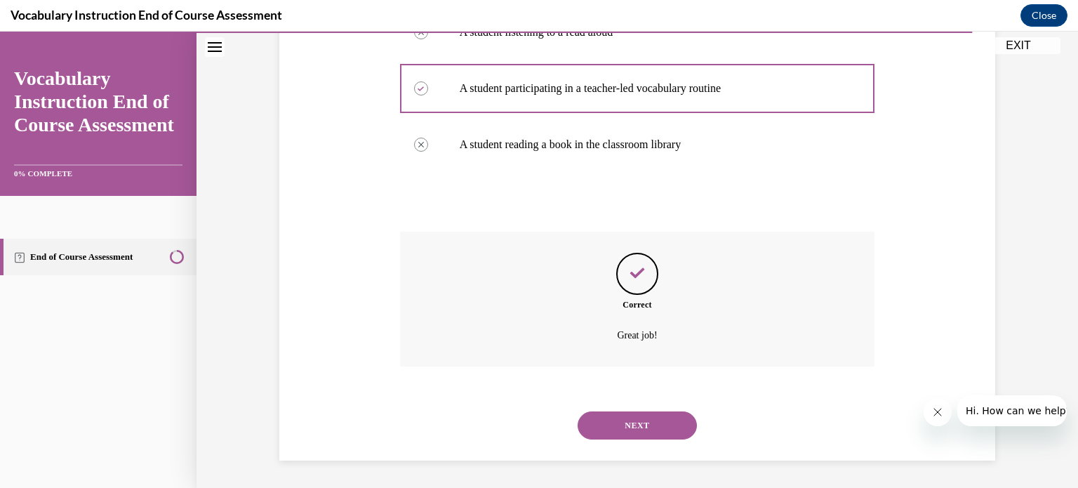
click at [660, 427] on button "NEXT" at bounding box center [637, 425] width 119 height 28
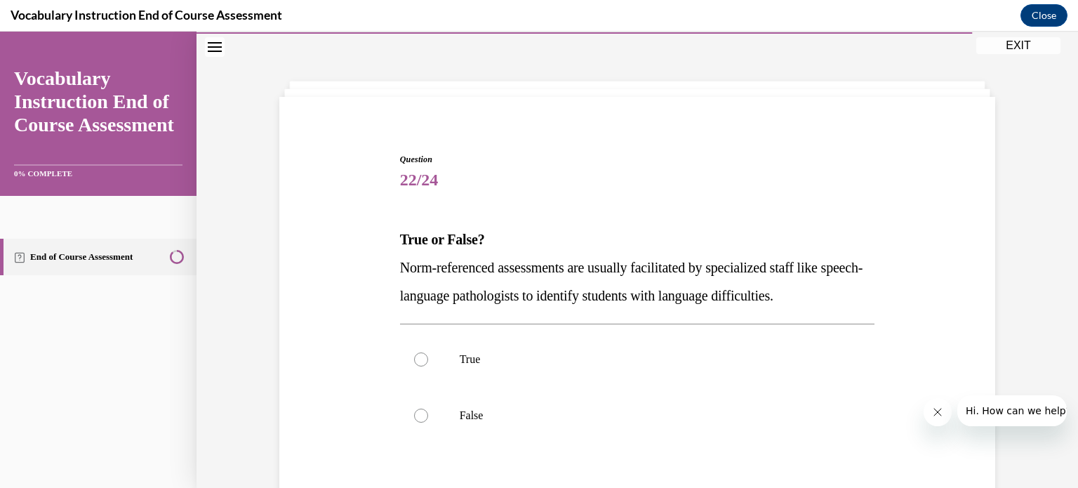
scroll to position [112, 0]
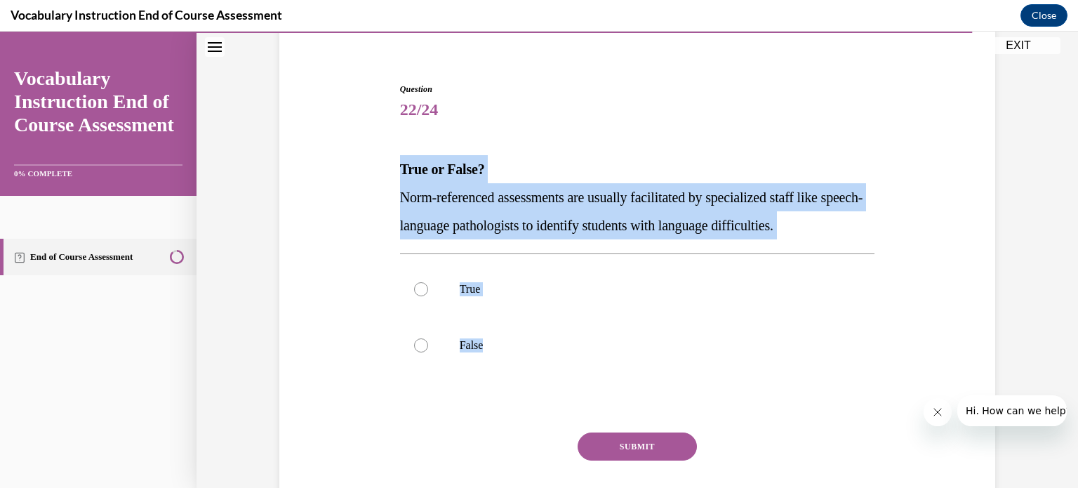
drag, startPoint x: 780, startPoint y: 371, endPoint x: 354, endPoint y: 159, distance: 475.8
click at [354, 159] on div "Question 22/24 True or False? Norm-referenced assessments are usually facilitat…" at bounding box center [637, 294] width 723 height 507
click at [416, 292] on div at bounding box center [421, 289] width 14 height 14
click at [416, 292] on input "True" at bounding box center [421, 289] width 14 height 14
radio input "true"
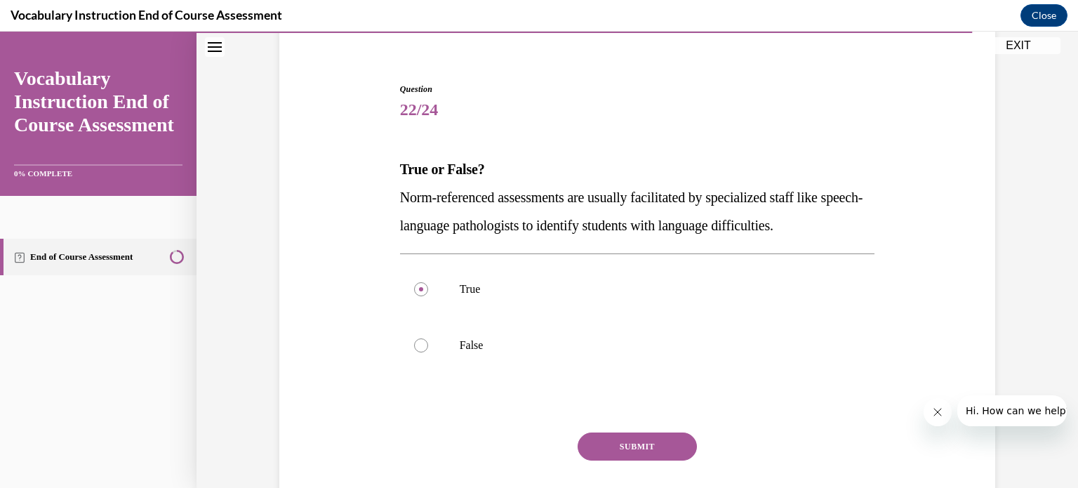
click at [638, 453] on button "SUBMIT" at bounding box center [637, 446] width 119 height 28
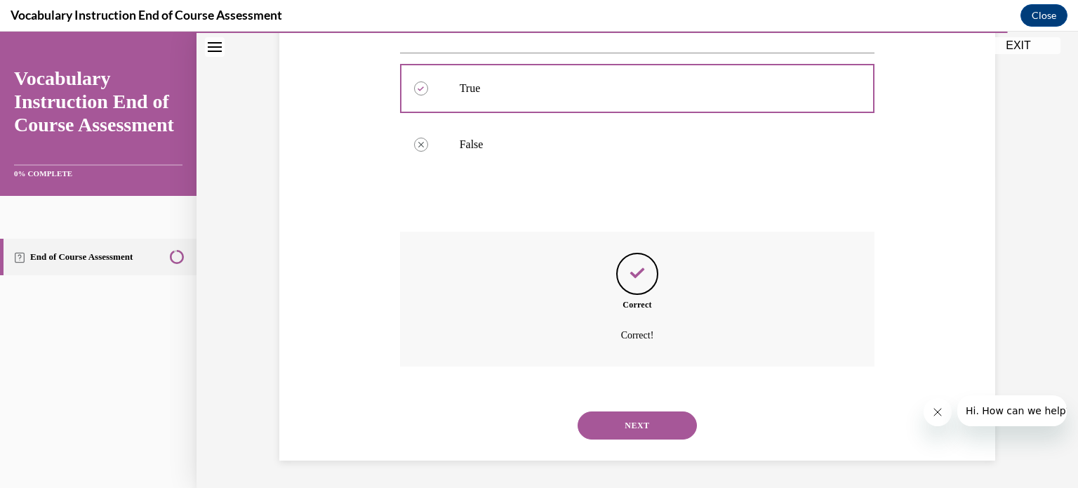
click at [672, 426] on button "NEXT" at bounding box center [637, 425] width 119 height 28
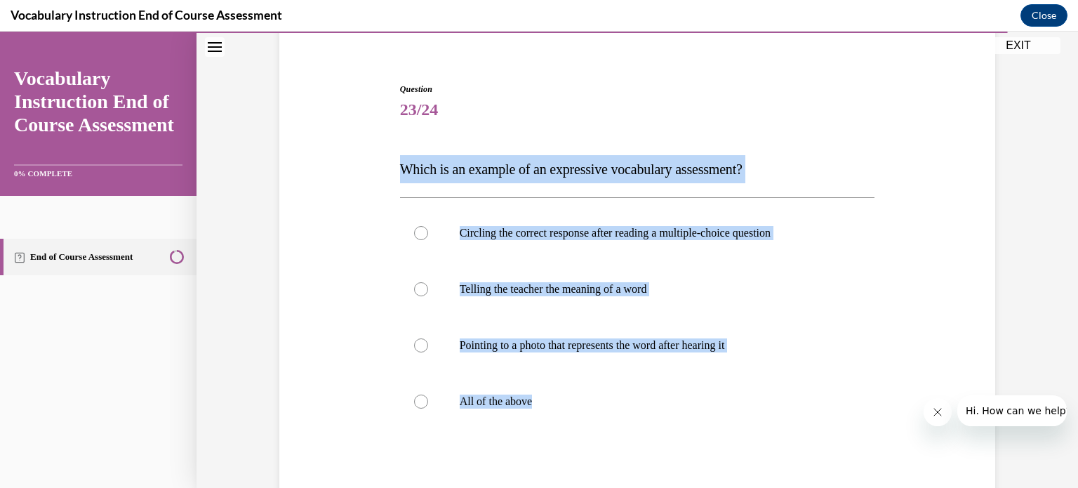
drag, startPoint x: 771, startPoint y: 429, endPoint x: 364, endPoint y: 157, distance: 489.7
click at [364, 157] on div "Question 23/24 Which is an example of an expressive vocabulary assessment? Circ…" at bounding box center [637, 322] width 723 height 563
click at [331, 306] on div "Question 23/24 Which is an example of an expressive vocabulary assessment? Circ…" at bounding box center [637, 322] width 723 height 563
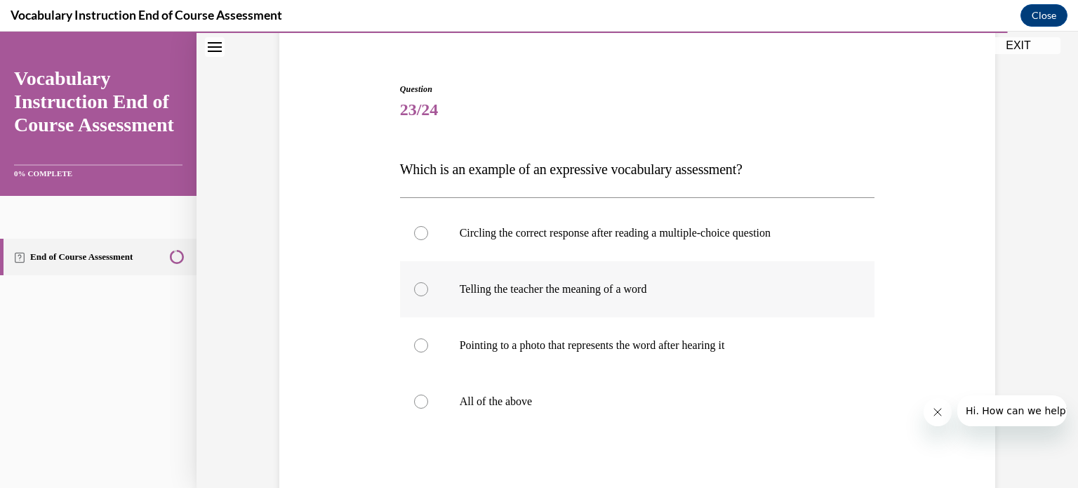
click at [530, 298] on label "Telling the teacher the meaning of a word" at bounding box center [637, 289] width 475 height 56
click at [428, 296] on input "Telling the teacher the meaning of a word" at bounding box center [421, 289] width 14 height 14
radio input "true"
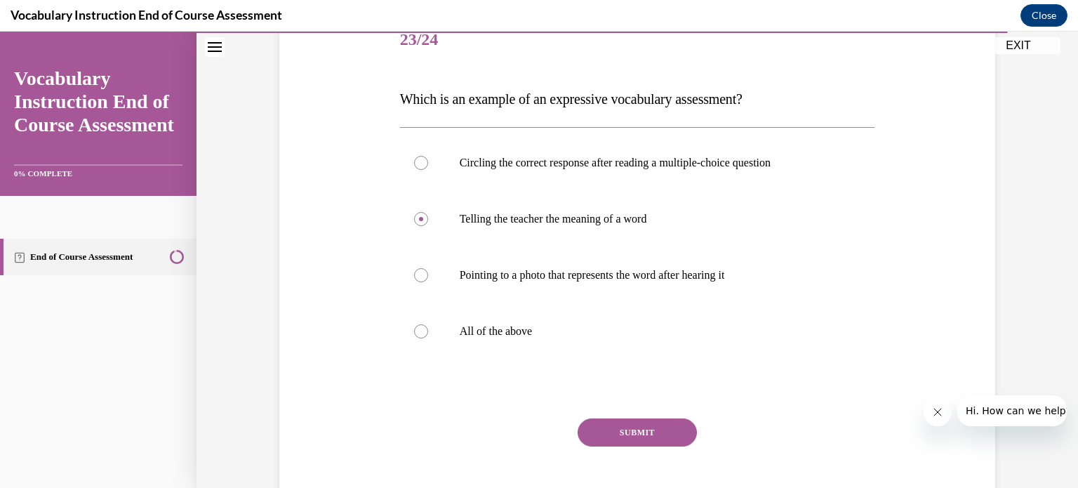
scroll to position [213, 0]
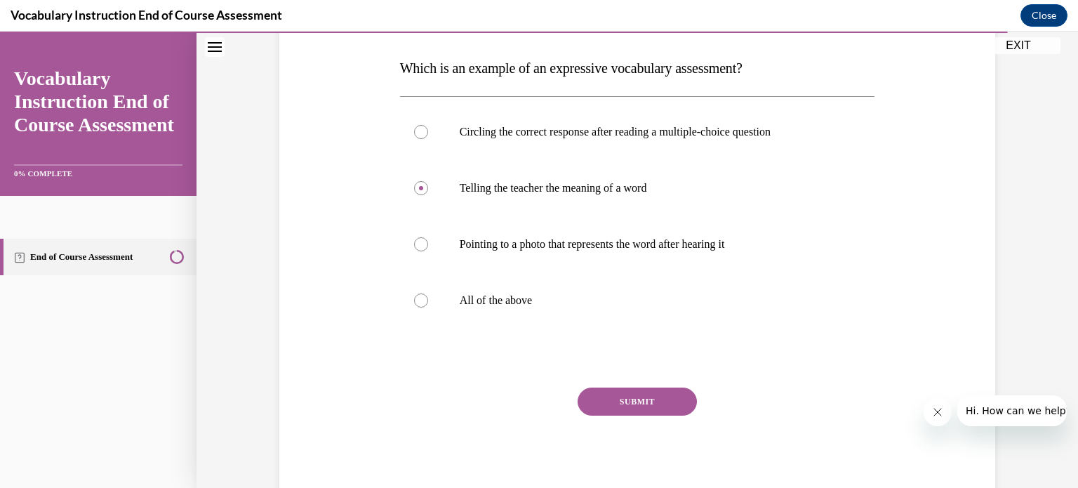
drag, startPoint x: 658, startPoint y: 408, endPoint x: 650, endPoint y: 401, distance: 11.0
click at [657, 407] on button "SUBMIT" at bounding box center [637, 401] width 119 height 28
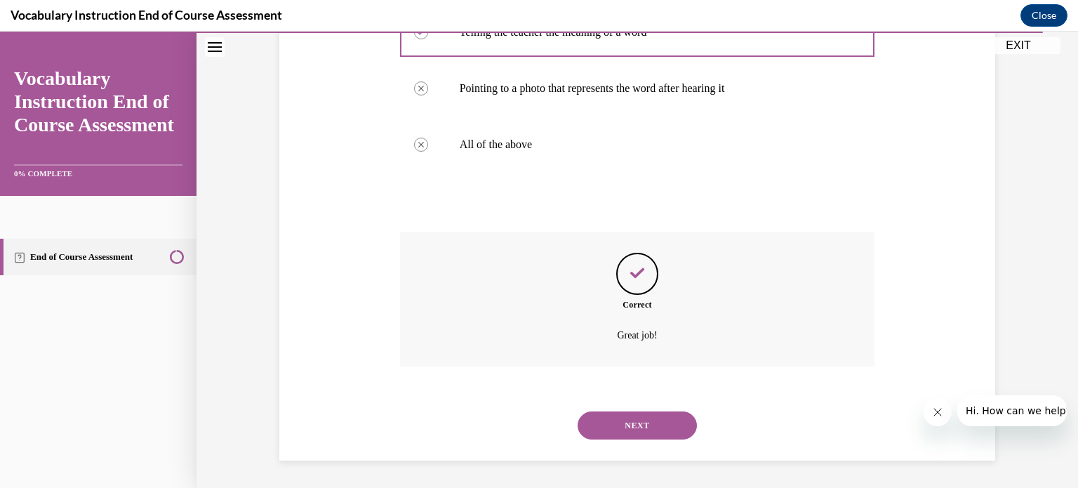
click at [669, 425] on button "NEXT" at bounding box center [637, 425] width 119 height 28
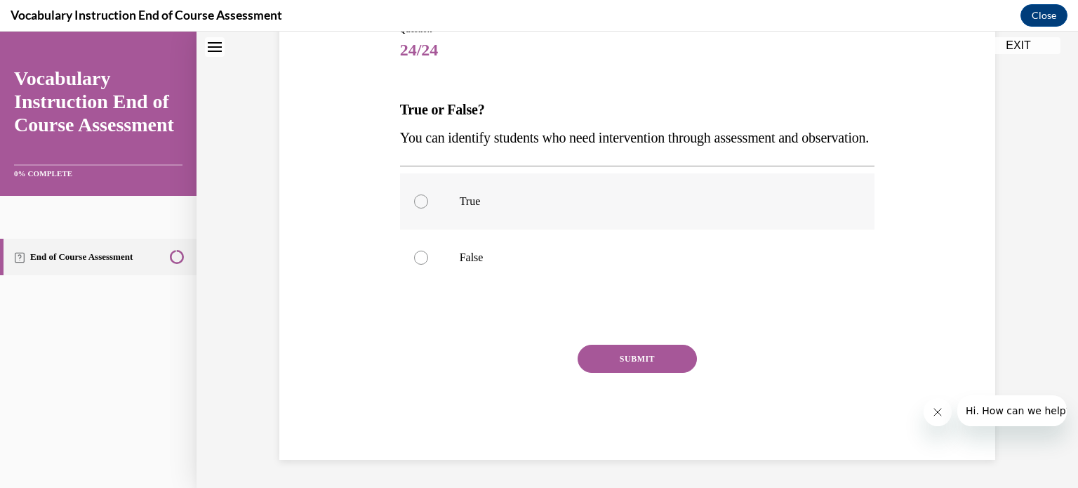
scroll to position [42, 0]
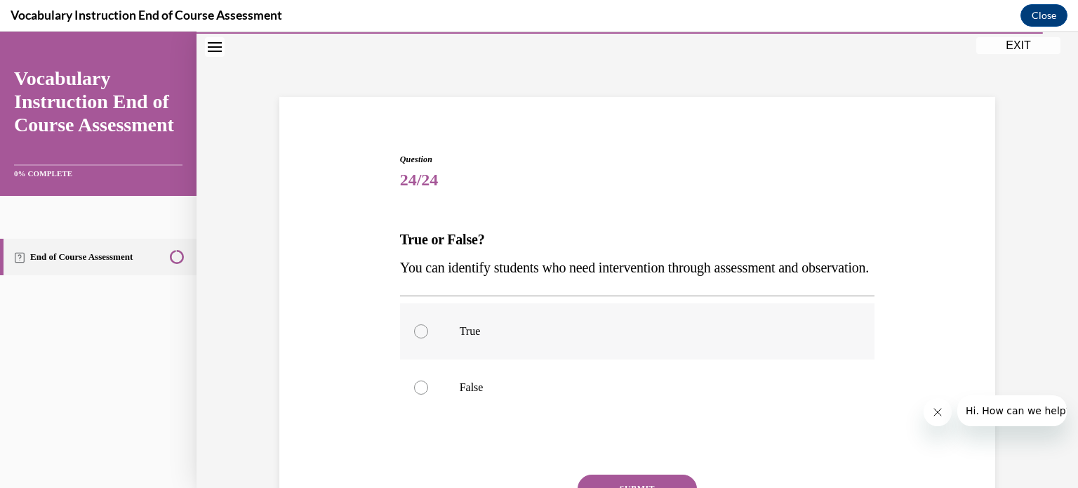
click at [488, 338] on p "True" at bounding box center [650, 331] width 380 height 14
click at [428, 338] on input "True" at bounding box center [421, 331] width 14 height 14
radio input "true"
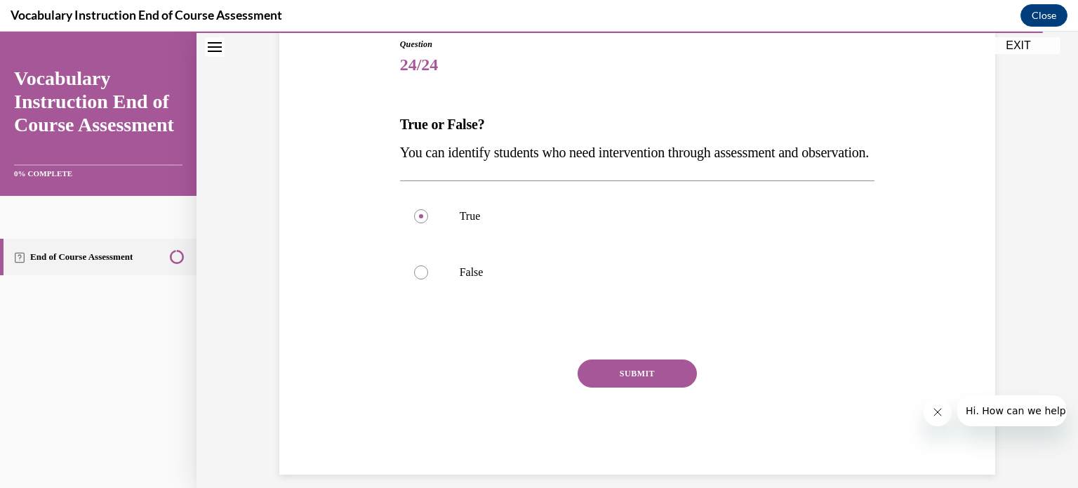
click at [657, 387] on button "SUBMIT" at bounding box center [637, 373] width 119 height 28
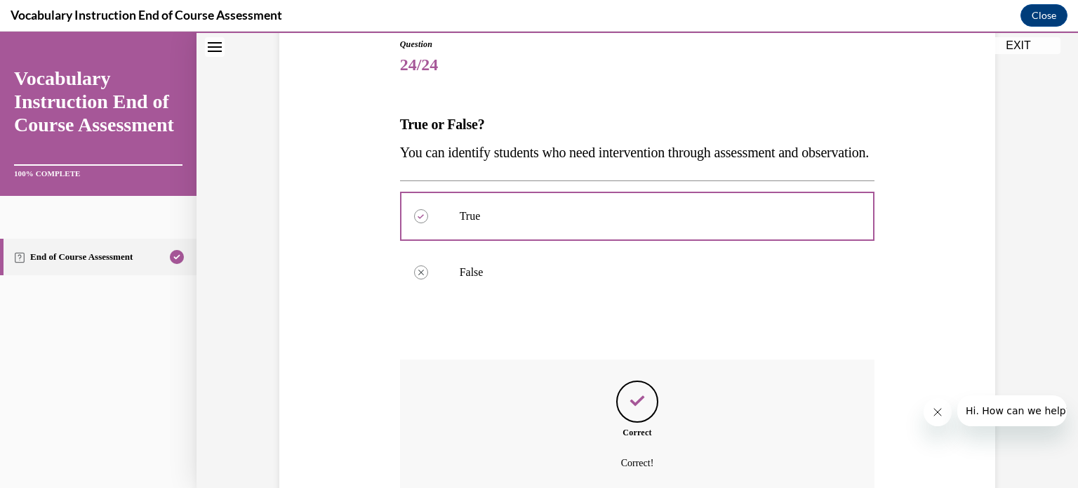
scroll to position [313, 0]
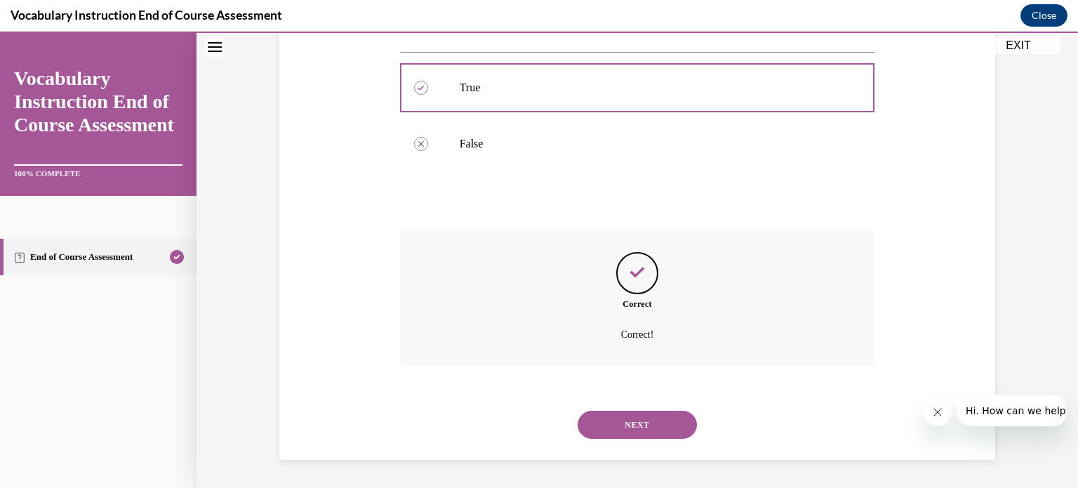
click at [669, 426] on button "NEXT" at bounding box center [637, 425] width 119 height 28
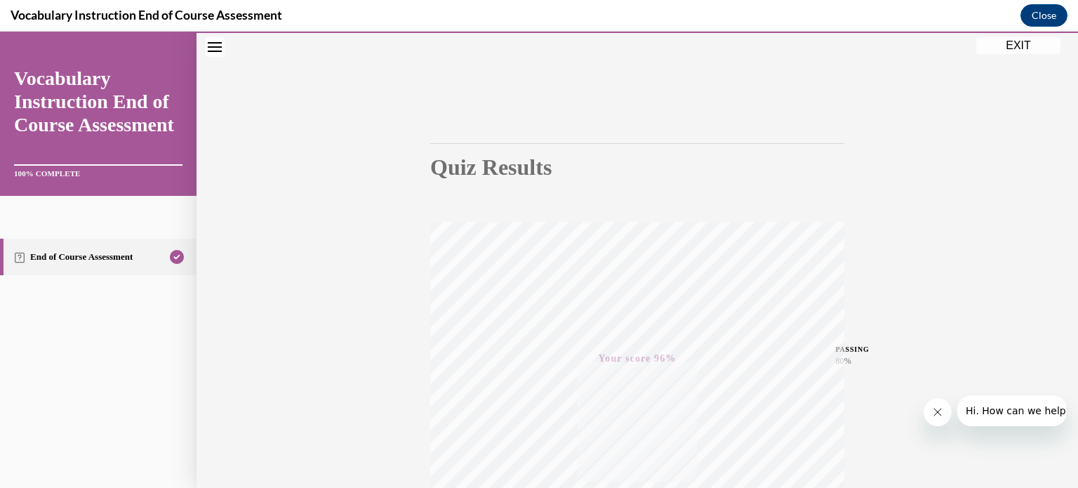
scroll to position [0, 0]
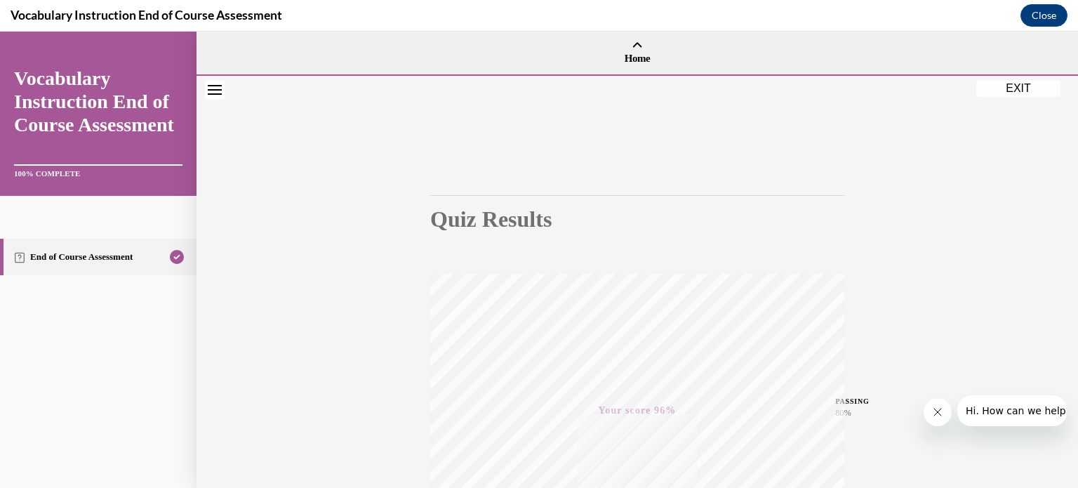
click at [1027, 86] on button "EXIT" at bounding box center [1018, 88] width 84 height 17
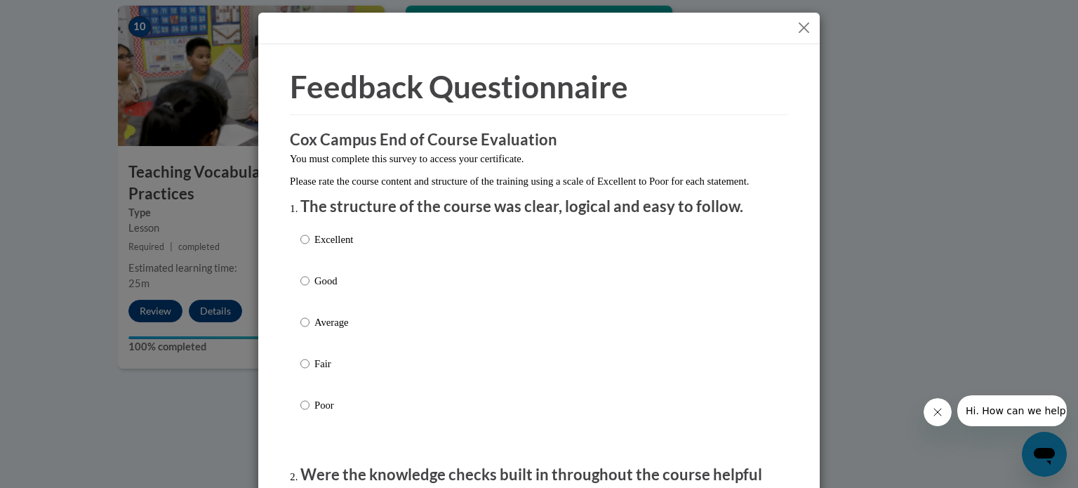
click at [326, 288] on p "Good" at bounding box center [333, 280] width 39 height 15
click at [309, 288] on input "Good" at bounding box center [304, 280] width 9 height 15
radio input "true"
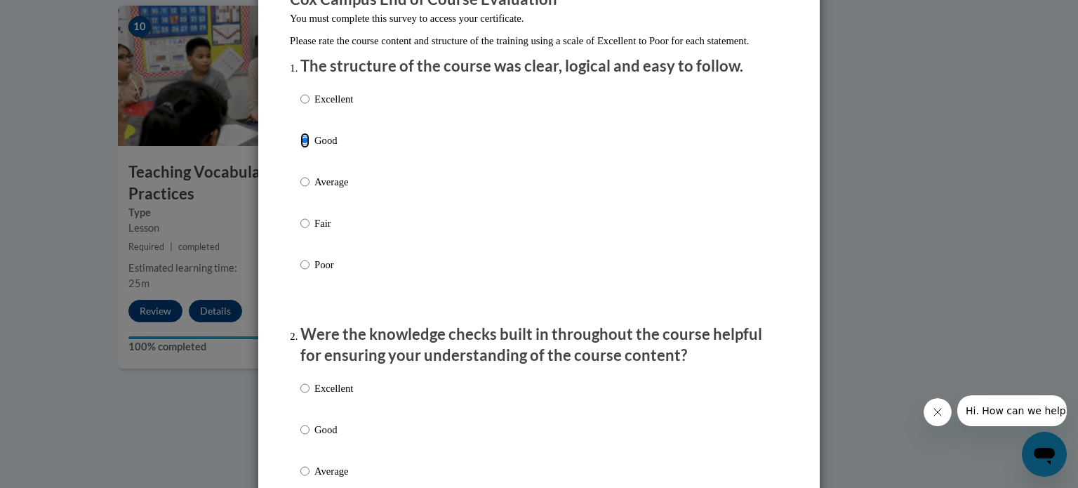
scroll to position [211, 0]
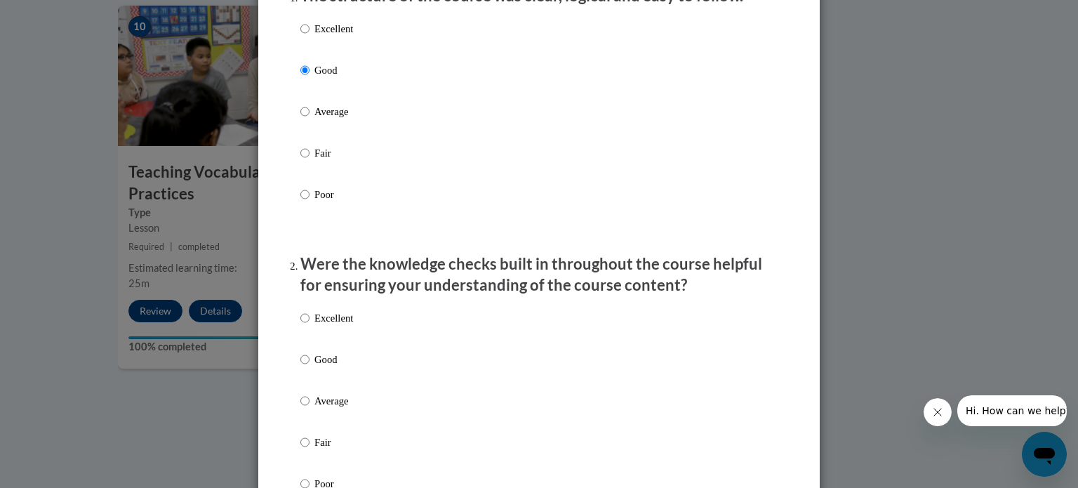
click at [318, 367] on p "Good" at bounding box center [333, 359] width 39 height 15
click at [309, 367] on input "Good" at bounding box center [304, 359] width 9 height 15
radio input "true"
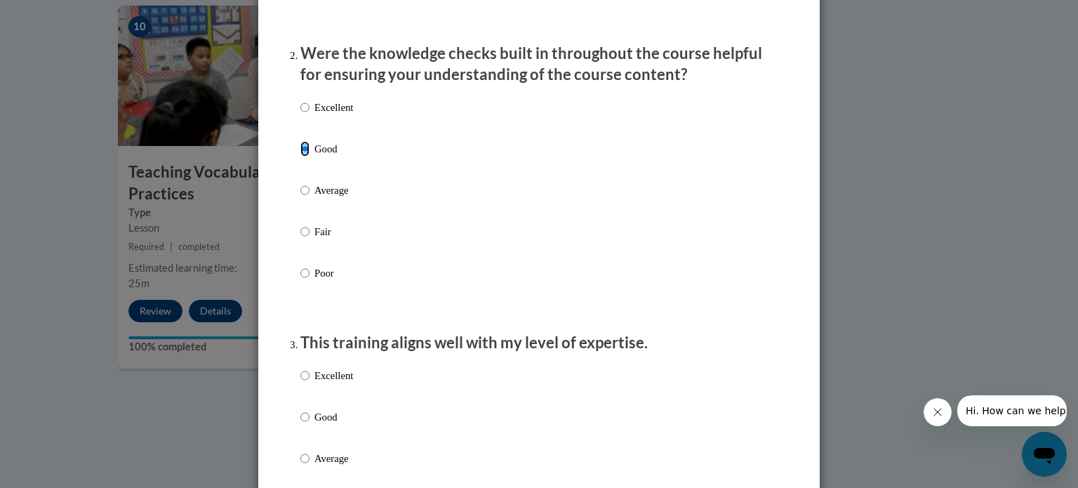
scroll to position [561, 0]
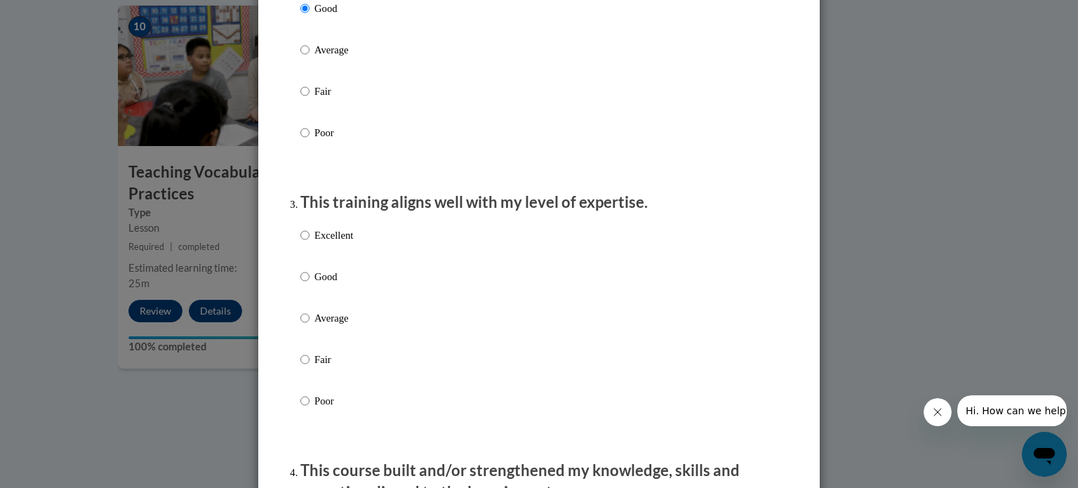
click at [328, 284] on p "Good" at bounding box center [333, 276] width 39 height 15
click at [309, 284] on input "Good" at bounding box center [304, 276] width 9 height 15
radio input "true"
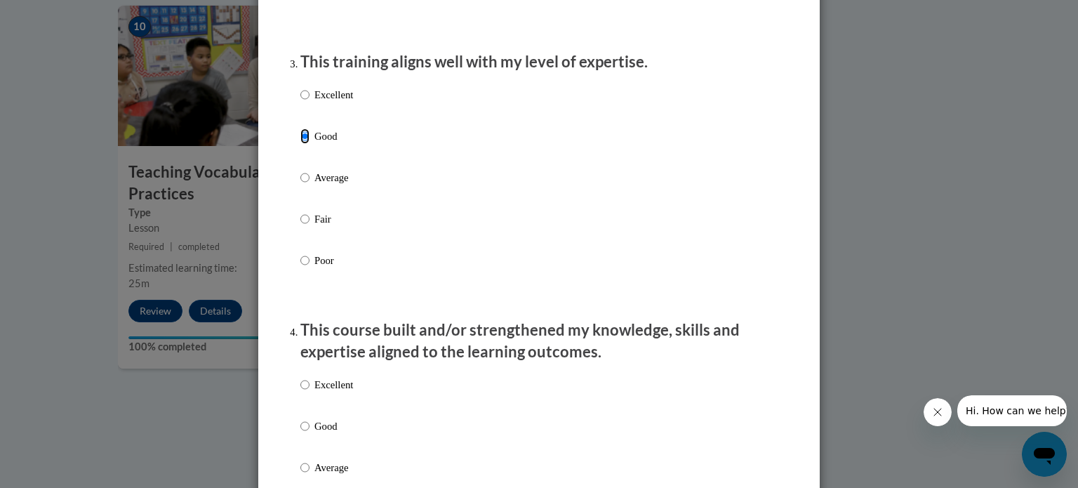
scroll to position [842, 0]
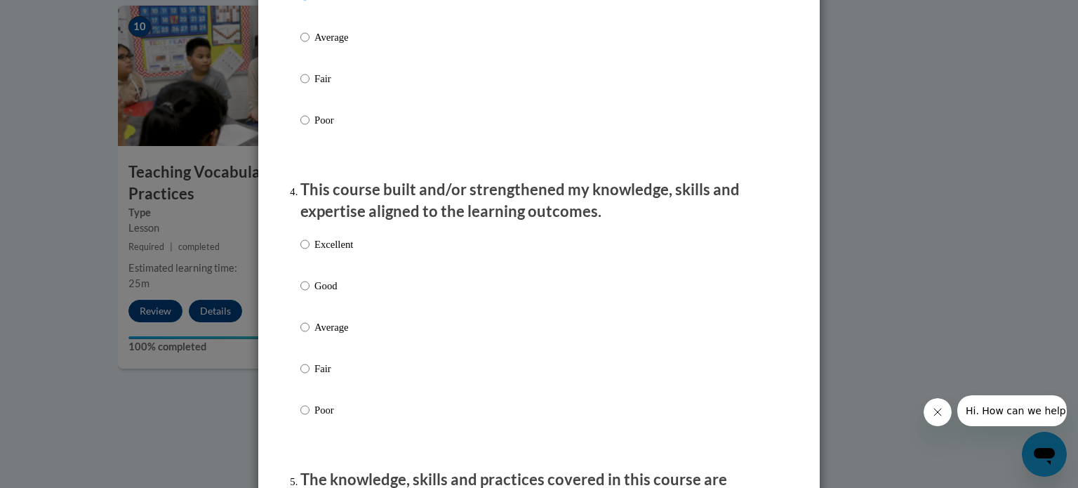
click at [334, 335] on p "Average" at bounding box center [333, 326] width 39 height 15
click at [309, 335] on input "Average" at bounding box center [304, 326] width 9 height 15
radio input "true"
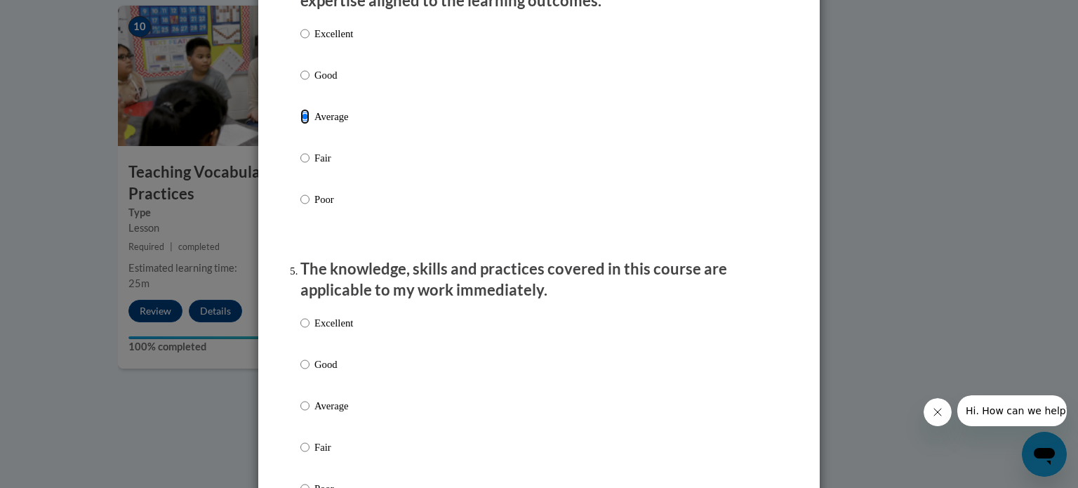
scroll to position [1123, 0]
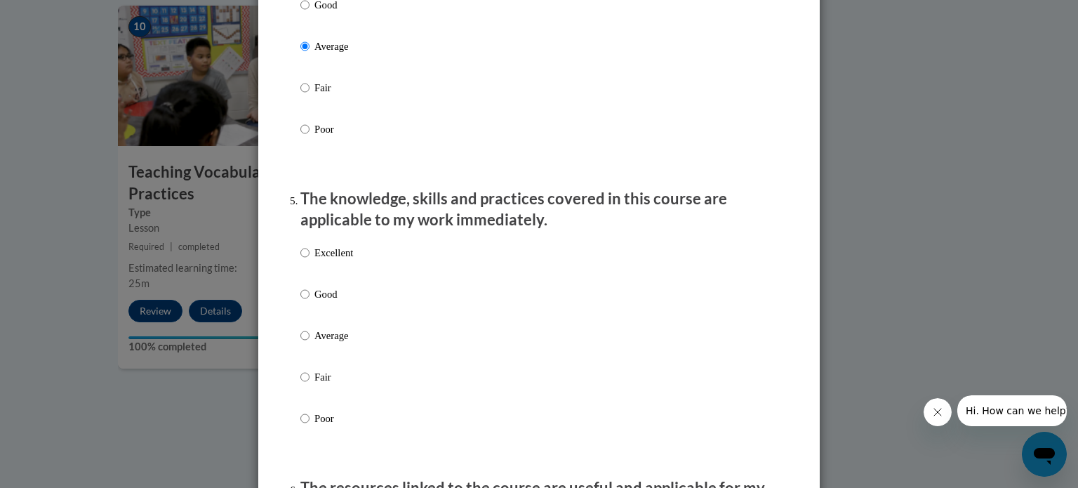
click at [328, 343] on p "Average" at bounding box center [333, 335] width 39 height 15
click at [309, 343] on input "Average" at bounding box center [304, 335] width 9 height 15
radio input "true"
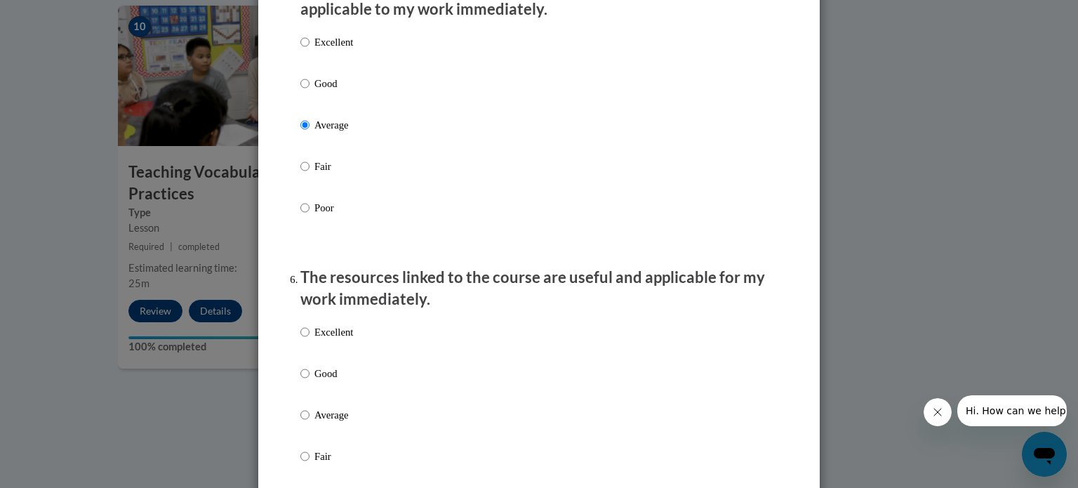
click at [323, 381] on p "Good" at bounding box center [333, 373] width 39 height 15
click at [309, 381] on input "Good" at bounding box center [304, 373] width 9 height 15
radio input "true"
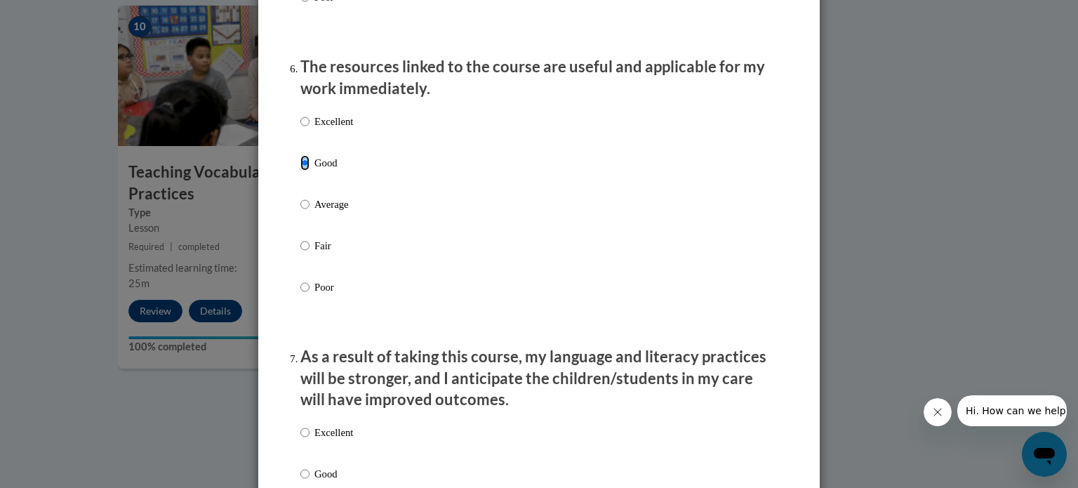
scroll to position [1754, 0]
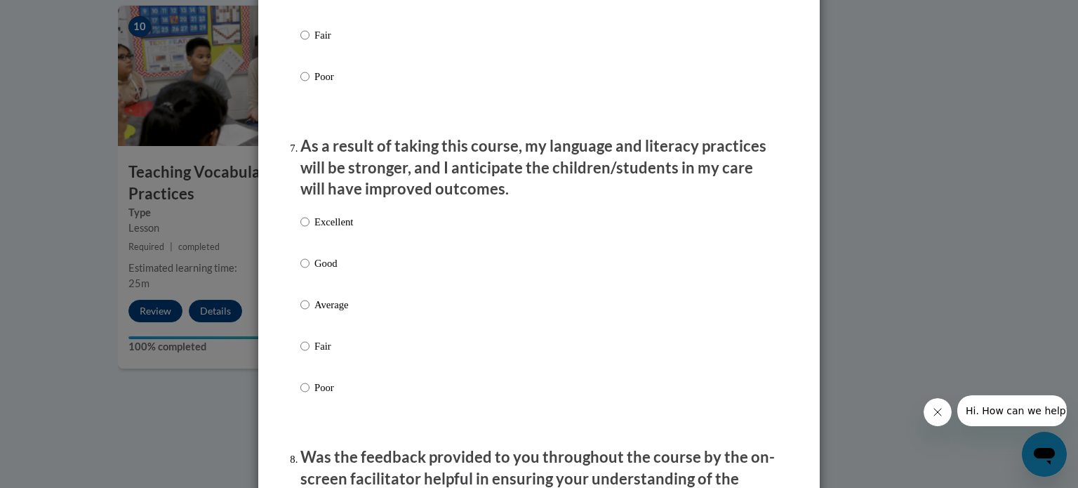
click at [331, 312] on p "Average" at bounding box center [333, 304] width 39 height 15
click at [309, 312] on input "Average" at bounding box center [304, 304] width 9 height 15
radio input "true"
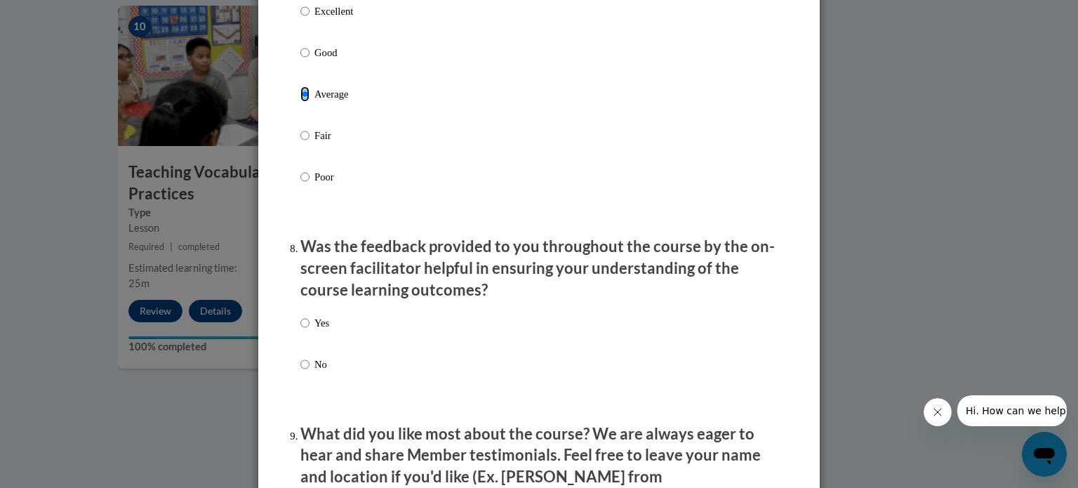
scroll to position [2035, 0]
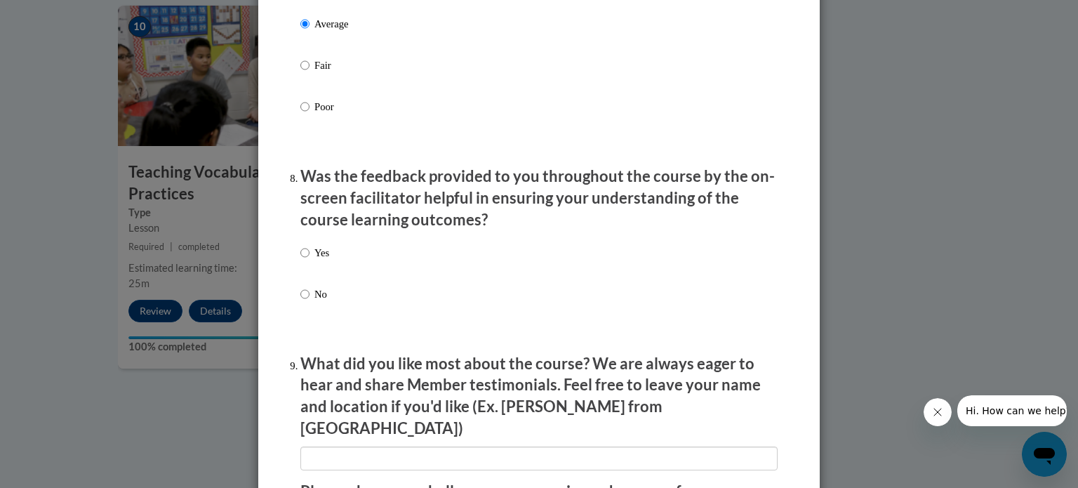
click at [314, 260] on p "Yes" at bounding box center [321, 252] width 15 height 15
click at [309, 260] on input "Yes" at bounding box center [304, 252] width 9 height 15
radio input "true"
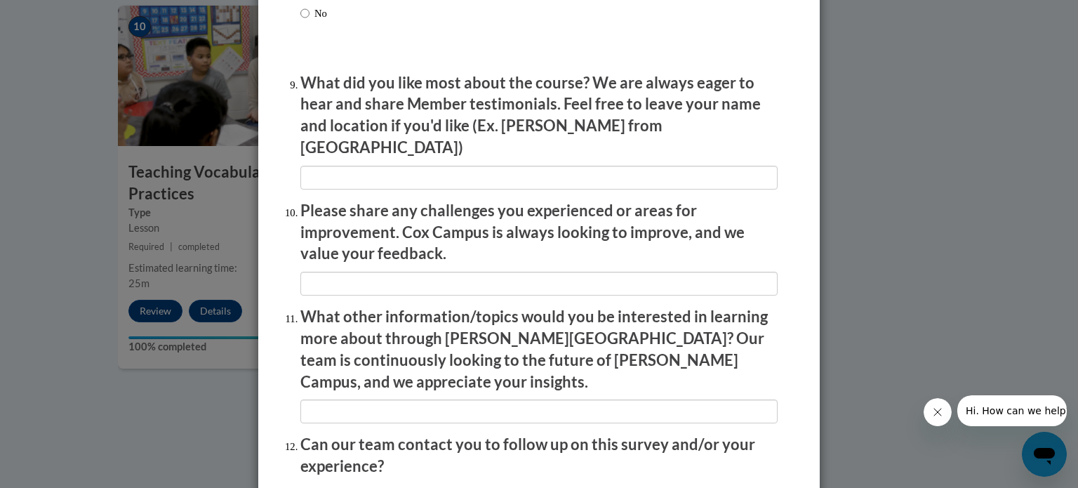
scroll to position [2434, 0]
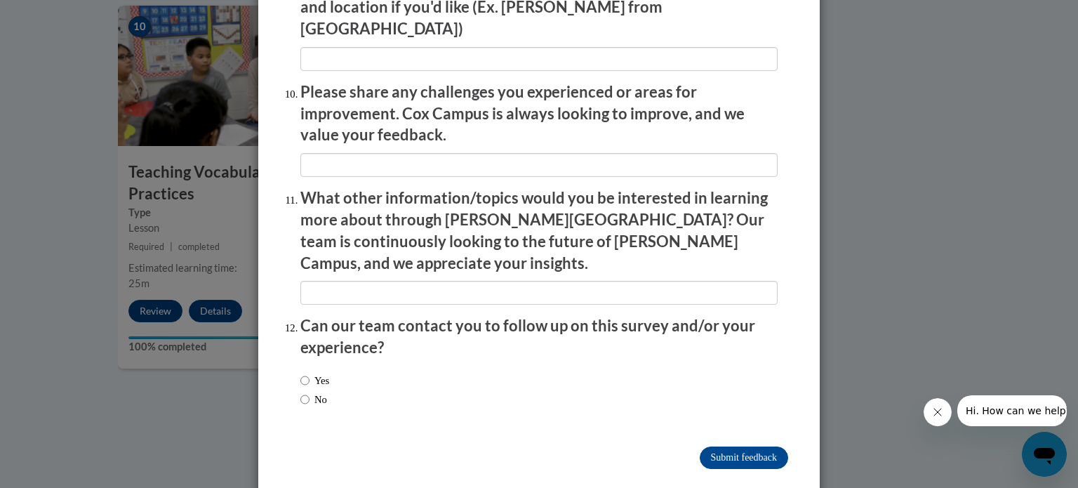
click at [314, 392] on label "No" at bounding box center [313, 399] width 27 height 15
click at [309, 392] on input "No" at bounding box center [304, 399] width 9 height 15
radio input "true"
click at [746, 446] on input "Submit feedback" at bounding box center [744, 457] width 88 height 22
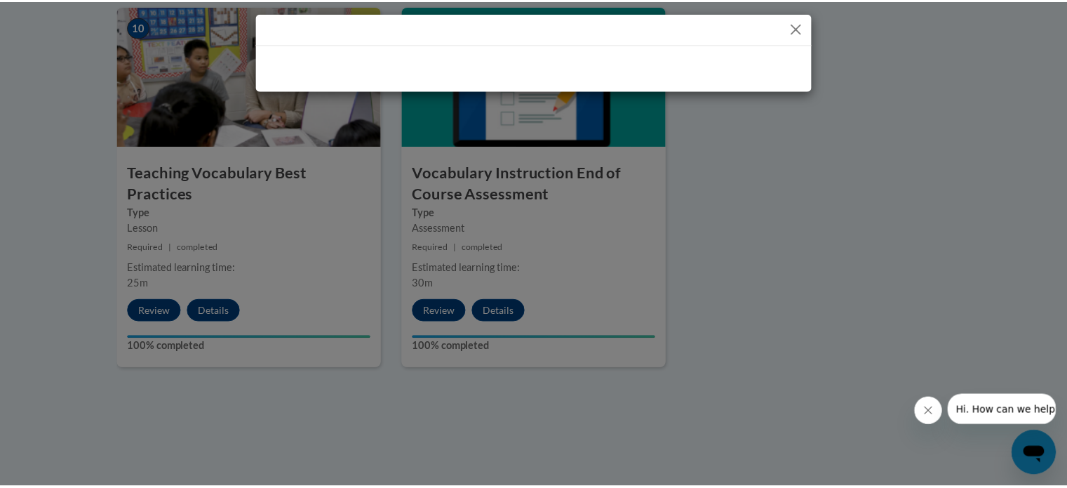
scroll to position [0, 0]
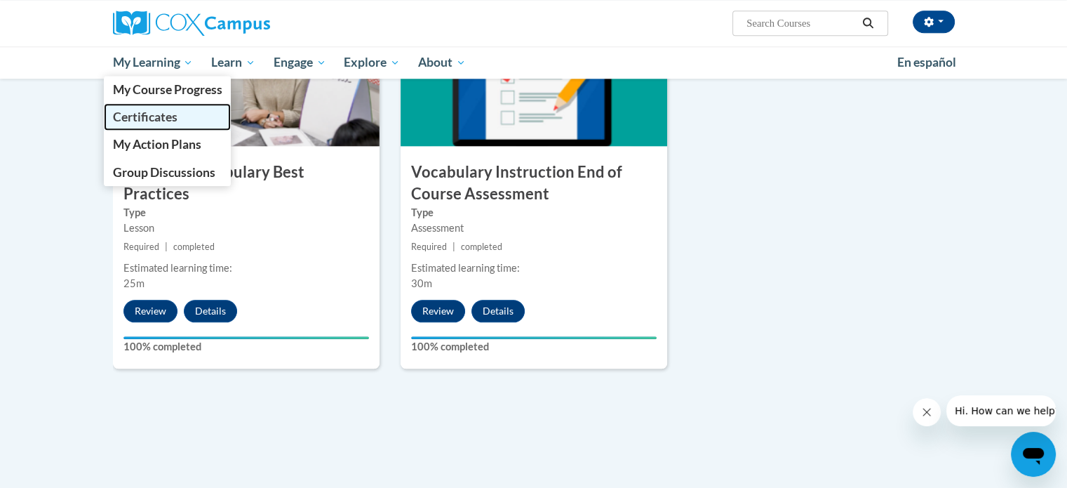
click at [155, 120] on span "Certificates" at bounding box center [144, 116] width 65 height 15
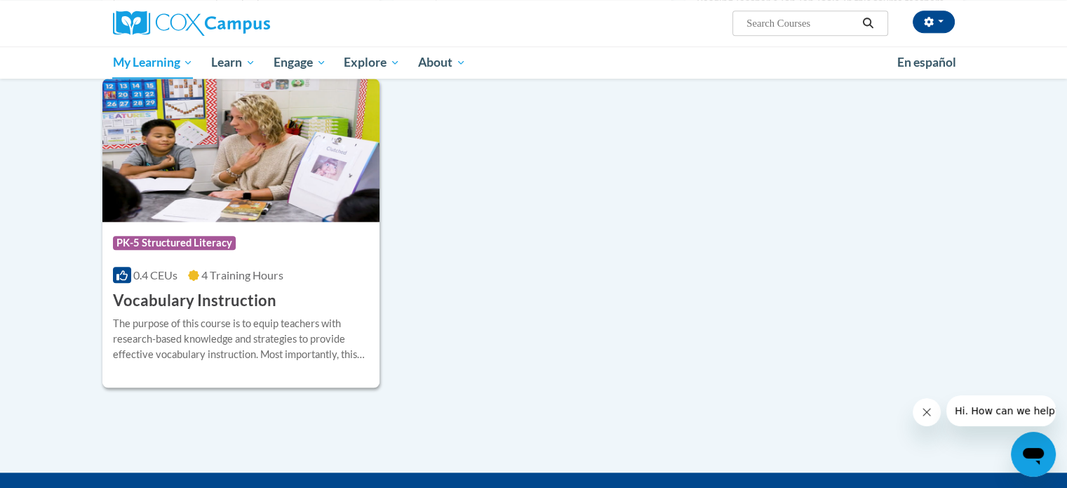
scroll to position [1404, 0]
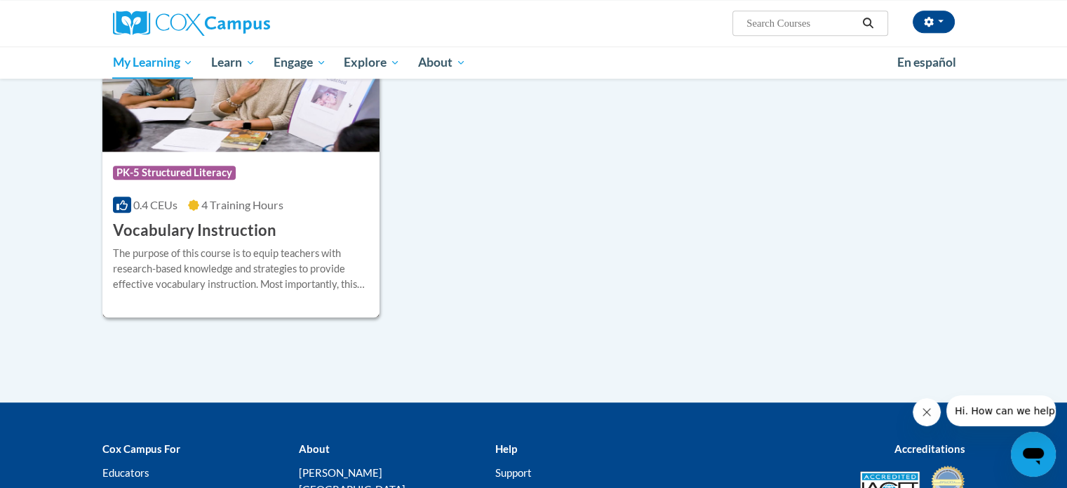
click at [239, 233] on h3 "Vocabulary Instruction" at bounding box center [195, 231] width 164 height 22
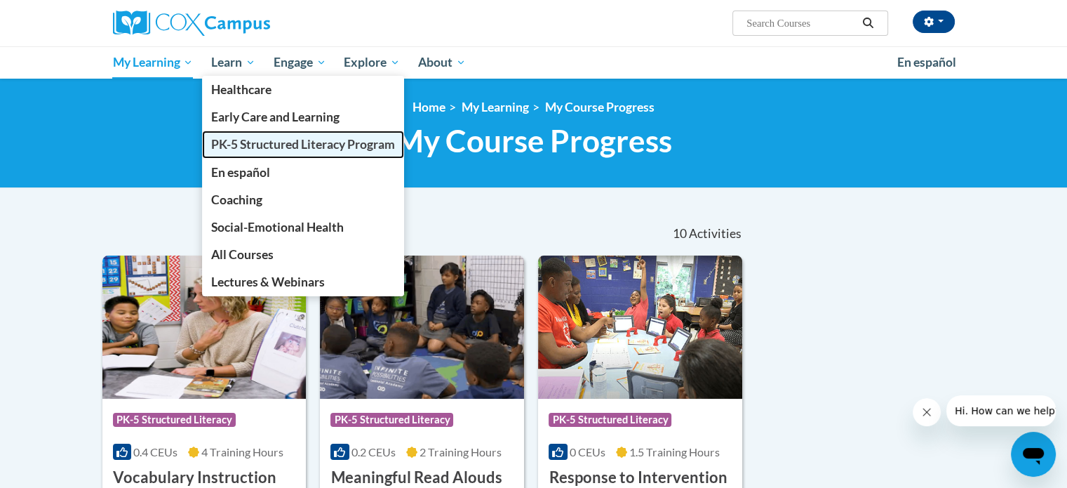
click at [253, 146] on span "PK-5 Structured Literacy Program" at bounding box center [303, 144] width 184 height 15
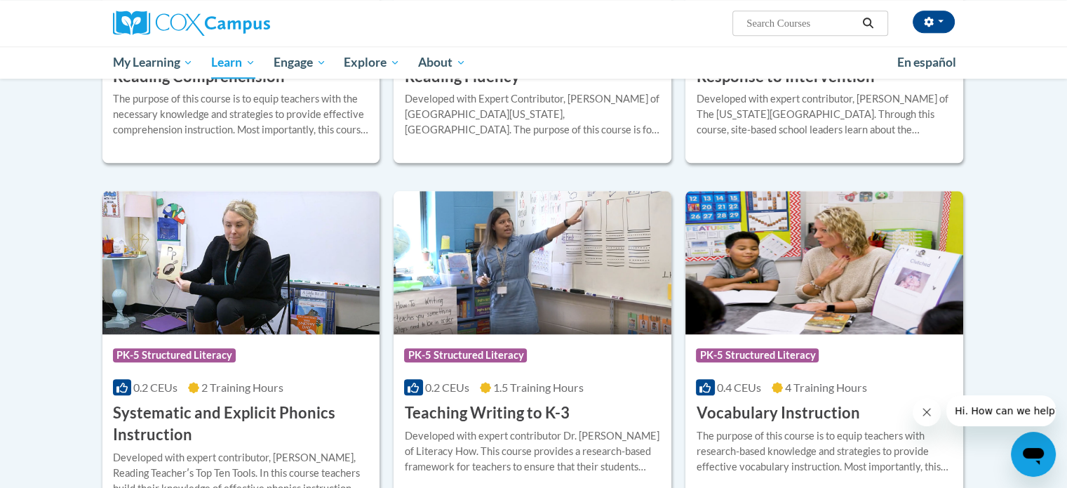
scroll to position [1544, 0]
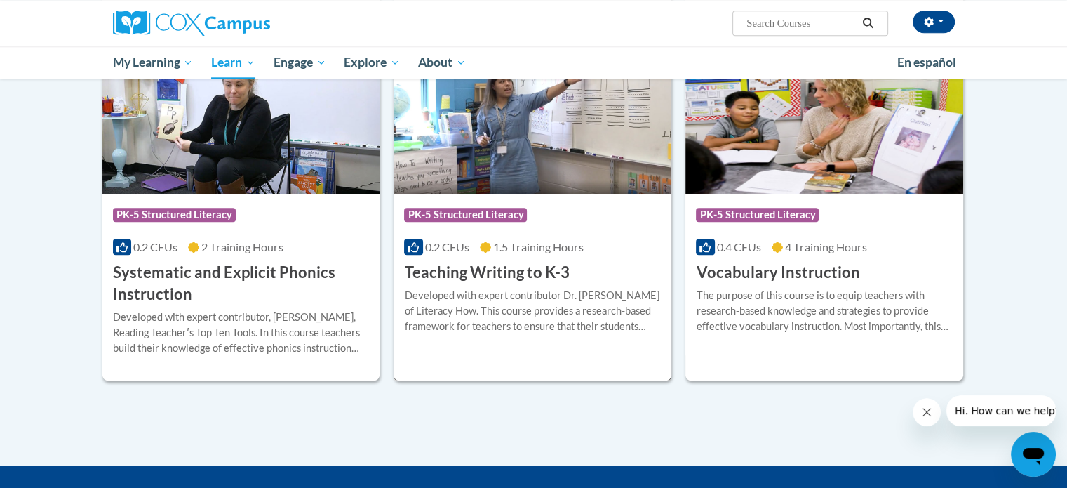
click at [502, 214] on span "PK-5 Structured Literacy" at bounding box center [465, 215] width 123 height 14
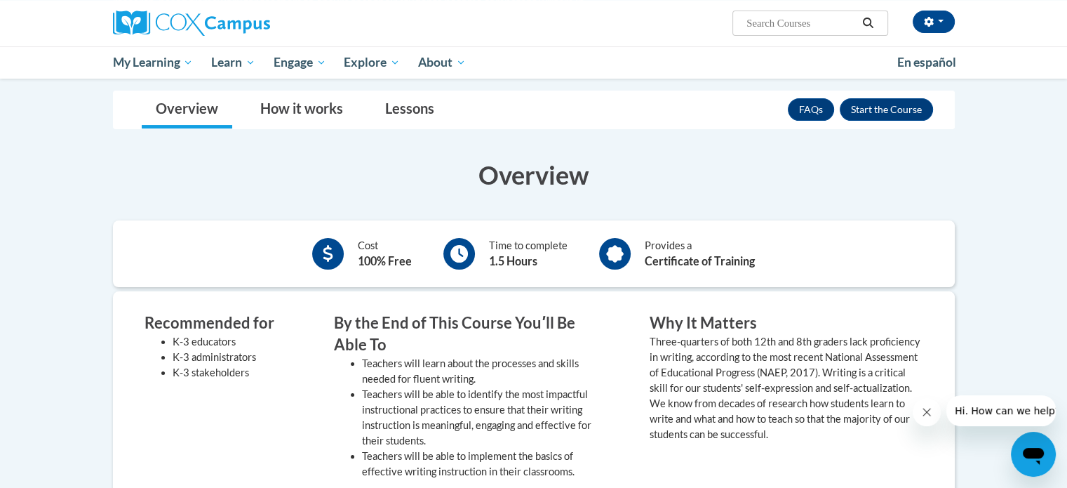
scroll to position [70, 0]
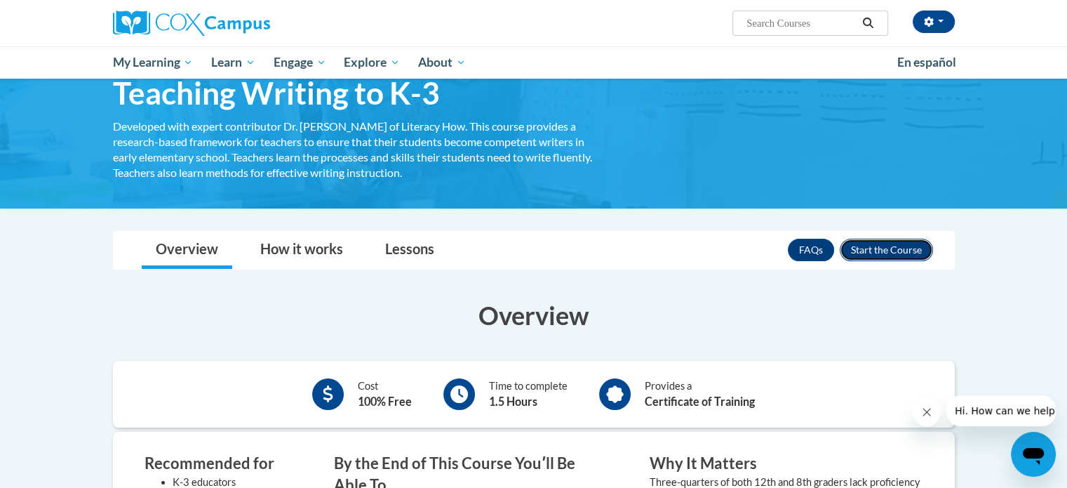
click at [890, 255] on button "Enroll" at bounding box center [886, 250] width 93 height 22
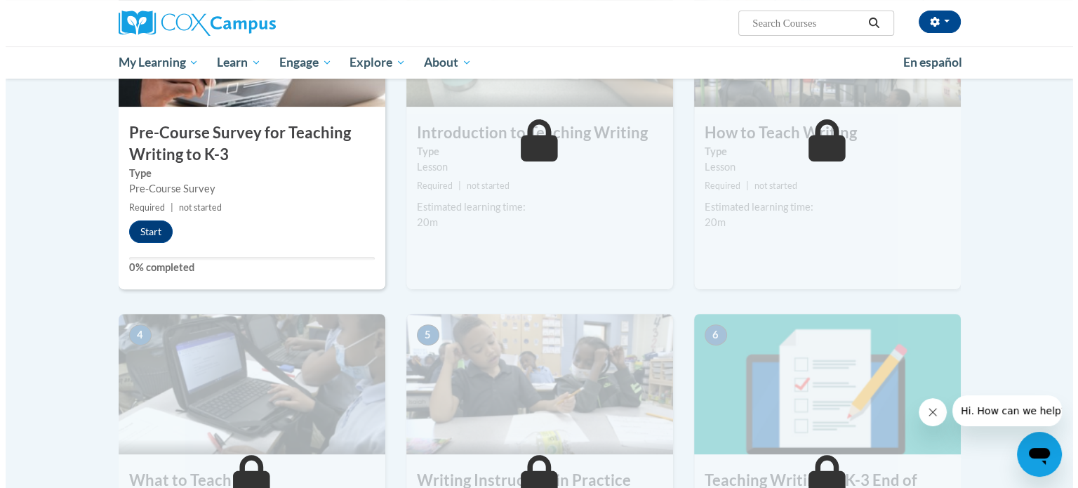
scroll to position [281, 0]
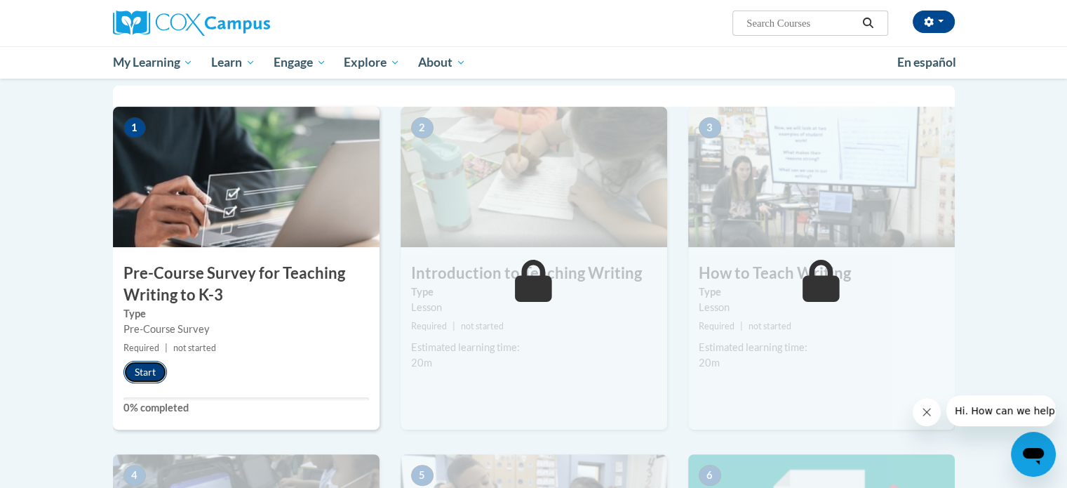
click at [156, 371] on button "Start" at bounding box center [146, 372] width 44 height 22
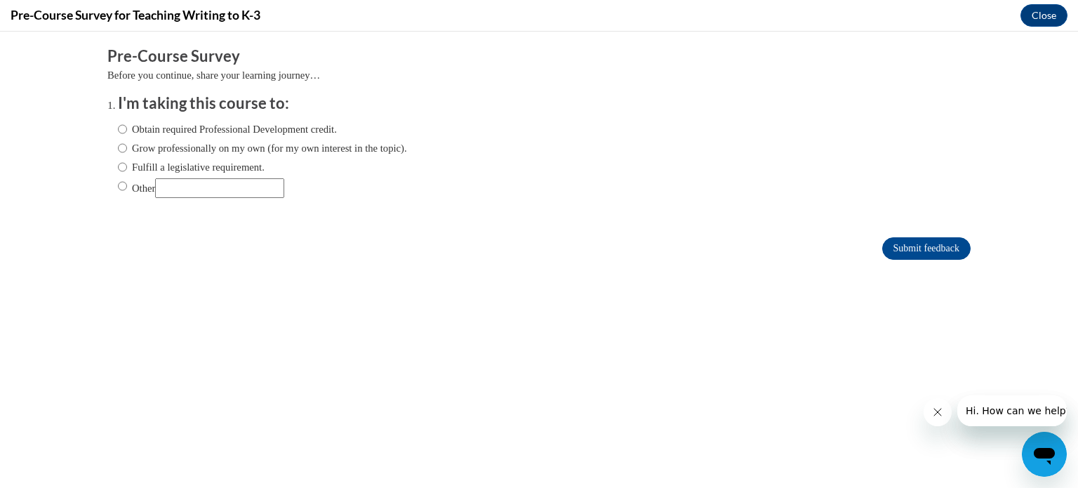
scroll to position [0, 0]
click at [138, 168] on label "Fulfill a legislative requirement." at bounding box center [191, 166] width 147 height 15
click at [127, 168] on input "Fulfill a legislative requirement." at bounding box center [122, 166] width 9 height 15
radio input "true"
click at [898, 248] on input "Submit feedback" at bounding box center [926, 248] width 88 height 22
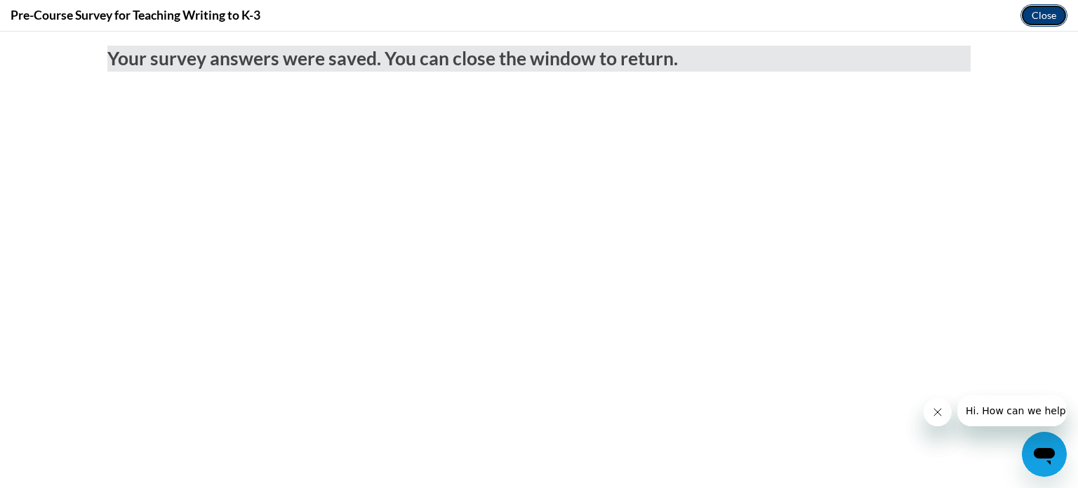
click at [1045, 15] on button "Close" at bounding box center [1043, 15] width 47 height 22
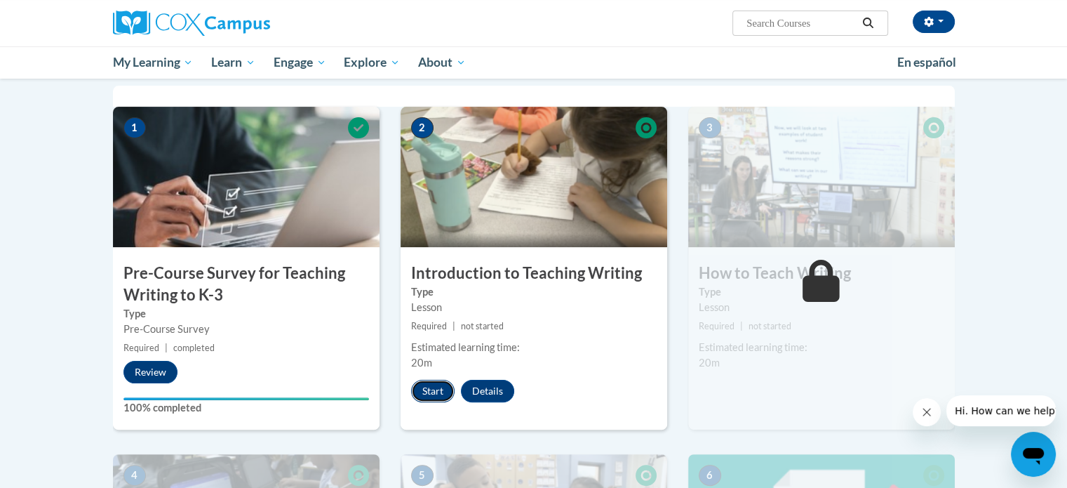
click at [438, 390] on button "Start" at bounding box center [433, 391] width 44 height 22
